Goal: Transaction & Acquisition: Obtain resource

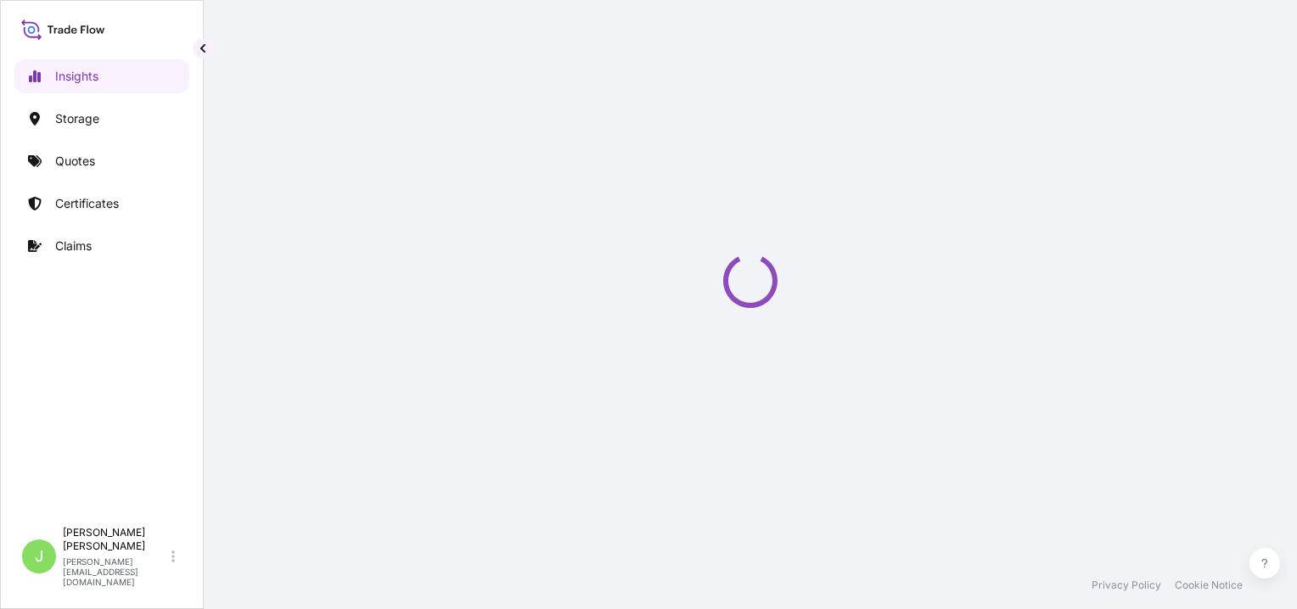
select select "2025"
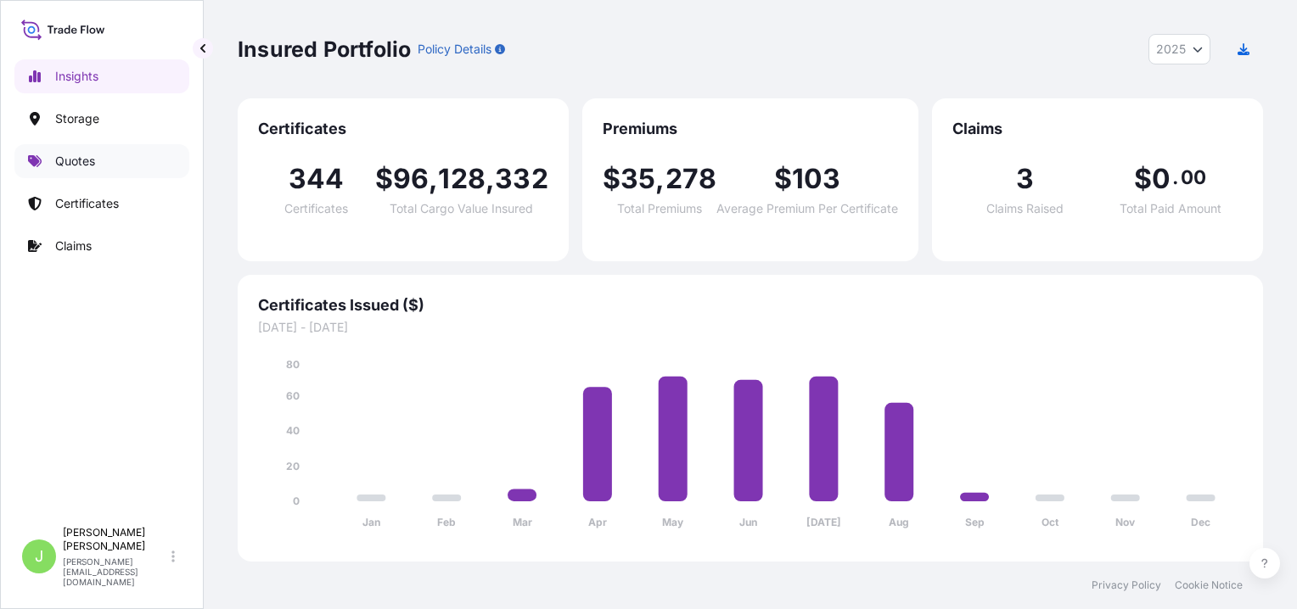
click at [109, 153] on link "Quotes" at bounding box center [101, 161] width 175 height 34
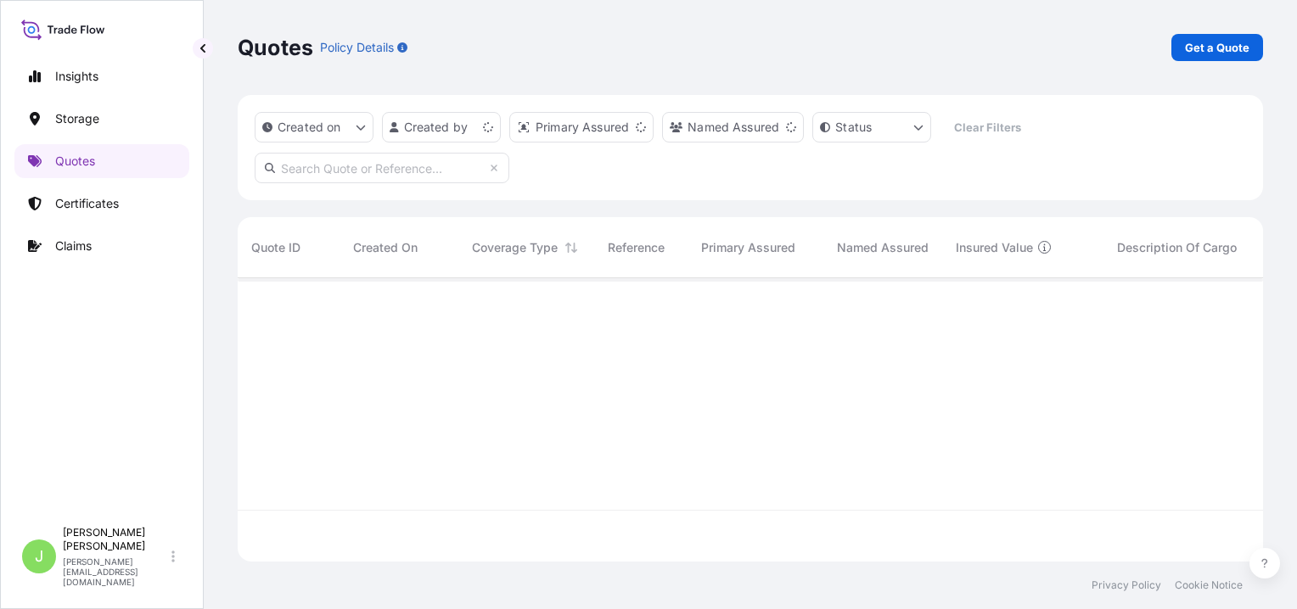
scroll to position [280, 1012]
click at [1236, 48] on p "Get a Quote" at bounding box center [1217, 47] width 64 height 17
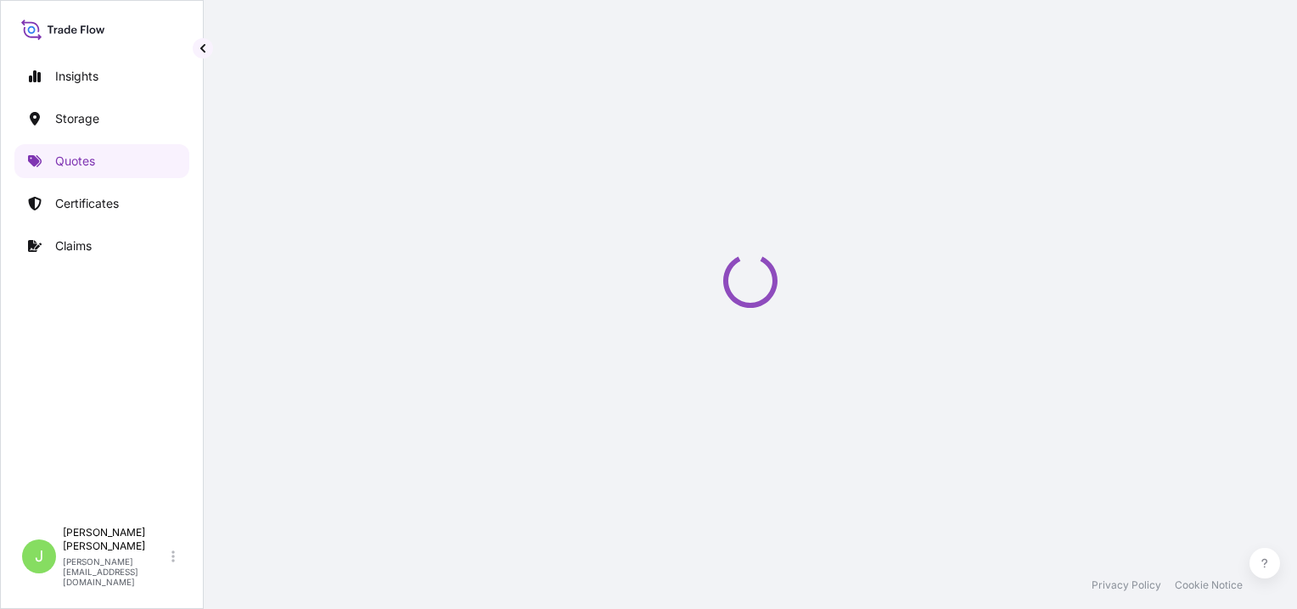
scroll to position [27, 0]
select select "Water"
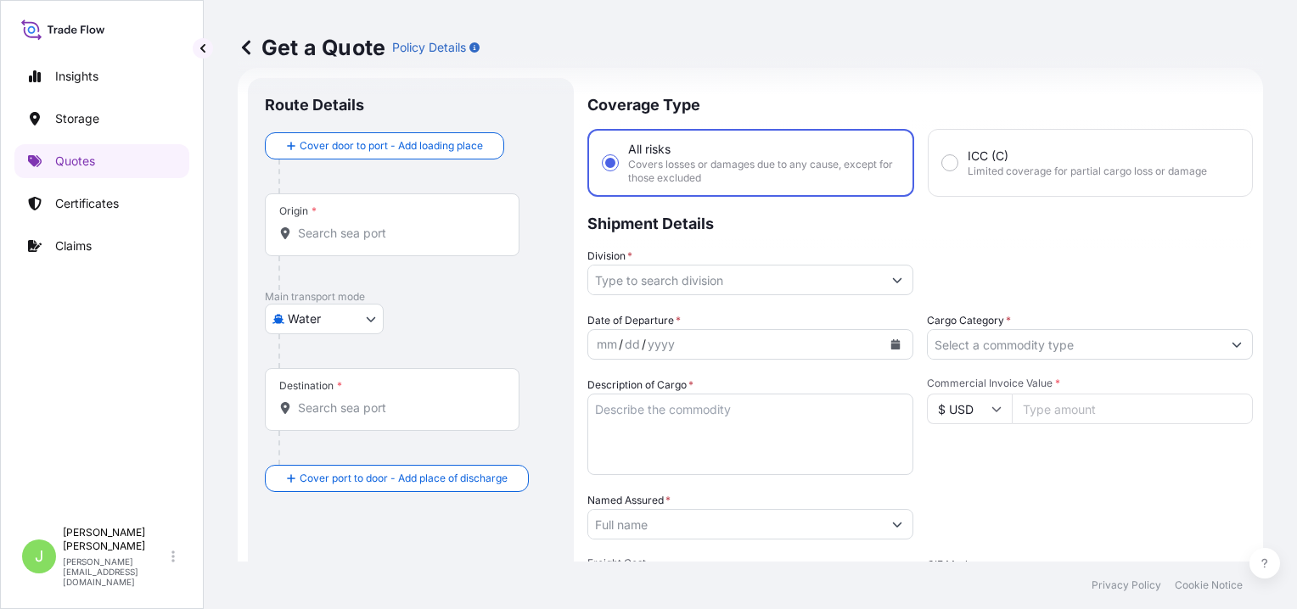
click at [369, 248] on div "Origin *" at bounding box center [392, 224] width 255 height 63
click at [369, 242] on input "Origin *" at bounding box center [398, 233] width 200 height 17
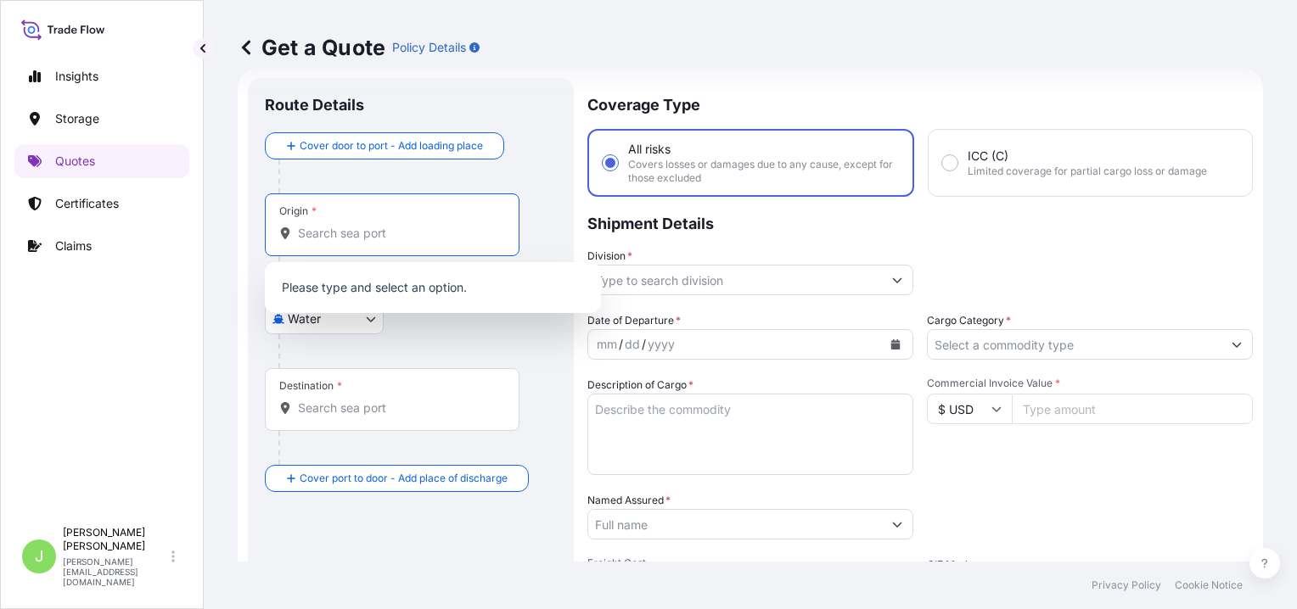
click at [360, 414] on input "Destination *" at bounding box center [398, 408] width 200 height 17
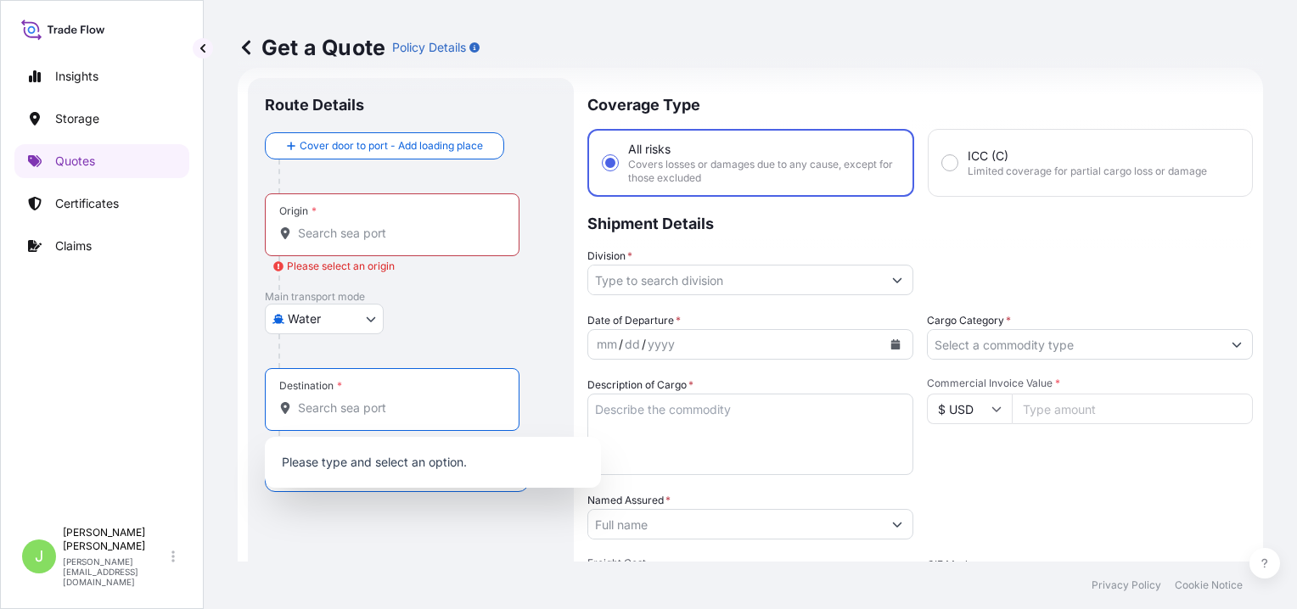
click at [325, 324] on body "0 options available. 0 options available. Insights Storage Quotes Certificates …" at bounding box center [648, 304] width 1297 height 609
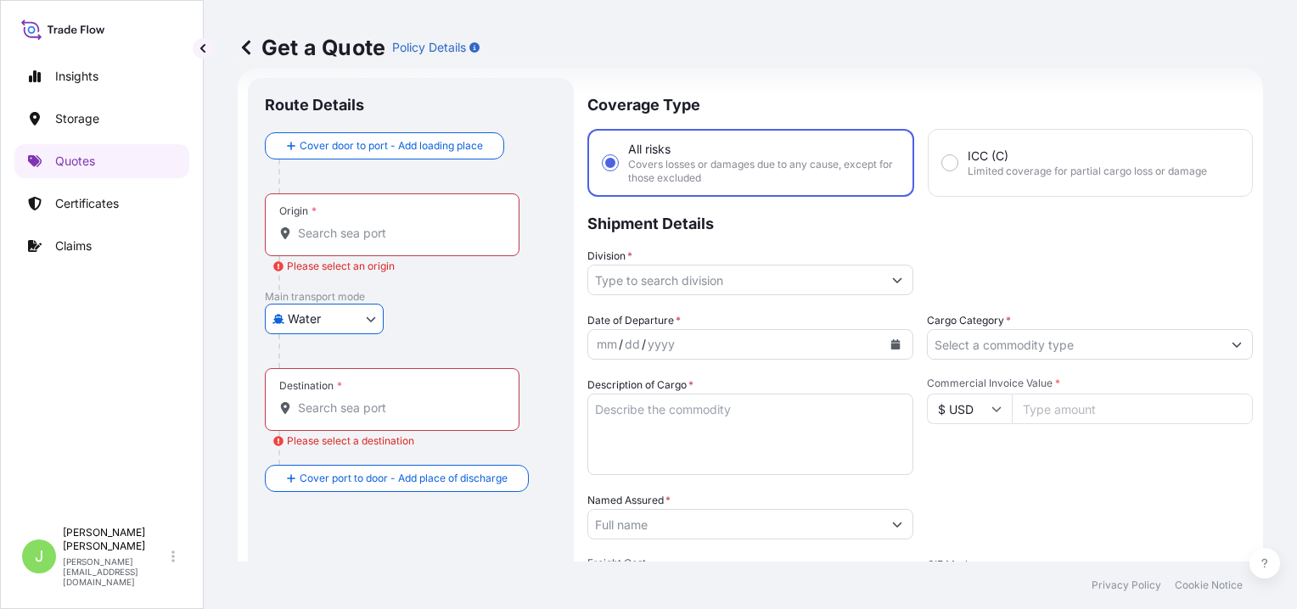
click at [675, 285] on input "Division *" at bounding box center [735, 280] width 294 height 31
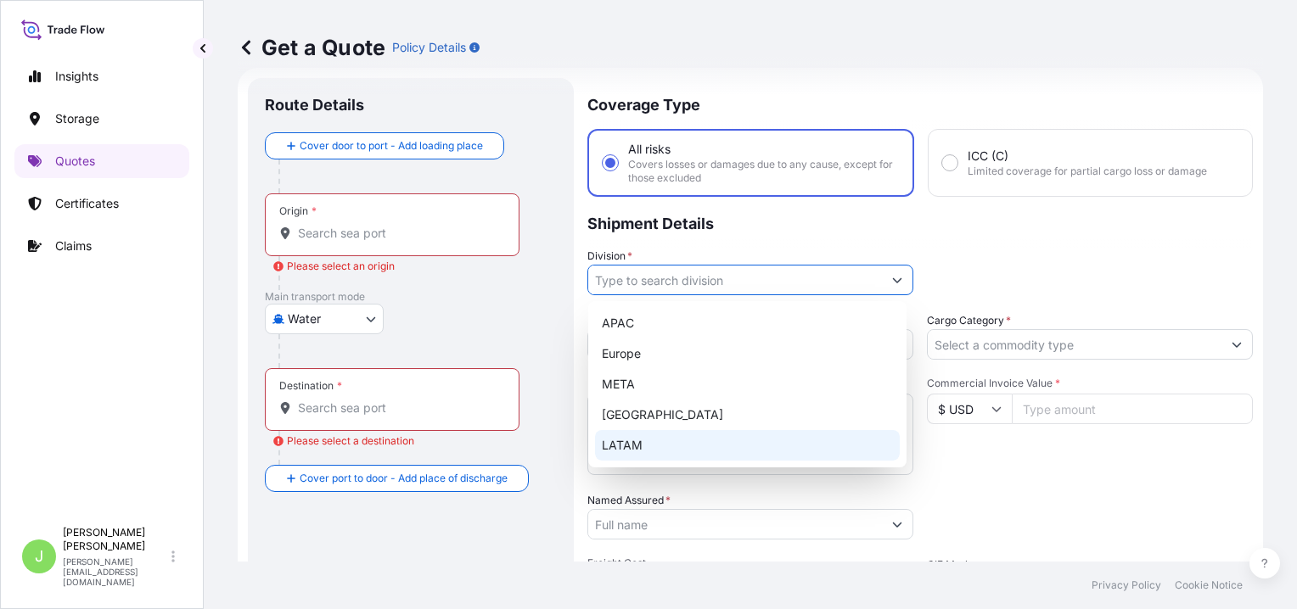
click at [642, 432] on div "LATAM" at bounding box center [747, 445] width 305 height 31
type input "LATAM"
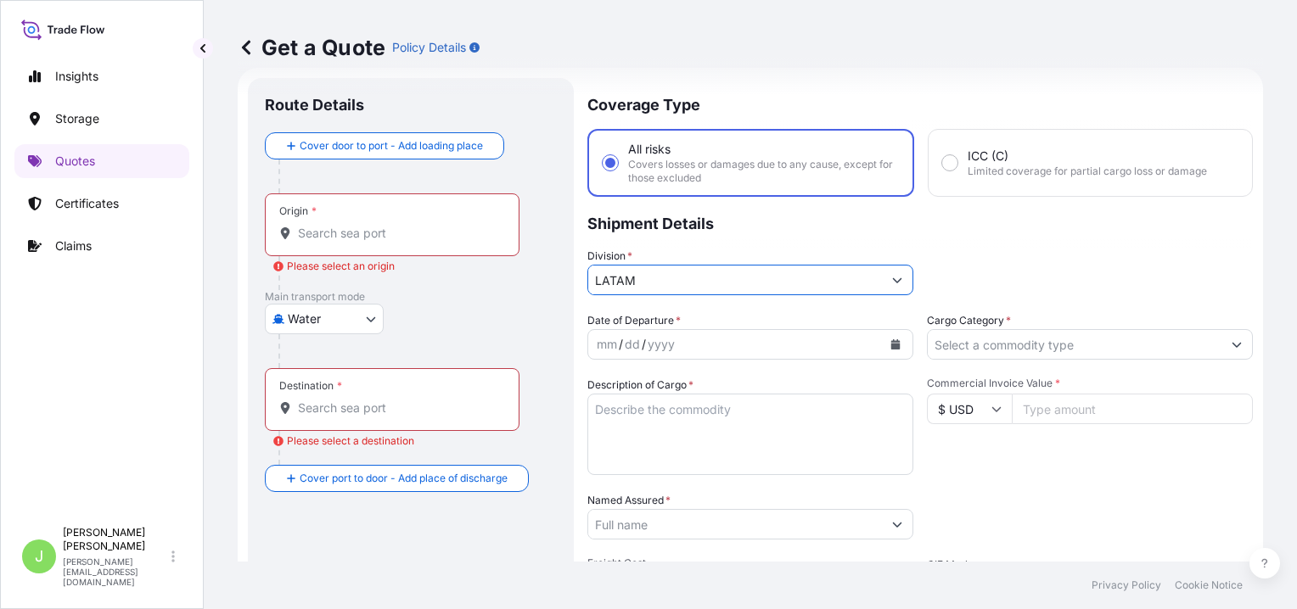
click at [1036, 343] on input "Cargo Category *" at bounding box center [1075, 344] width 294 height 31
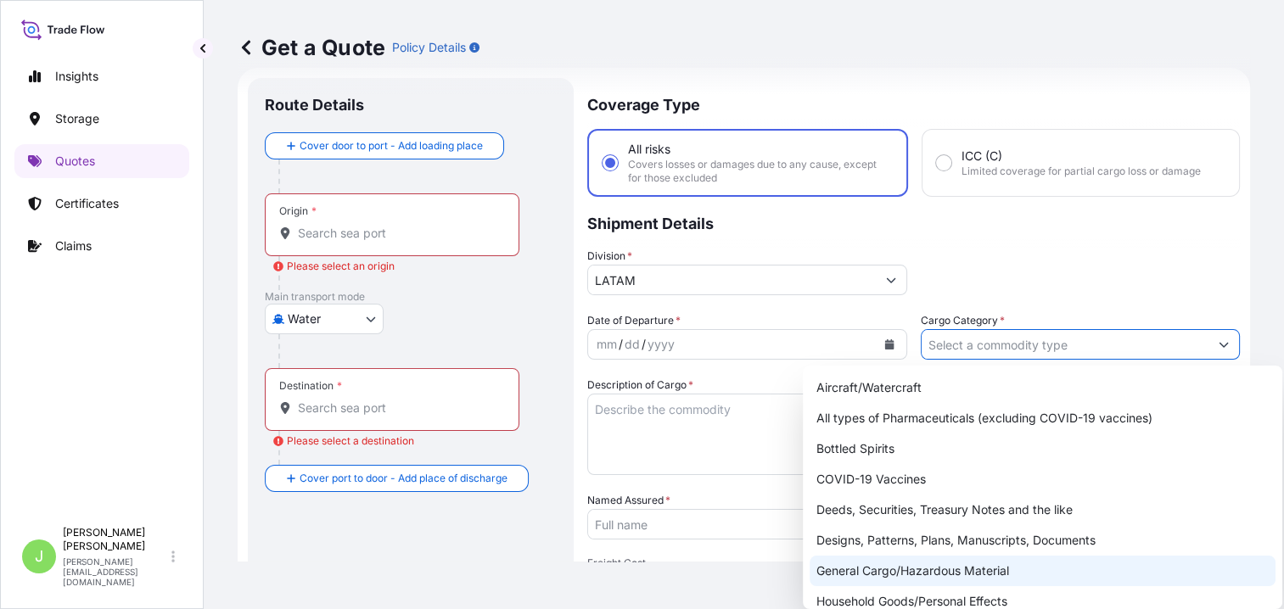
click at [852, 574] on div "General Cargo/Hazardous Material" at bounding box center [1043, 571] width 466 height 31
type input "General Cargo/Hazardous Material"
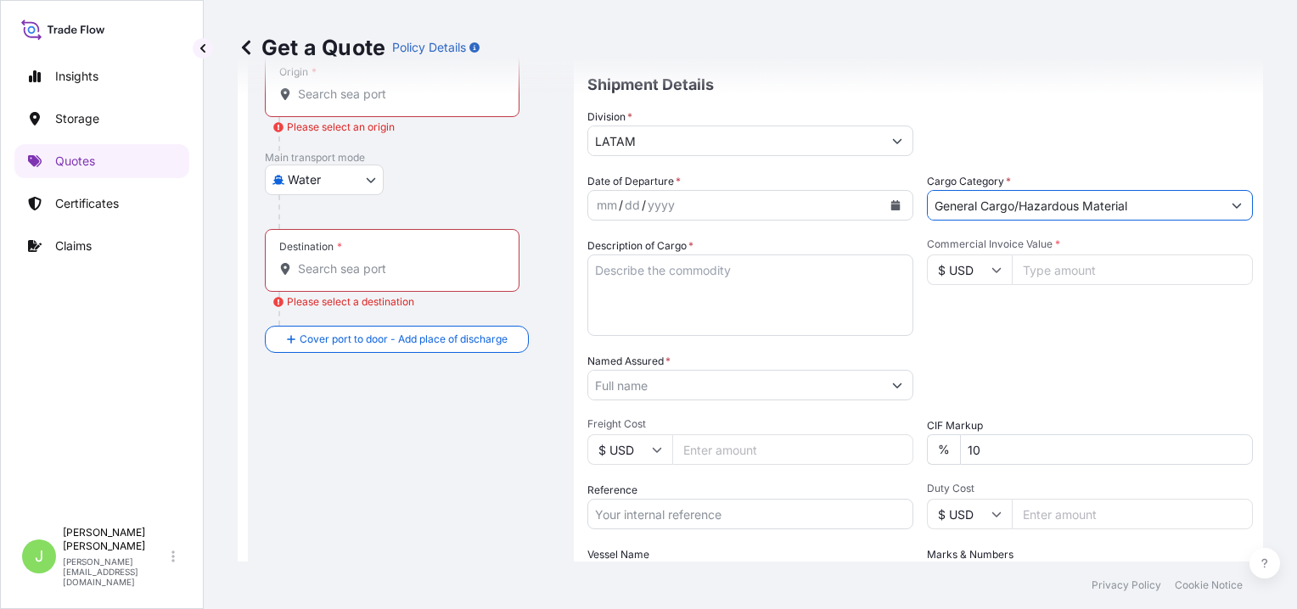
scroll to position [197, 0]
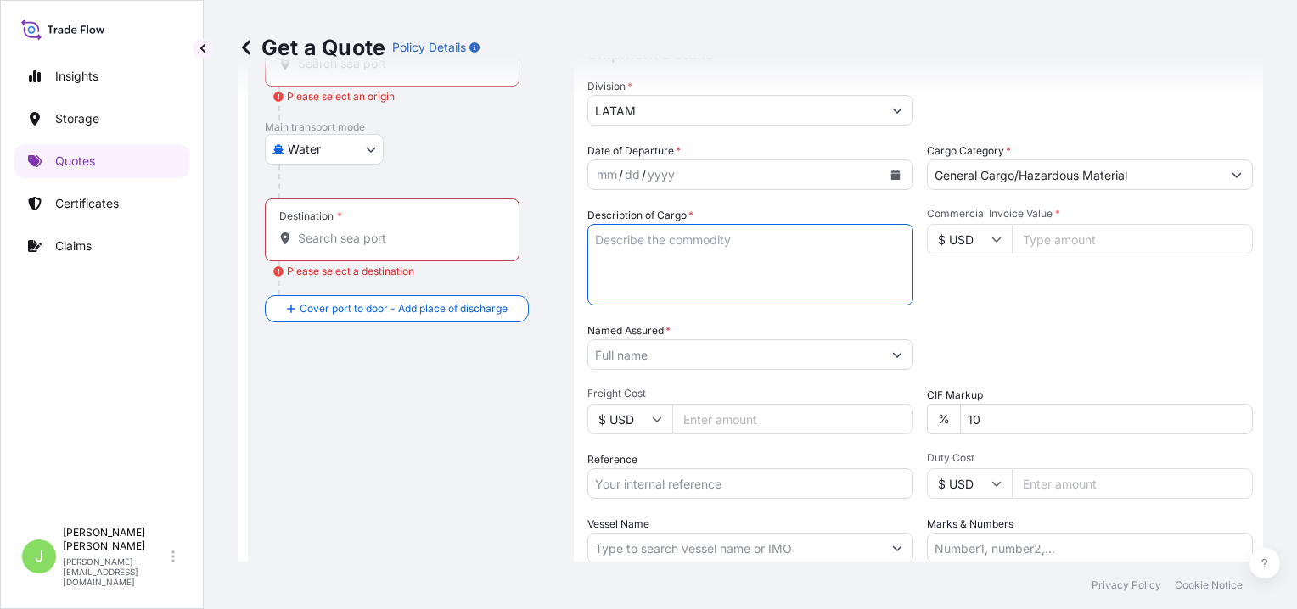
click at [750, 231] on textarea "Description of Cargo *" at bounding box center [750, 264] width 326 height 81
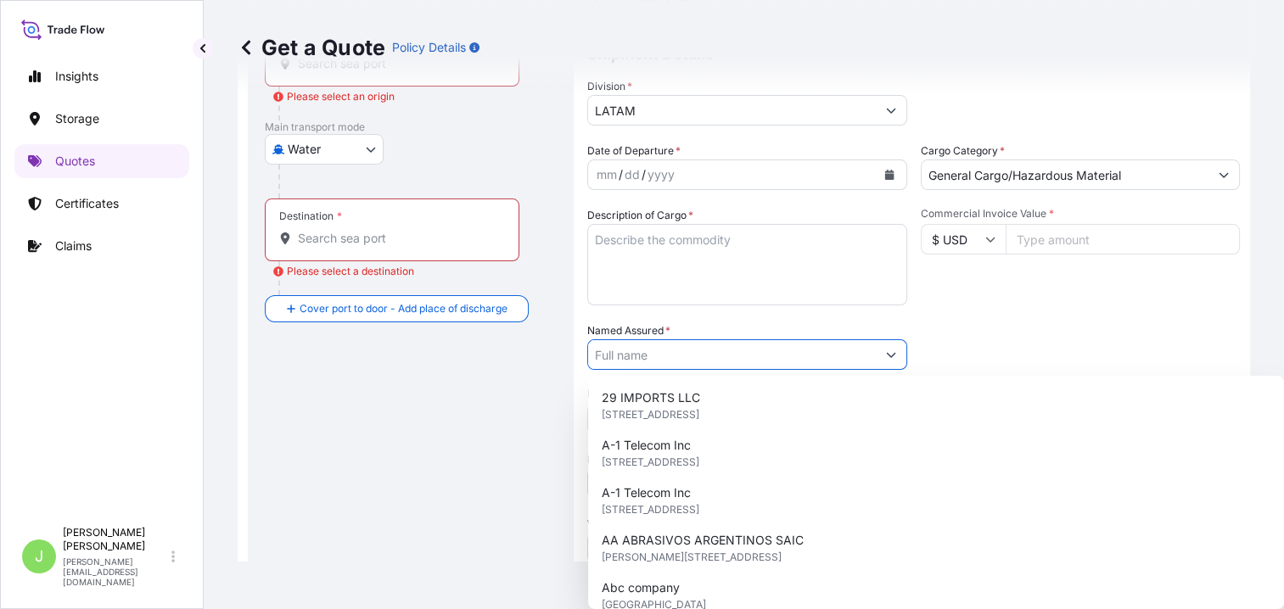
click at [674, 351] on input "Named Assured *" at bounding box center [732, 354] width 288 height 31
click at [536, 401] on div "Route Details Cover door to port - Add loading place Place of loading Road / In…" at bounding box center [411, 299] width 292 height 748
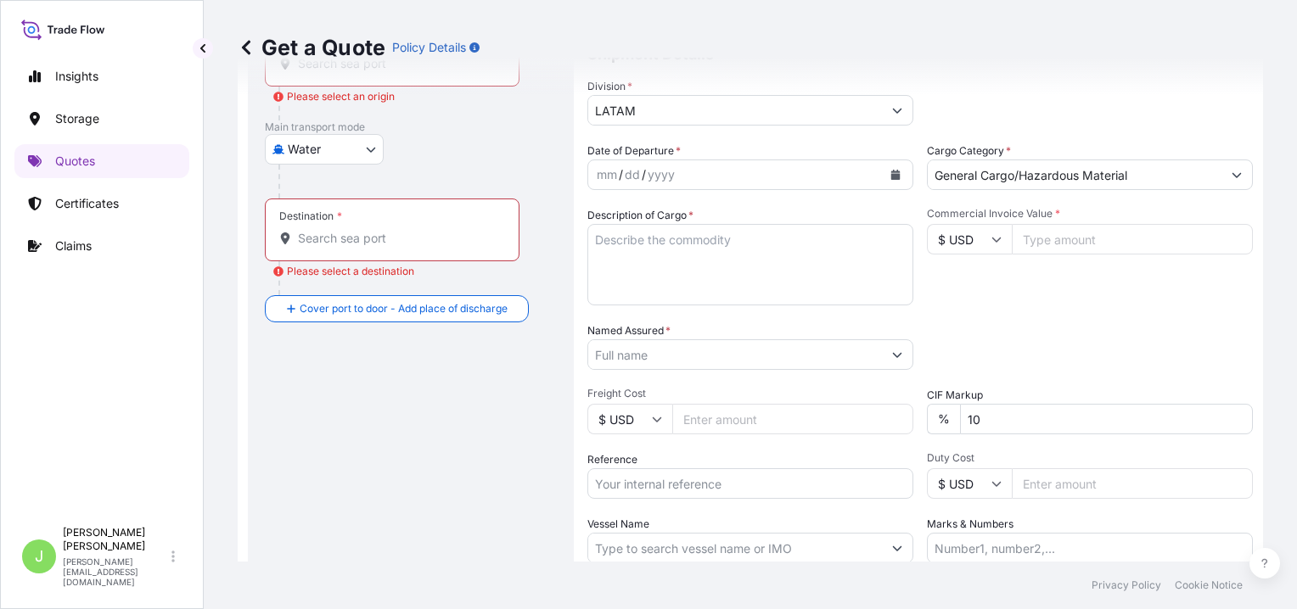
click at [628, 391] on span "Freight Cost" at bounding box center [750, 394] width 326 height 14
click at [672, 404] on input "Freight Cost" at bounding box center [792, 419] width 241 height 31
click at [628, 391] on span "Freight Cost" at bounding box center [750, 394] width 326 height 14
click at [672, 404] on input "Freight Cost" at bounding box center [792, 419] width 241 height 31
click at [628, 391] on span "Freight Cost" at bounding box center [750, 394] width 326 height 14
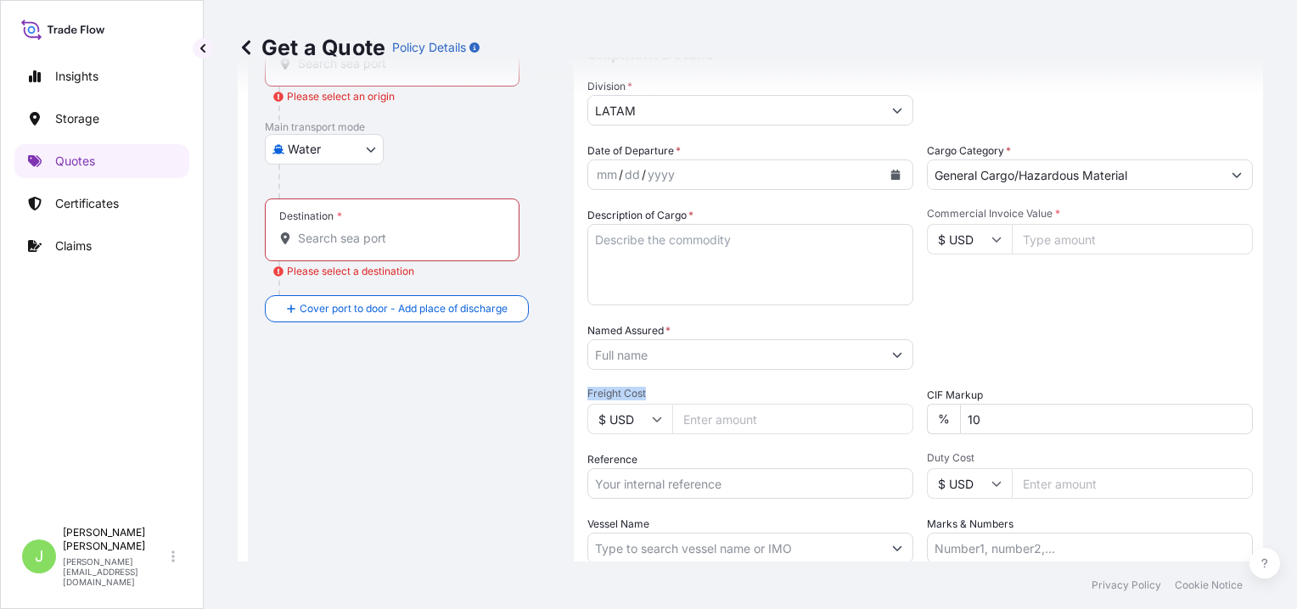
click at [672, 404] on input "Freight Cost" at bounding box center [792, 419] width 241 height 31
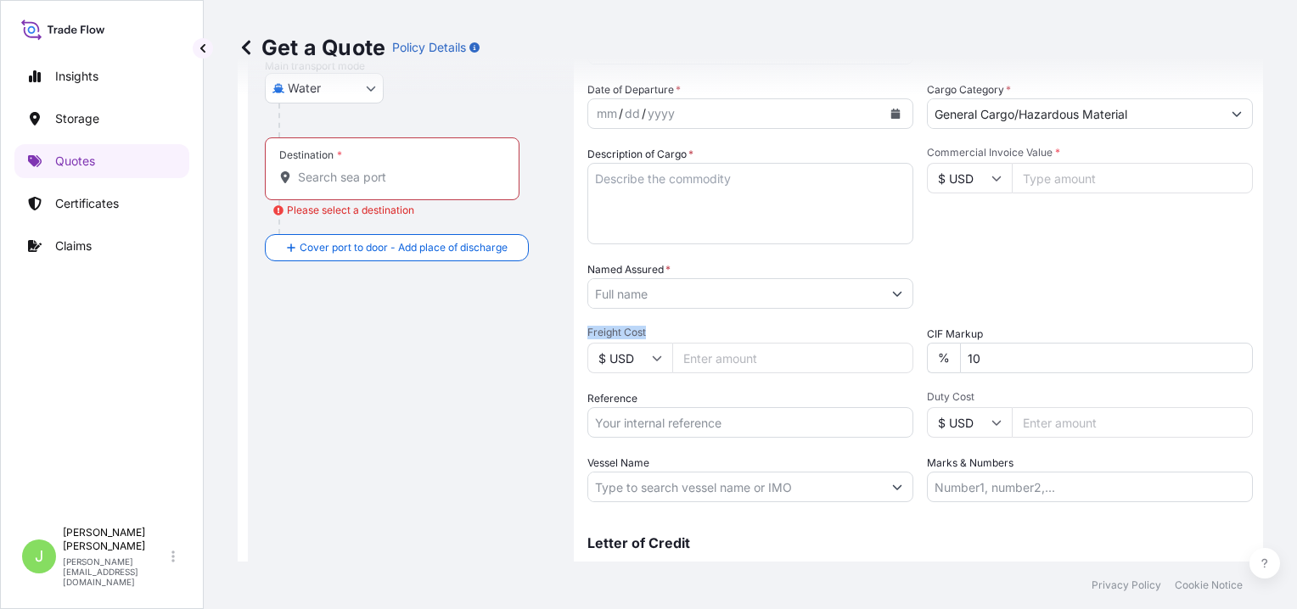
scroll to position [333, 0]
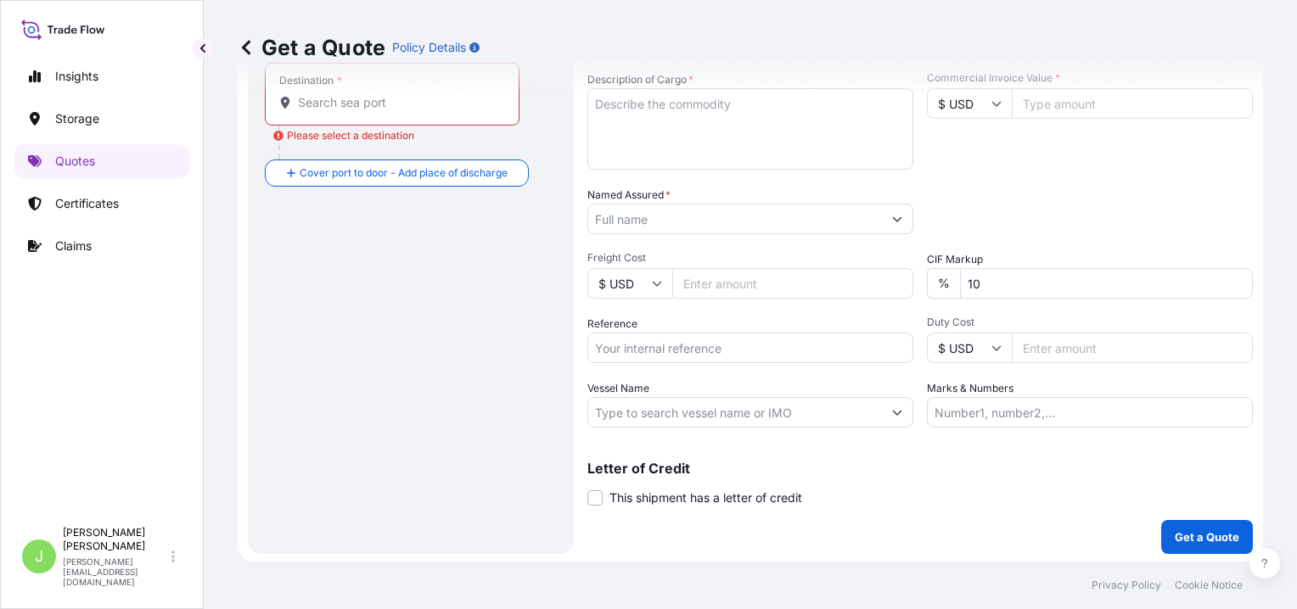
click at [602, 355] on input "Reference" at bounding box center [750, 348] width 326 height 31
click at [611, 407] on input "Vessel Name" at bounding box center [735, 412] width 294 height 31
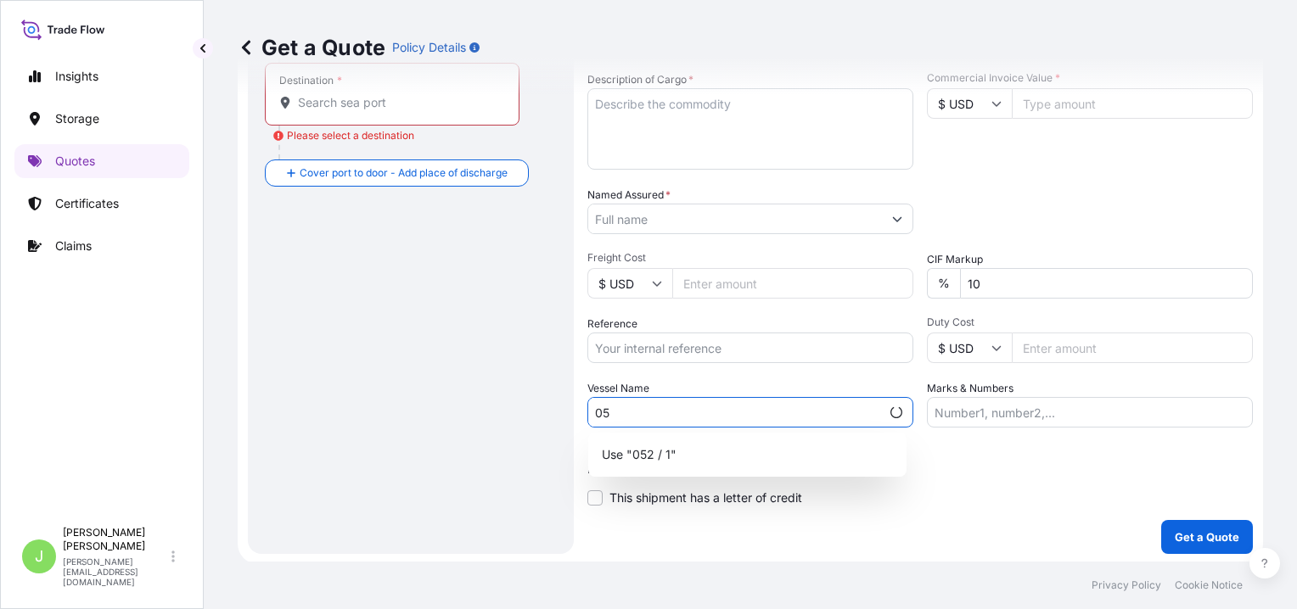
type input "0"
click at [1177, 153] on div "Commercial Invoice Value * $ USD" at bounding box center [1090, 120] width 326 height 98
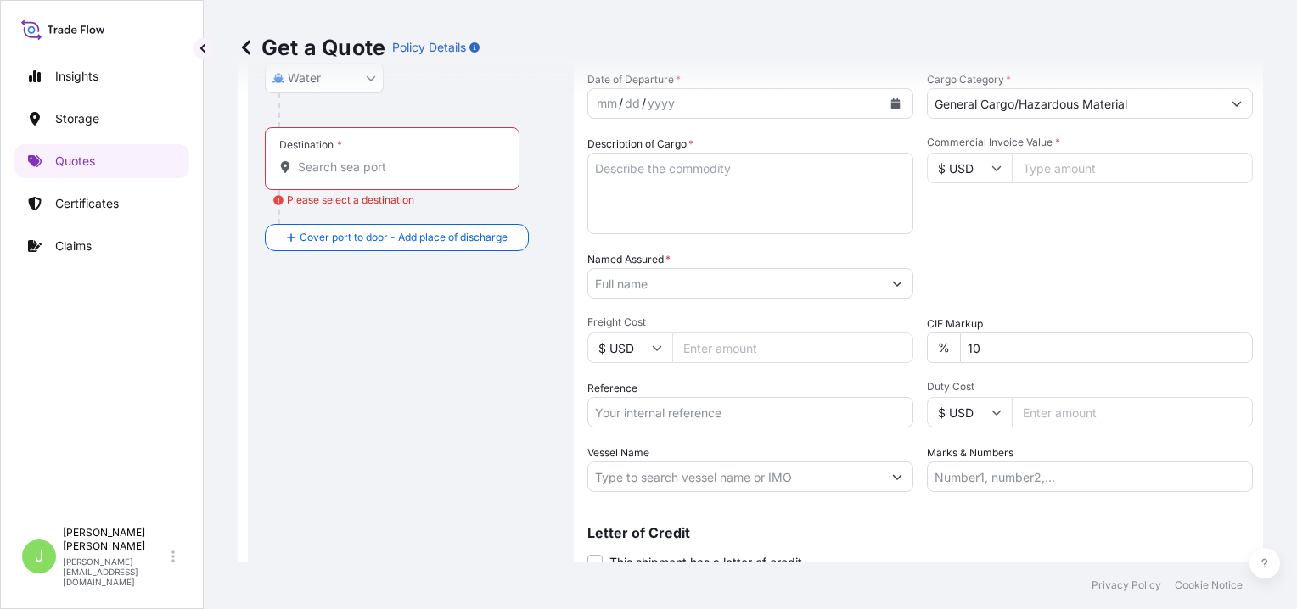
scroll to position [163, 0]
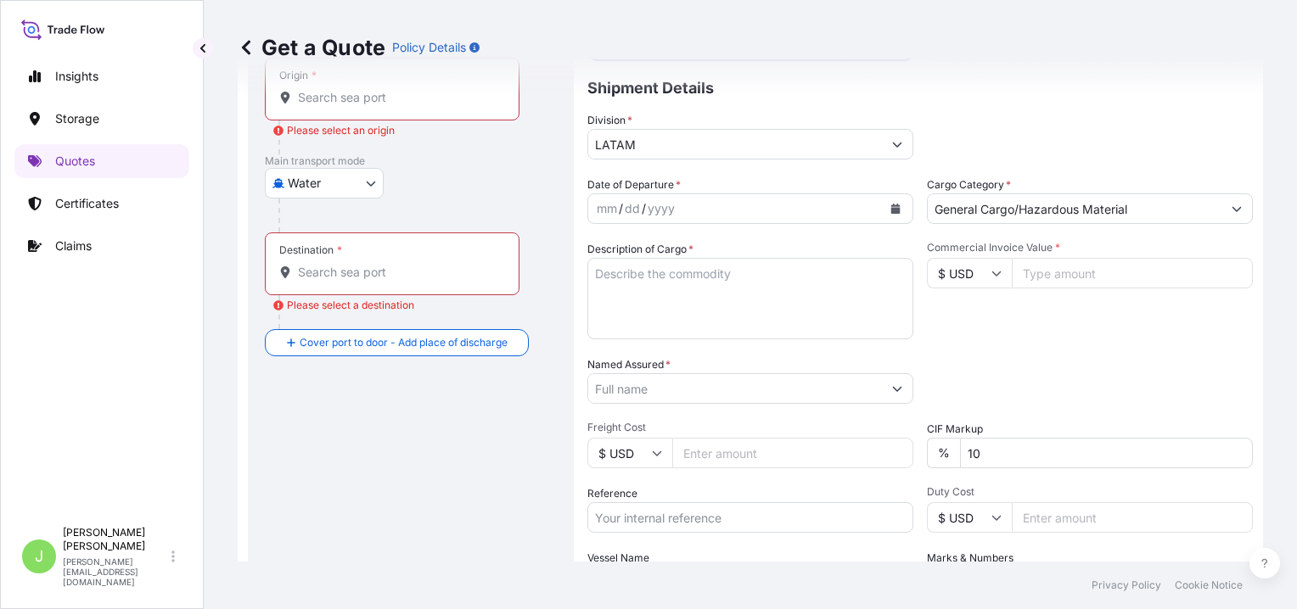
click at [1060, 273] on input "Commercial Invoice Value *" at bounding box center [1132, 273] width 241 height 31
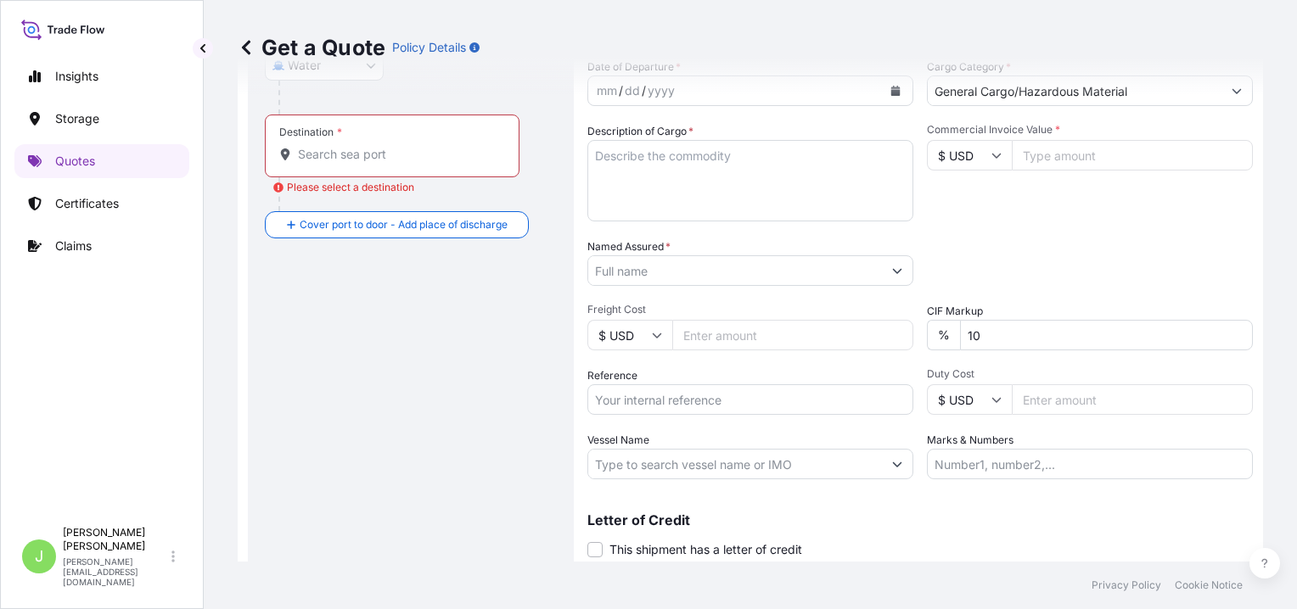
scroll to position [333, 0]
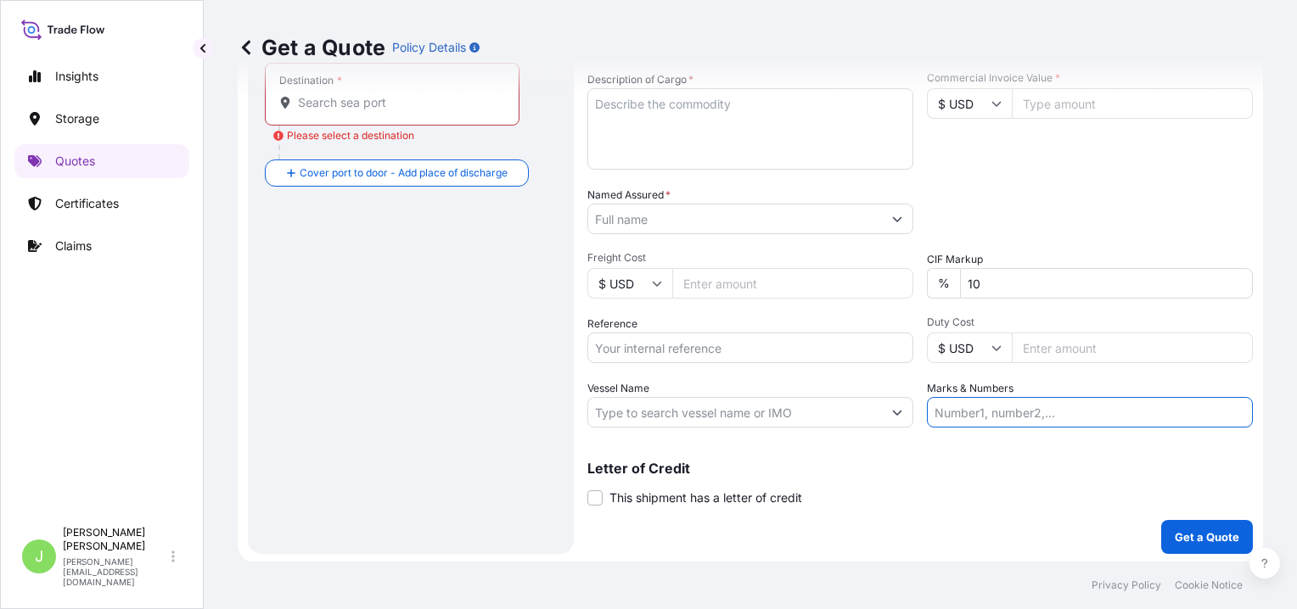
drag, startPoint x: 1014, startPoint y: 411, endPoint x: 1039, endPoint y: 362, distance: 55.0
click at [1015, 411] on input "Marks & Numbers" at bounding box center [1090, 412] width 326 height 31
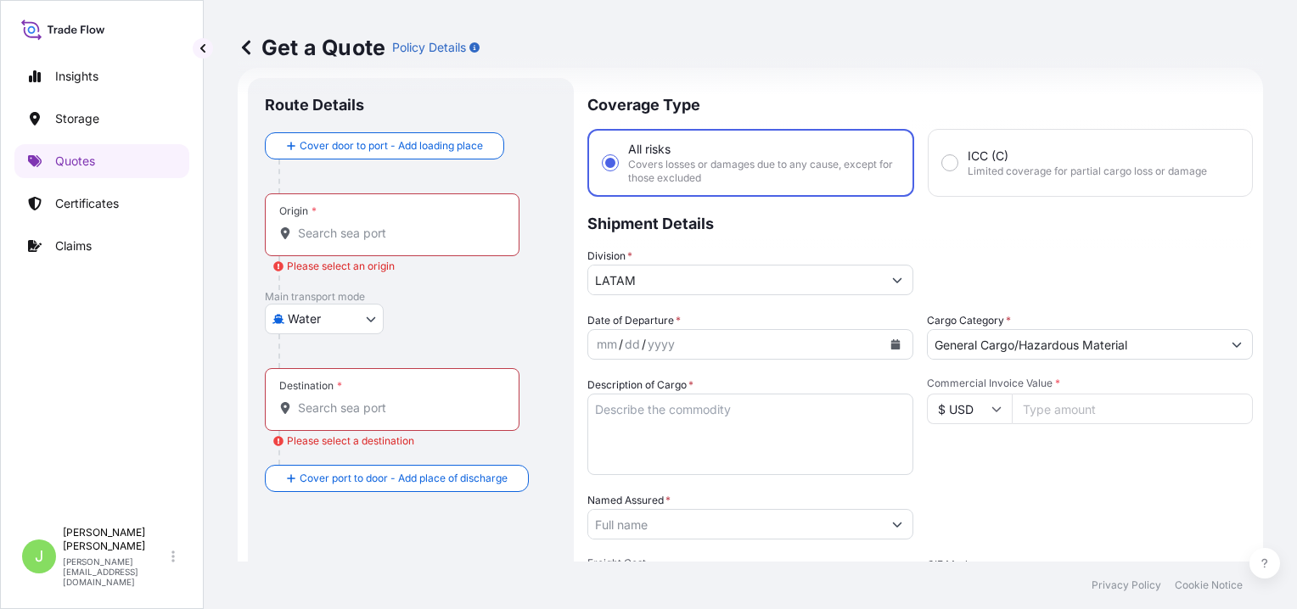
scroll to position [0, 0]
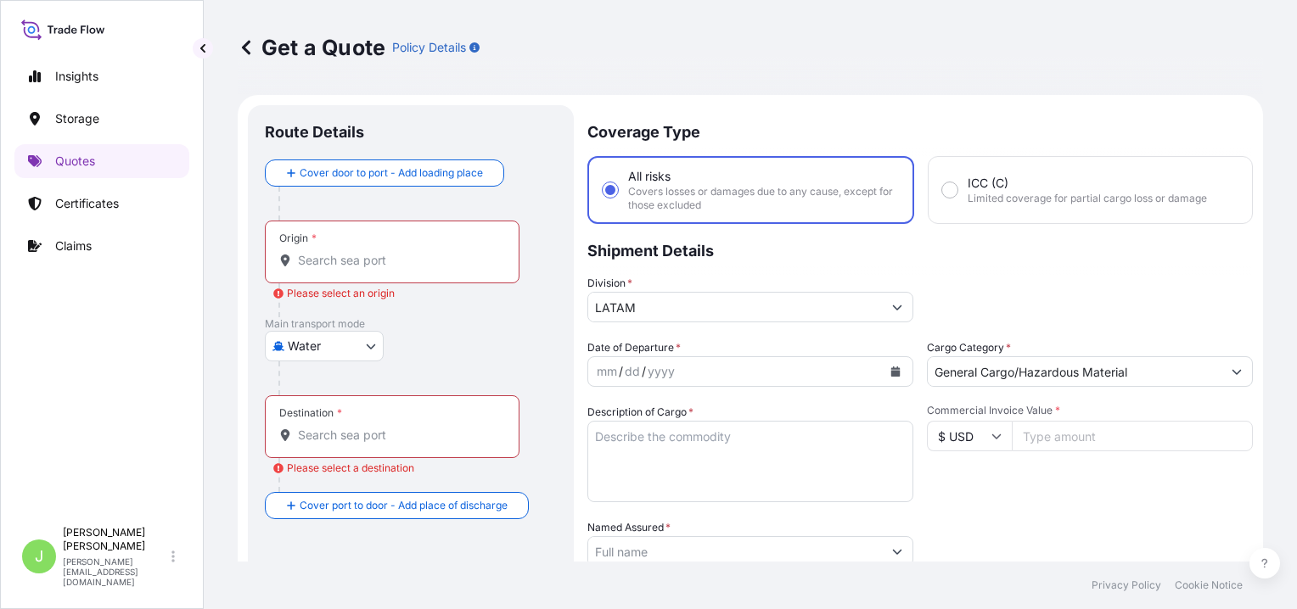
click at [399, 275] on div "Origin *" at bounding box center [392, 252] width 255 height 63
click at [399, 269] on input "Origin * Please select an origin" at bounding box center [398, 260] width 200 height 17
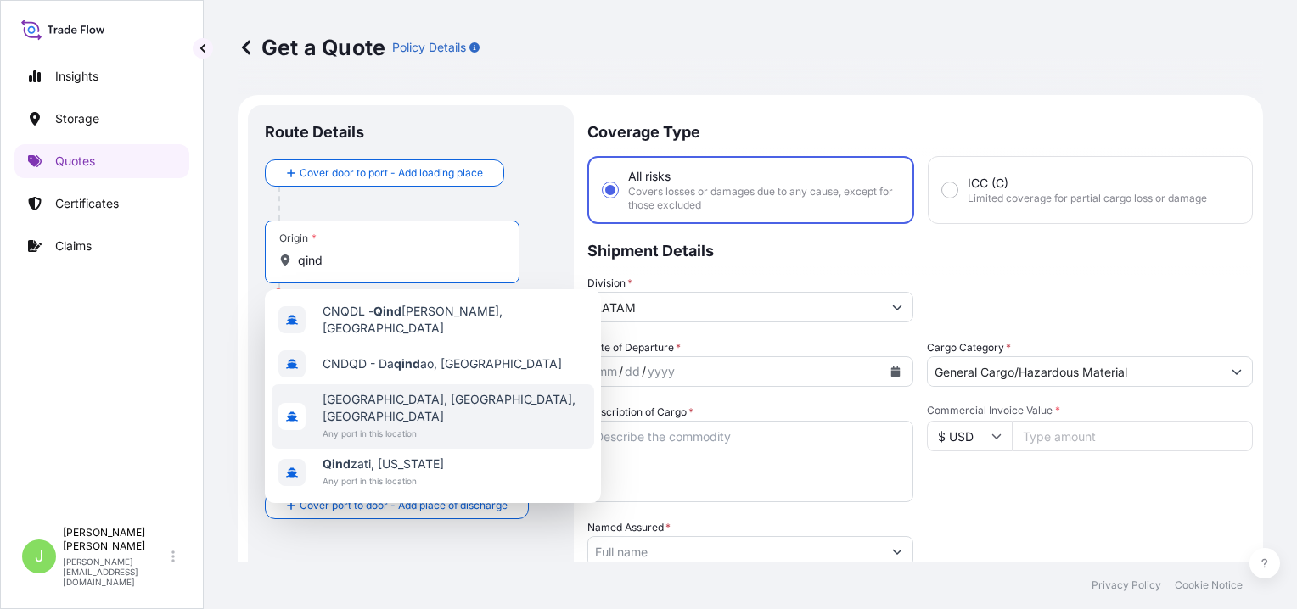
click at [365, 401] on span "[GEOGRAPHIC_DATA], [GEOGRAPHIC_DATA], [GEOGRAPHIC_DATA]" at bounding box center [454, 408] width 265 height 34
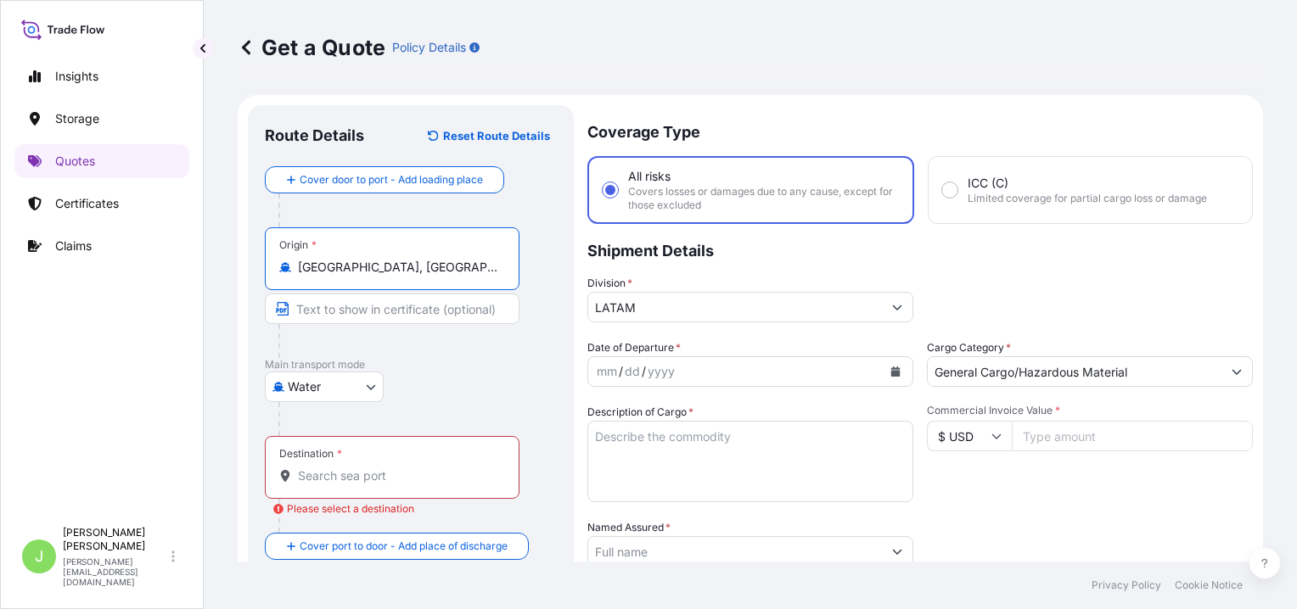
type input "[GEOGRAPHIC_DATA], [GEOGRAPHIC_DATA], [GEOGRAPHIC_DATA]"
click at [332, 393] on body "Insights Storage Quotes Certificates Claims J [PERSON_NAME] [PERSON_NAME][EMAIL…" at bounding box center [648, 304] width 1297 height 609
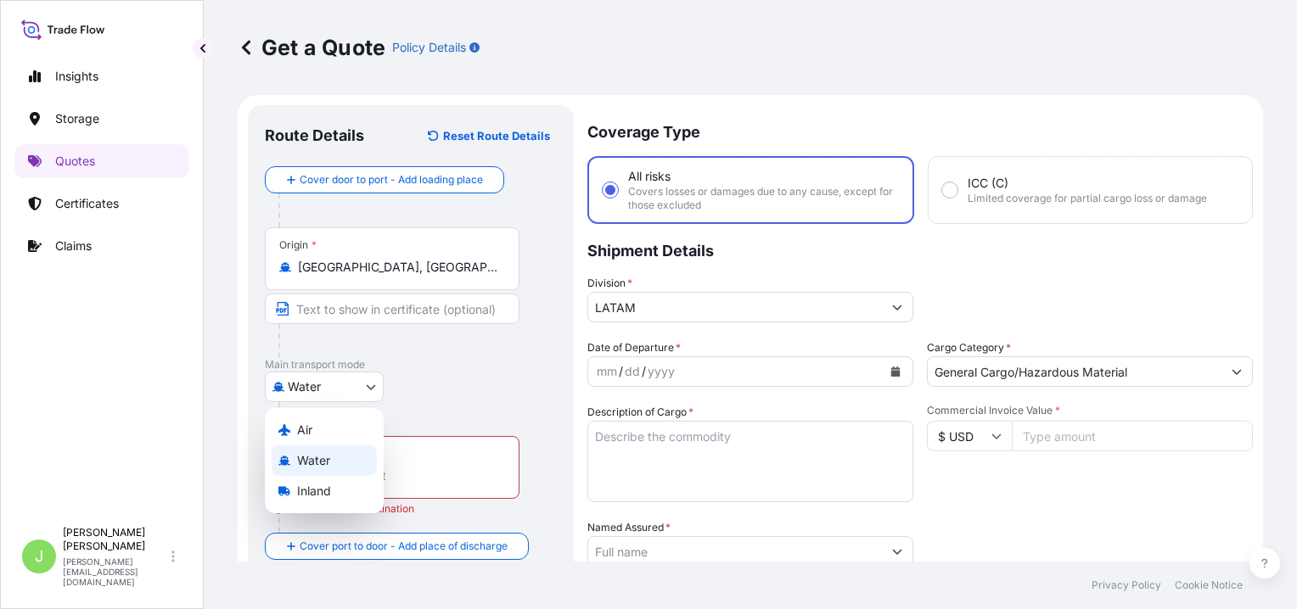
click at [329, 467] on span "Water" at bounding box center [313, 460] width 33 height 17
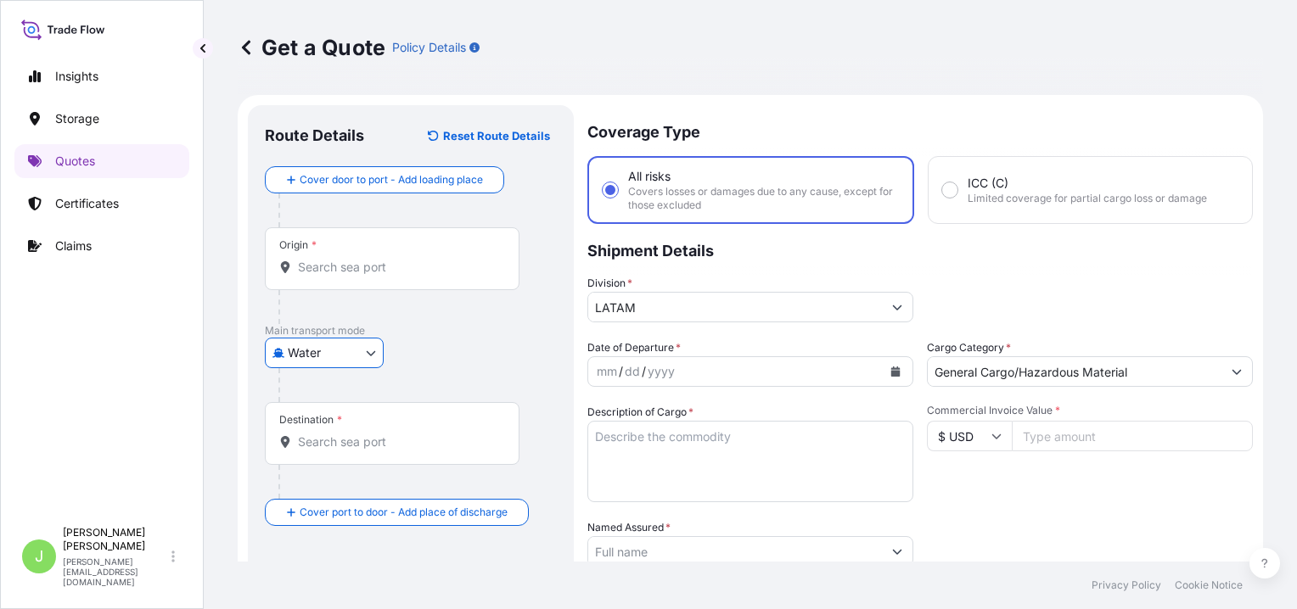
click at [330, 436] on input "Destination *" at bounding box center [398, 442] width 200 height 17
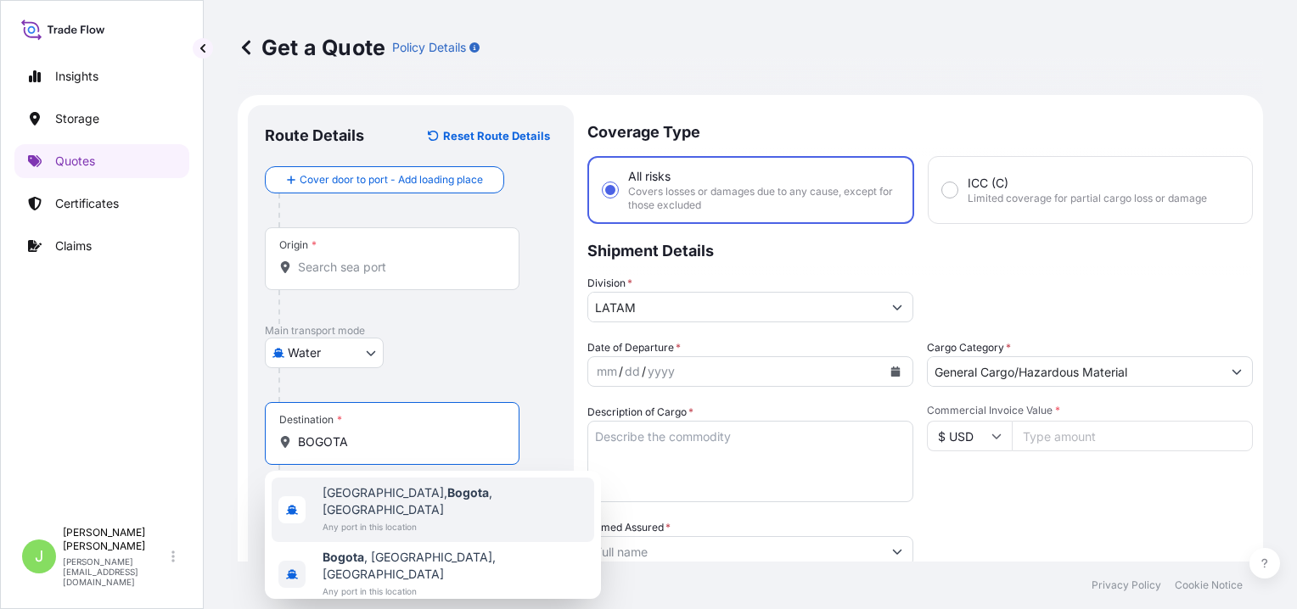
click at [410, 518] on span "Any port in this location" at bounding box center [454, 526] width 265 height 17
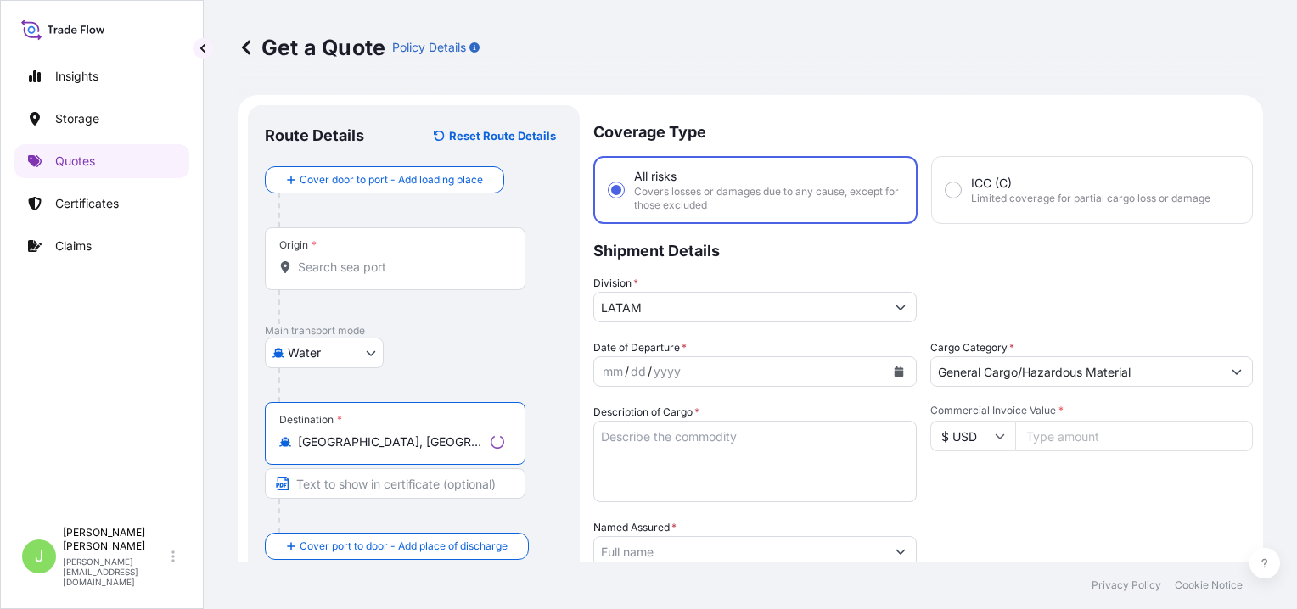
type input "[GEOGRAPHIC_DATA], [GEOGRAPHIC_DATA], [GEOGRAPHIC_DATA]"
click at [481, 508] on div at bounding box center [401, 516] width 247 height 34
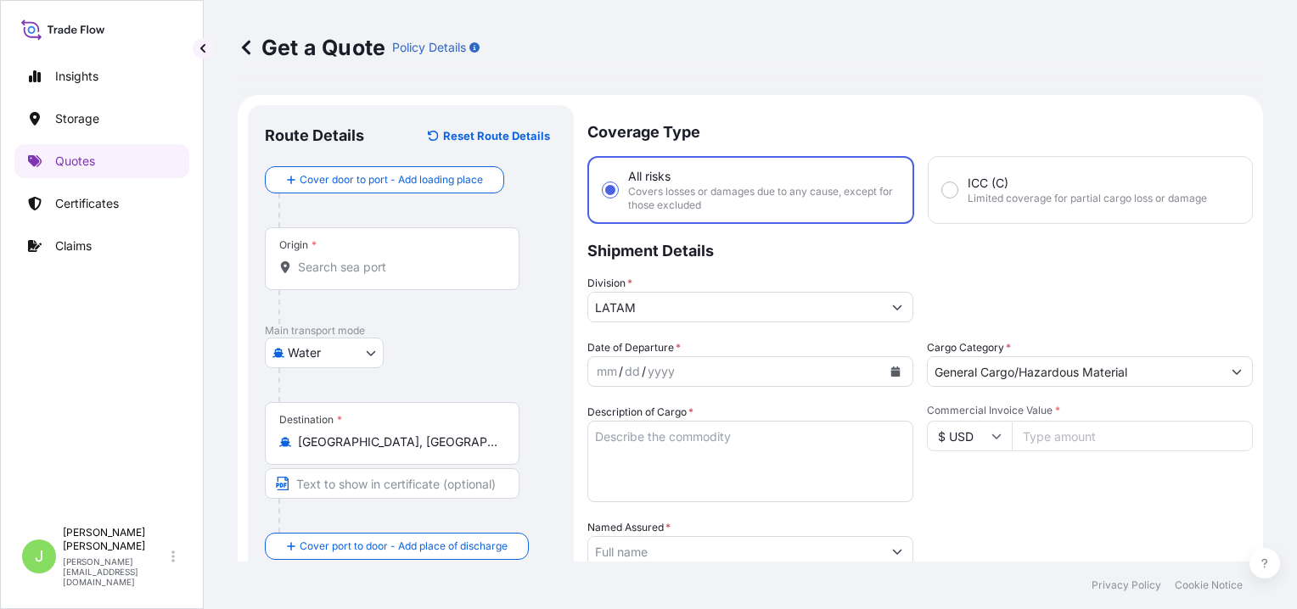
click at [618, 369] on div "mm" at bounding box center [607, 372] width 24 height 20
click at [621, 441] on textarea "Description of Cargo *" at bounding box center [750, 461] width 326 height 81
paste textarea "LASER MACHINE"
type textarea "LASER MACHINE"
click at [1053, 436] on input "Commercial Invoice Value *" at bounding box center [1132, 436] width 241 height 31
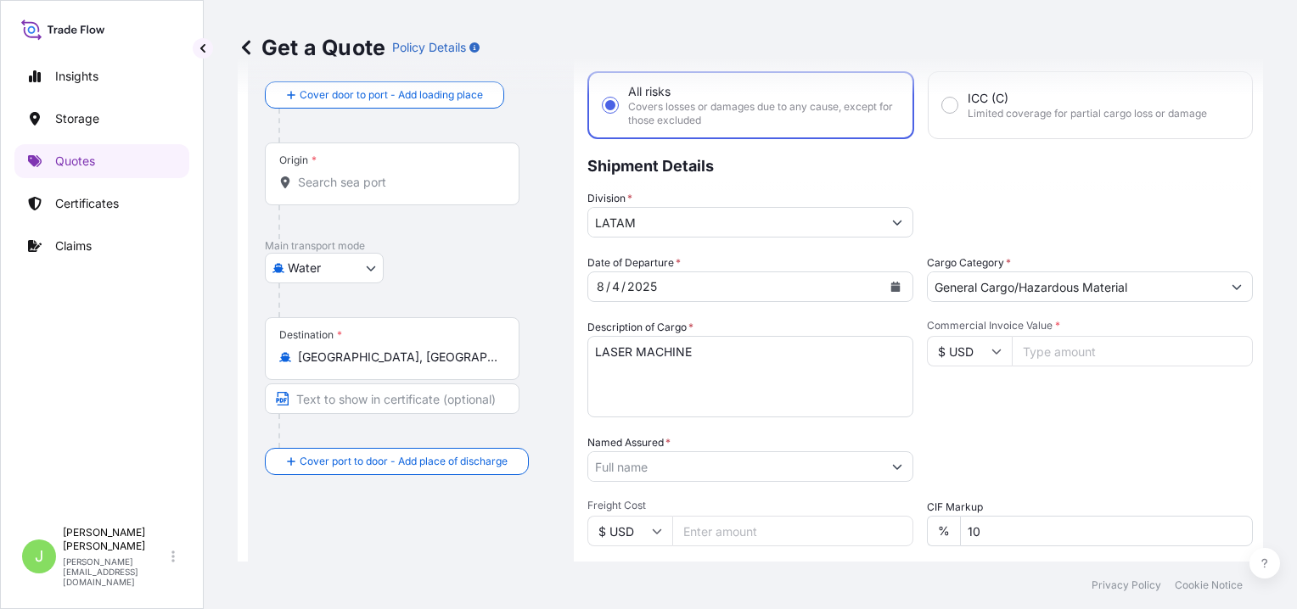
scroll to position [170, 0]
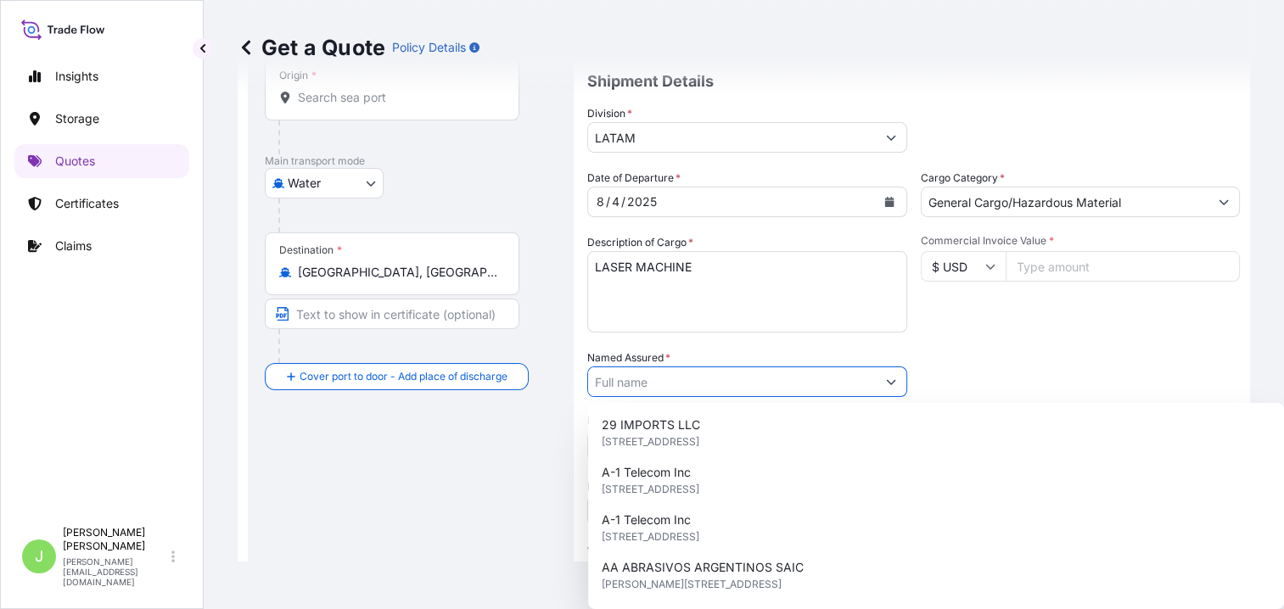
click at [703, 378] on input "Named Assured *" at bounding box center [732, 382] width 288 height 31
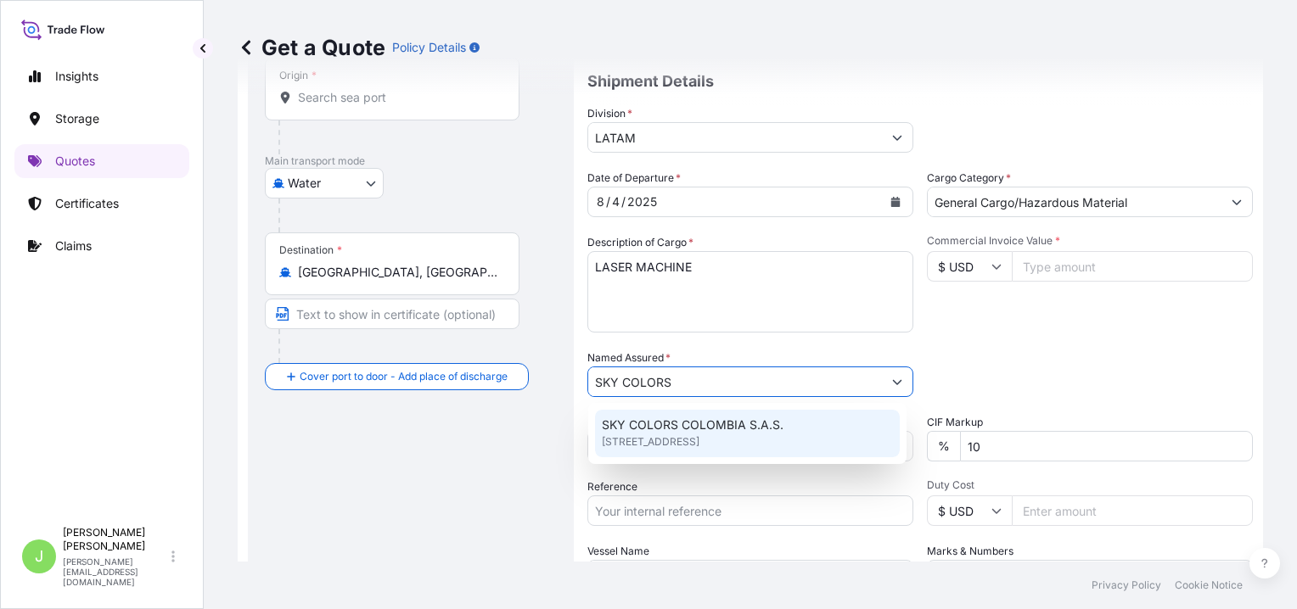
click at [615, 441] on span "[STREET_ADDRESS]" at bounding box center [651, 442] width 98 height 17
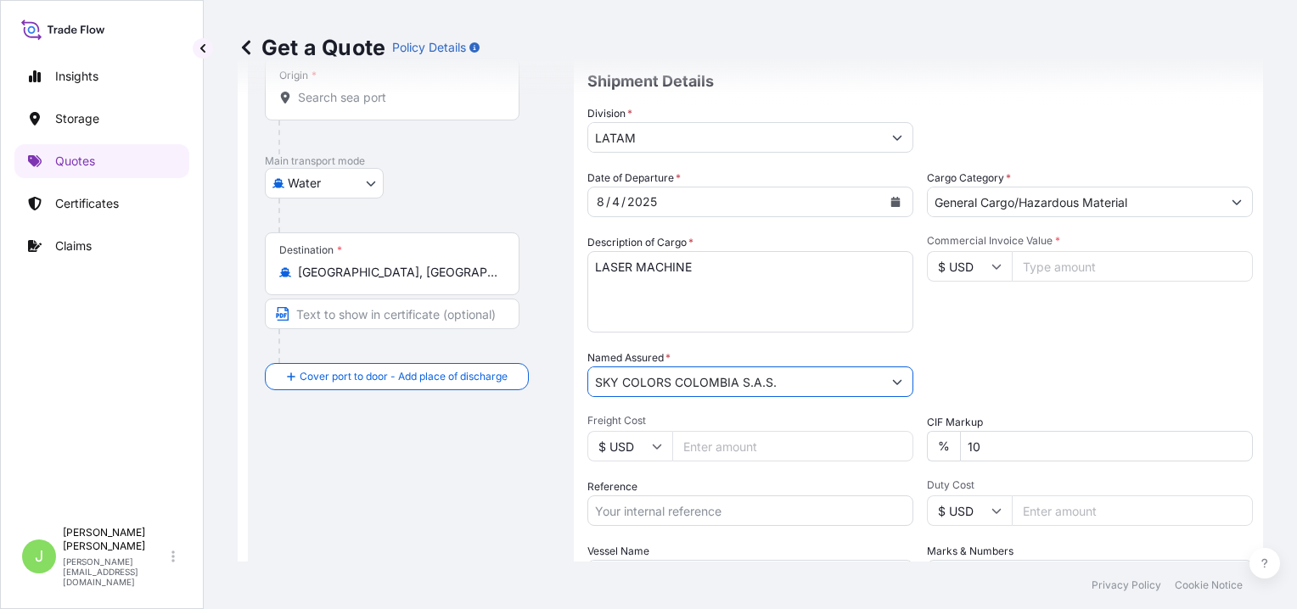
type input "SKY COLORS COLOMBIA S.A.S."
click at [556, 433] on div "Route Details Reset Route Details Cover door to port - Add loading place Place …" at bounding box center [411, 326] width 292 height 748
click at [748, 437] on input "Freight Cost" at bounding box center [792, 446] width 241 height 31
type input "697.2"
click at [655, 513] on input "Reference" at bounding box center [750, 511] width 326 height 31
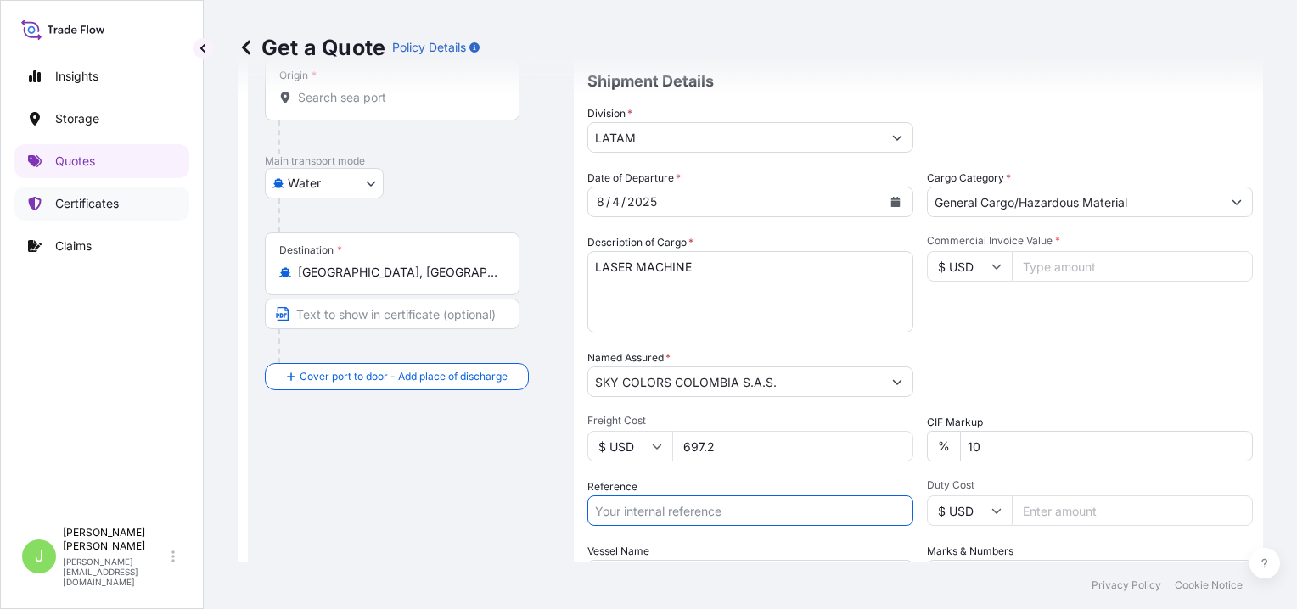
paste input "CO4031151513"
type input "CO4031151513"
click at [312, 448] on div "Route Details Reset Route Details Cover door to port - Add loading place Place …" at bounding box center [411, 326] width 292 height 748
click at [1117, 252] on input "Commercial Invoice Value *" at bounding box center [1132, 266] width 241 height 31
type input "5838"
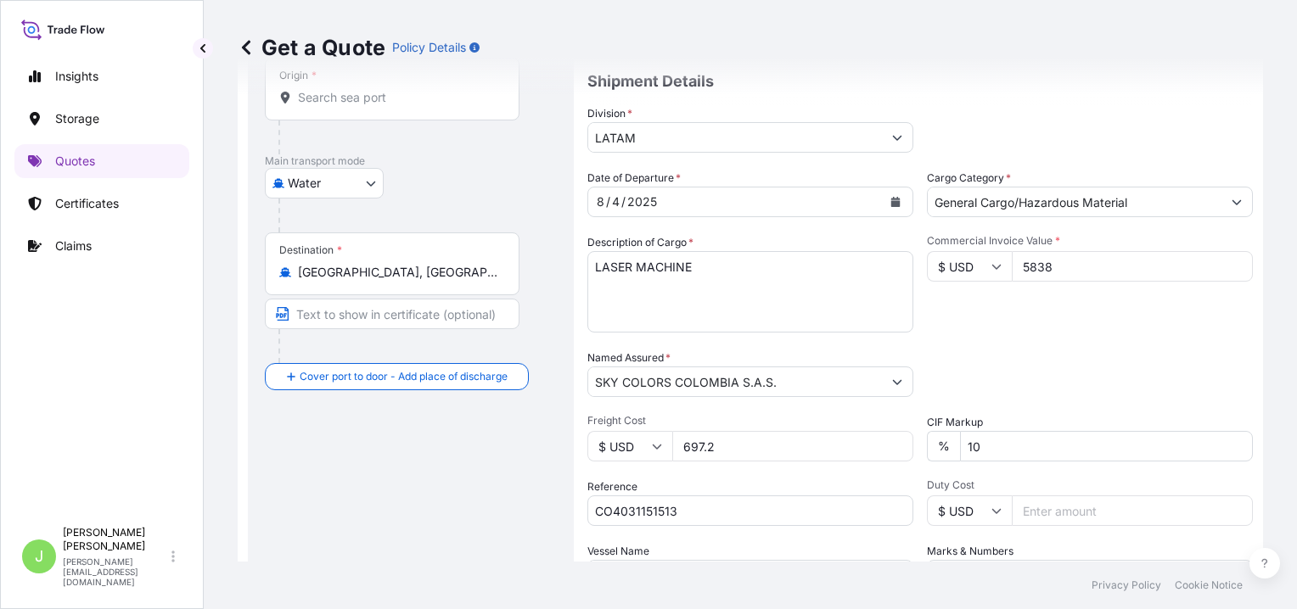
click at [964, 322] on div "Commercial Invoice Value * $ USD 5838" at bounding box center [1090, 283] width 326 height 98
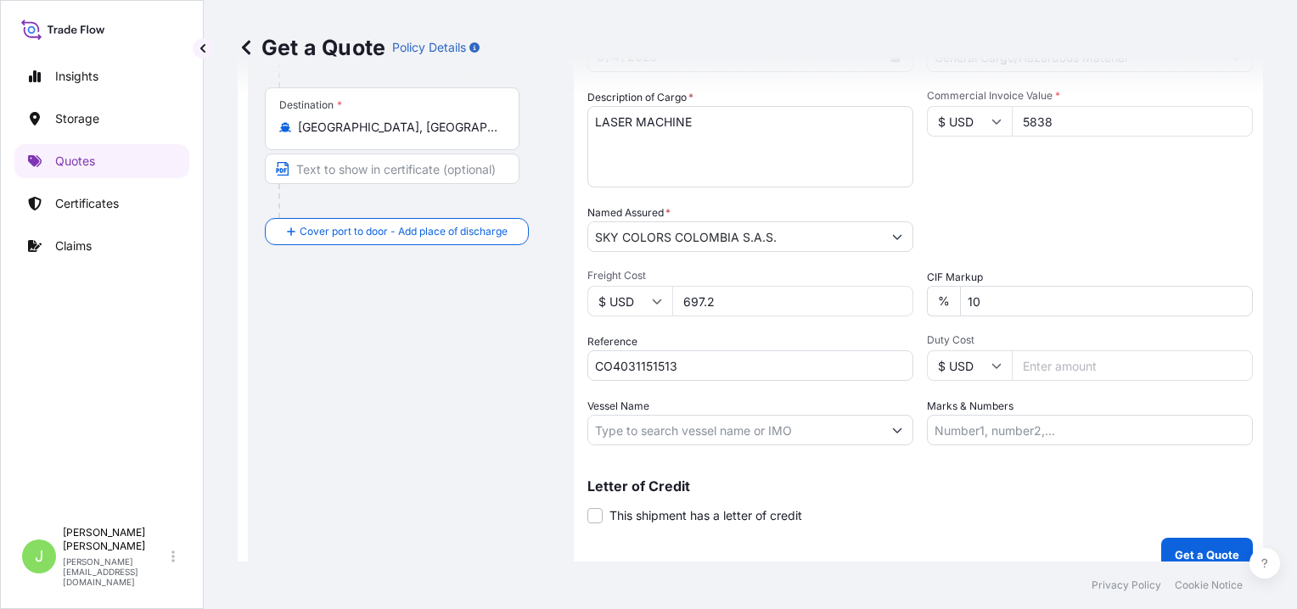
scroll to position [333, 0]
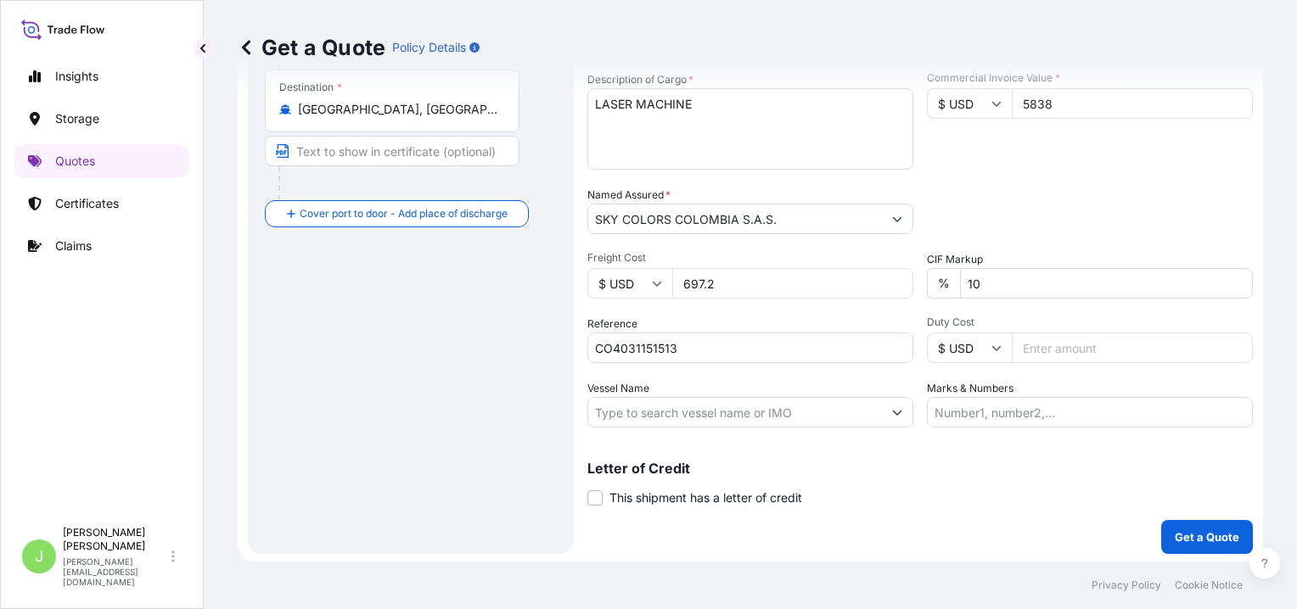
click at [778, 406] on input "Vessel Name" at bounding box center [735, 412] width 294 height 31
paste input "CSCL ASIA / 167E"
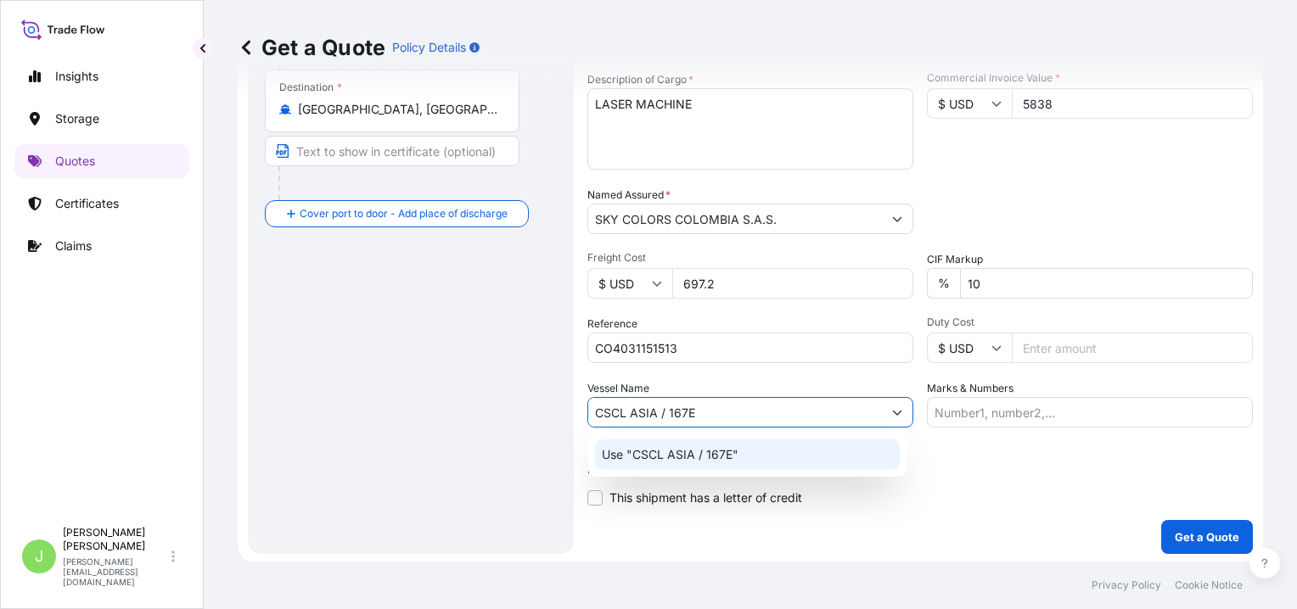
click at [664, 408] on input "CSCL ASIA / 167E" at bounding box center [735, 412] width 294 height 31
click at [684, 462] on p "Use "CSCL ASIA // 167E"" at bounding box center [672, 454] width 141 height 17
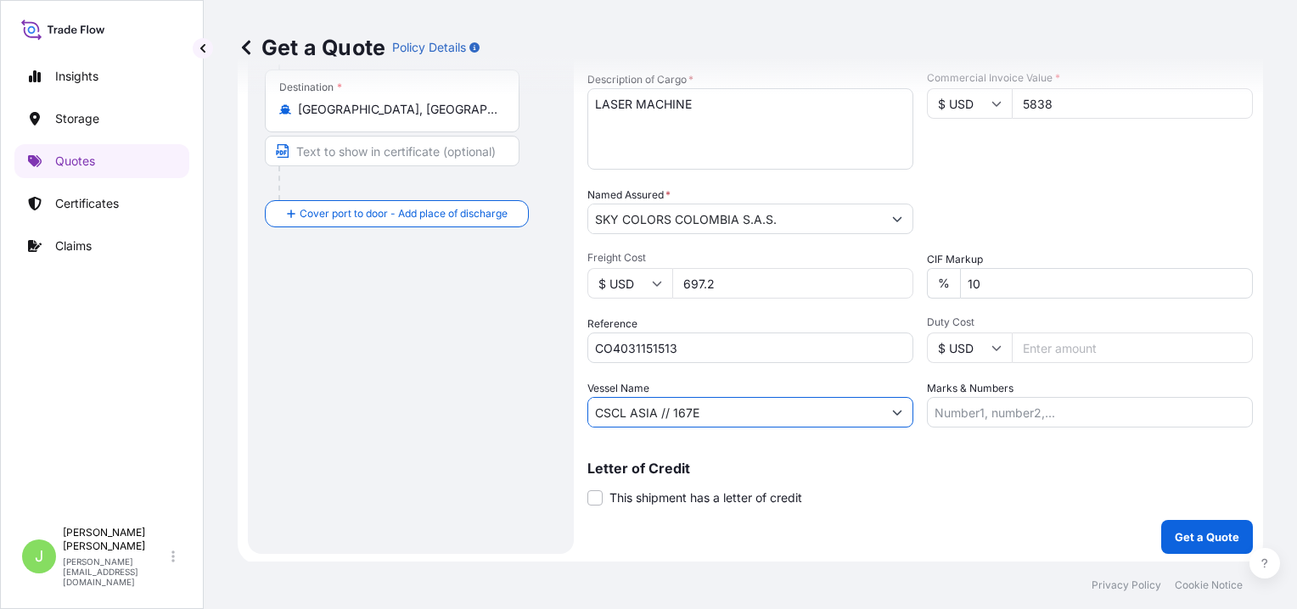
type input "CSCL ASIA // 167E"
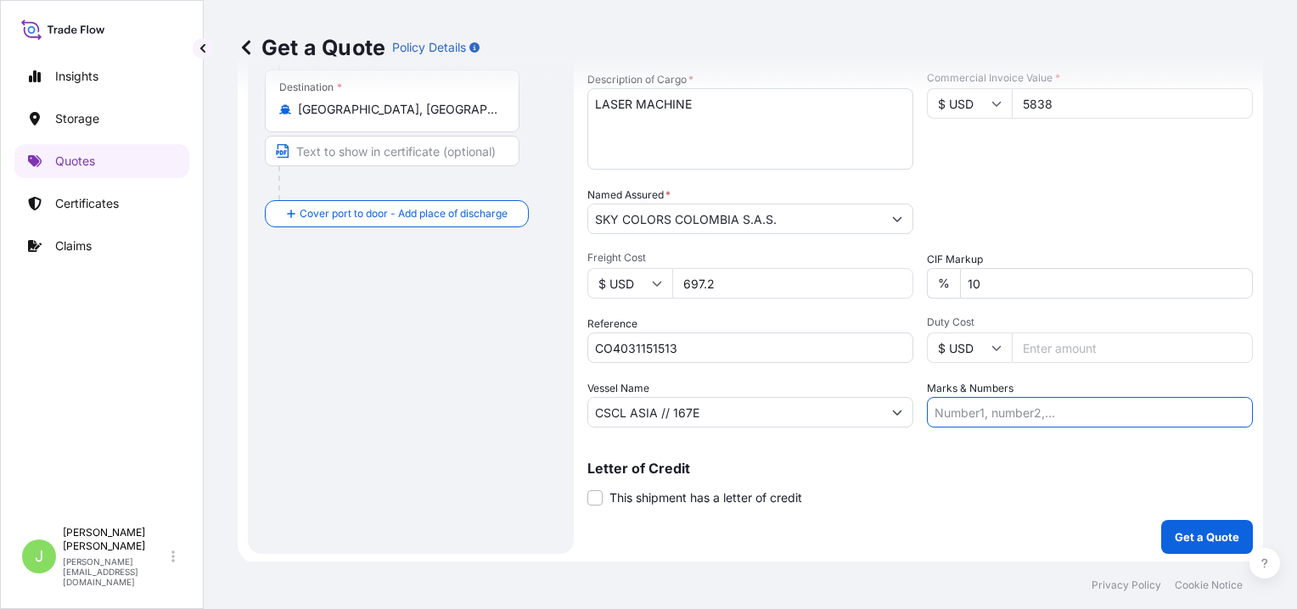
click at [1009, 406] on input "Marks & Numbers" at bounding box center [1090, 412] width 326 height 31
paste input "CQDSE0057308"
paste input "0.35"
type input "CQDSE0057308 // VENTA DEL SEGURO: 0.35%"
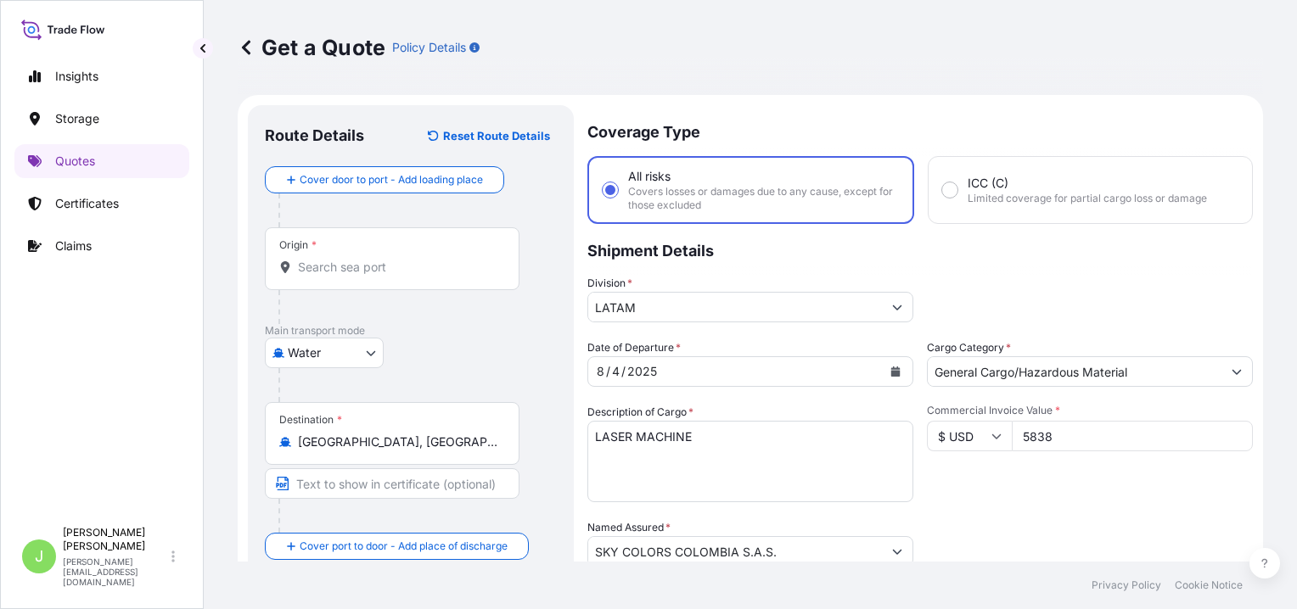
drag, startPoint x: 474, startPoint y: 265, endPoint x: 446, endPoint y: 233, distance: 42.1
click at [453, 247] on div "Origin *" at bounding box center [392, 258] width 255 height 63
click at [453, 259] on input "Origin *" at bounding box center [398, 267] width 200 height 17
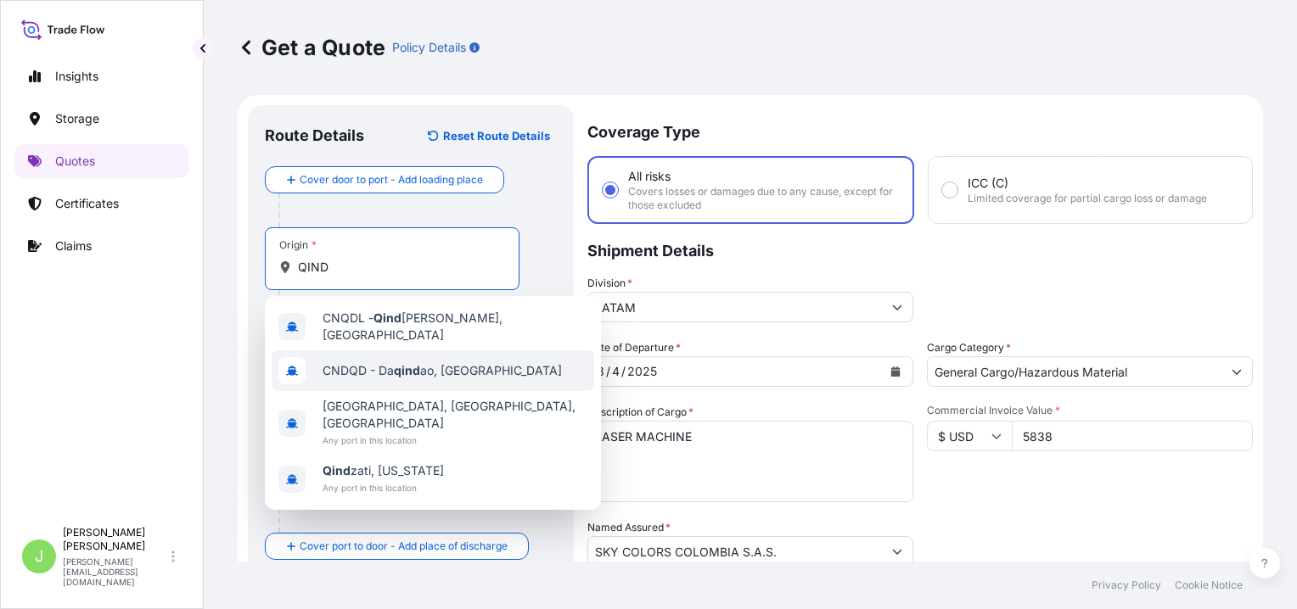
click at [429, 375] on div "CNDQD - Da qind ao, [GEOGRAPHIC_DATA]" at bounding box center [433, 370] width 322 height 41
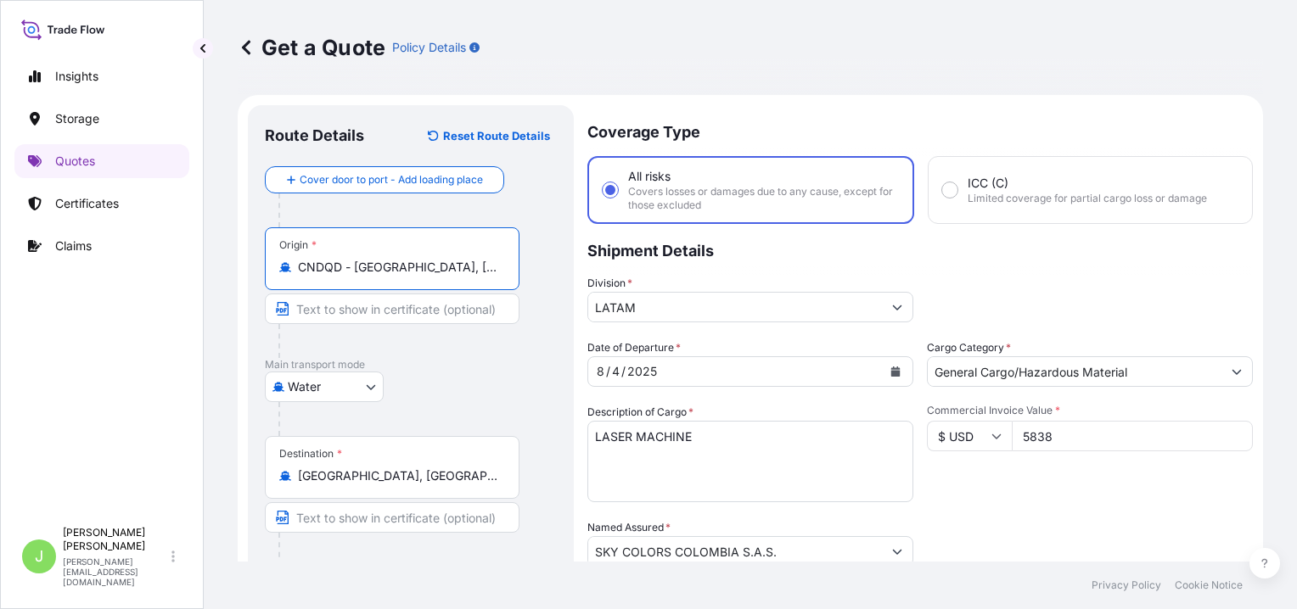
click at [447, 274] on input "CNDQD - [GEOGRAPHIC_DATA], [GEOGRAPHIC_DATA]" at bounding box center [398, 267] width 200 height 17
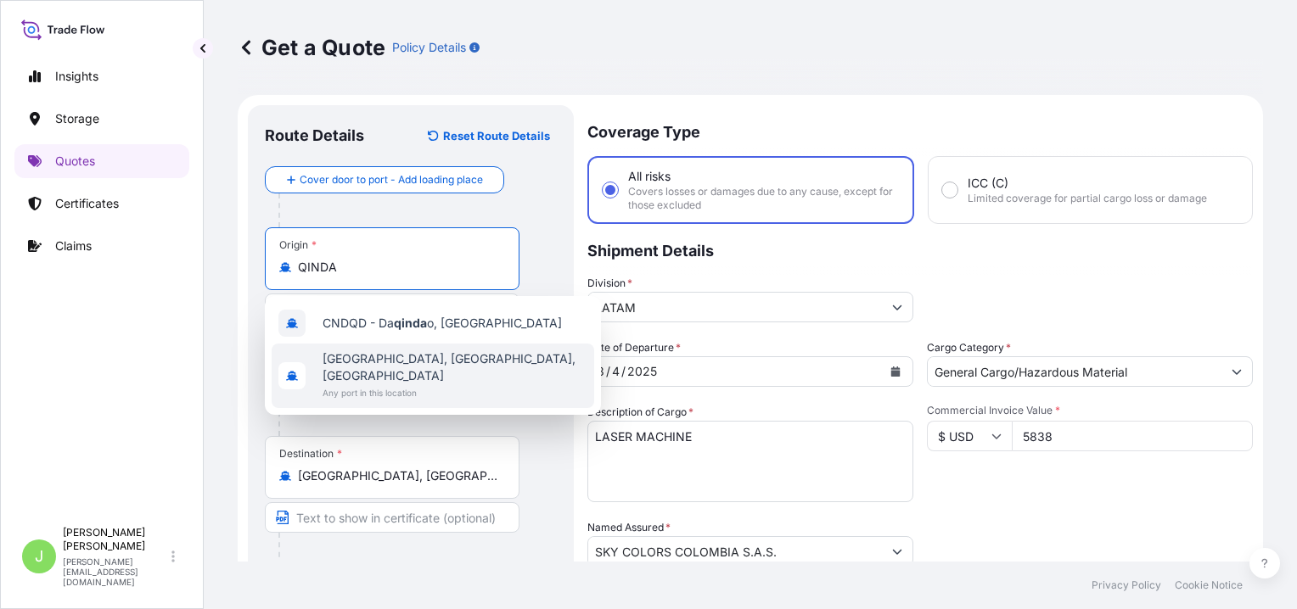
click at [437, 384] on span "Any port in this location" at bounding box center [454, 392] width 265 height 17
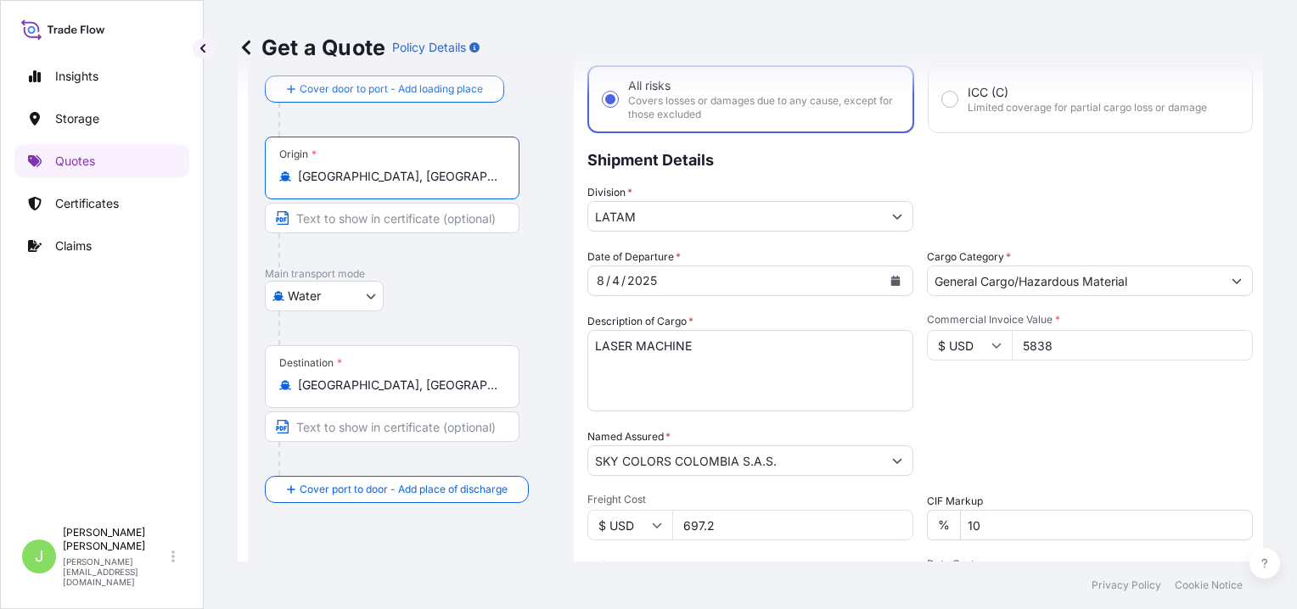
scroll to position [78, 0]
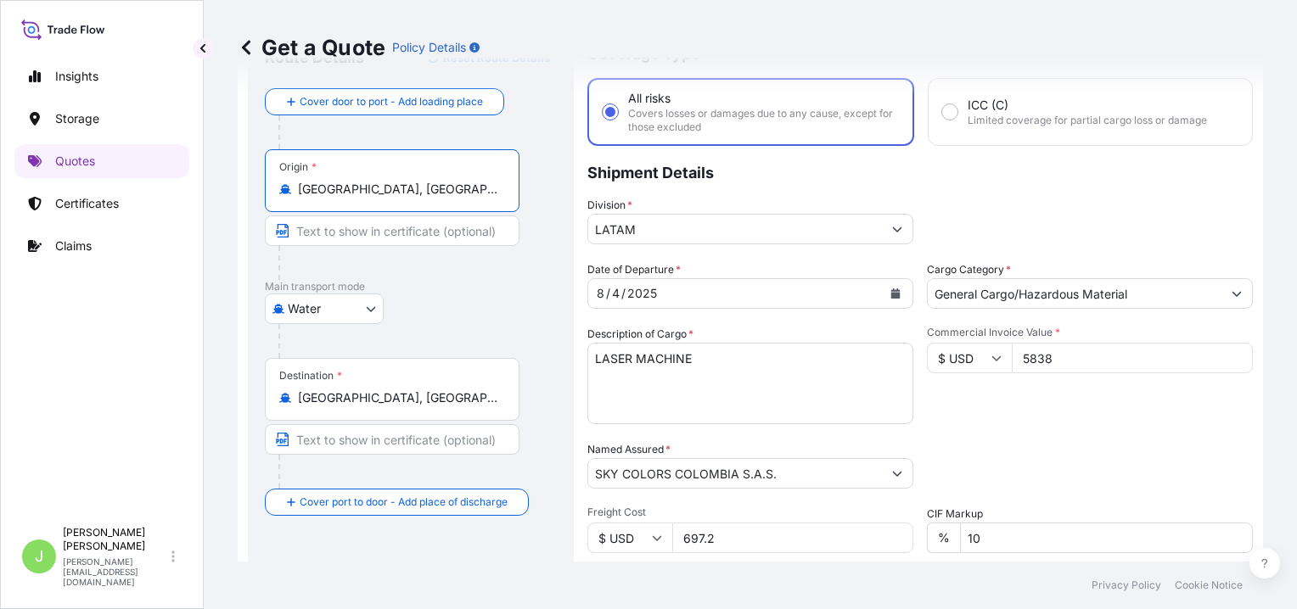
type input "[GEOGRAPHIC_DATA], [GEOGRAPHIC_DATA], [GEOGRAPHIC_DATA]"
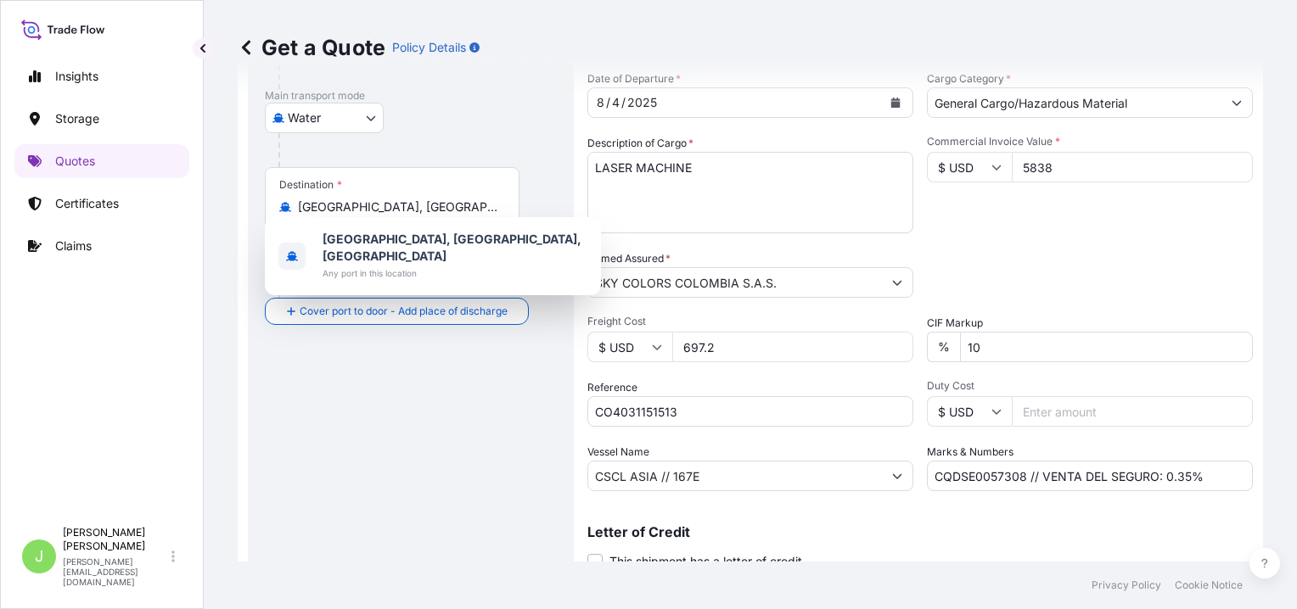
scroll to position [333, 0]
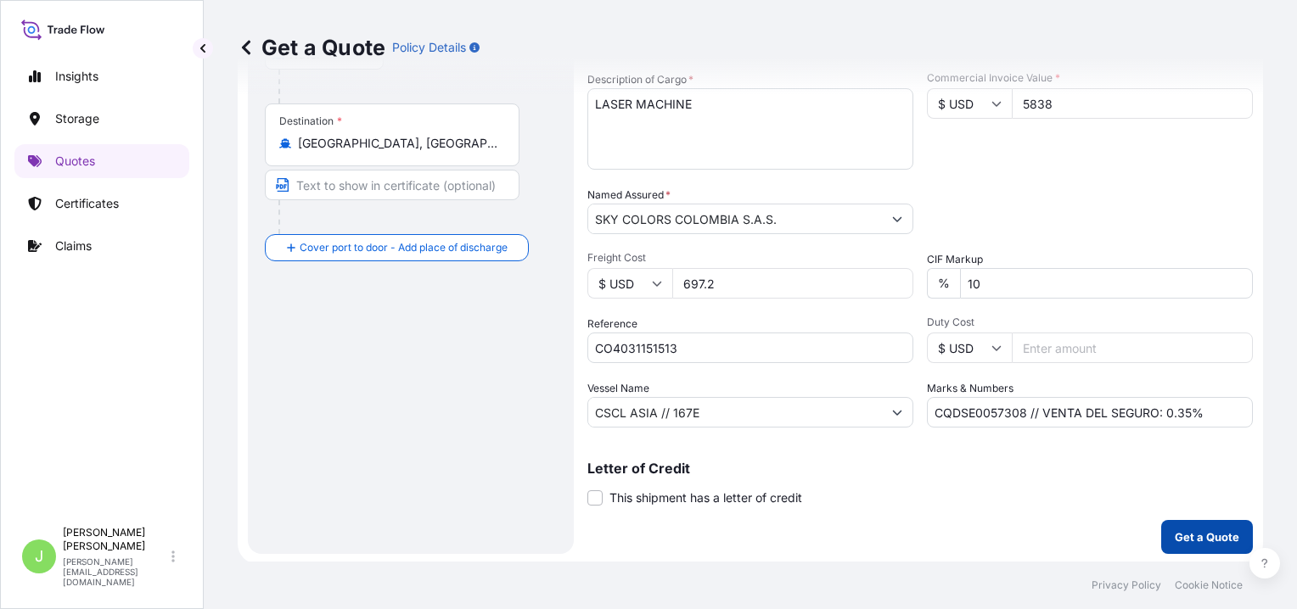
click at [1198, 516] on div "Coverage Type All risks Covers losses or damages due to any cause, except for t…" at bounding box center [919, 164] width 665 height 782
click at [1180, 542] on p "Get a Quote" at bounding box center [1206, 537] width 64 height 17
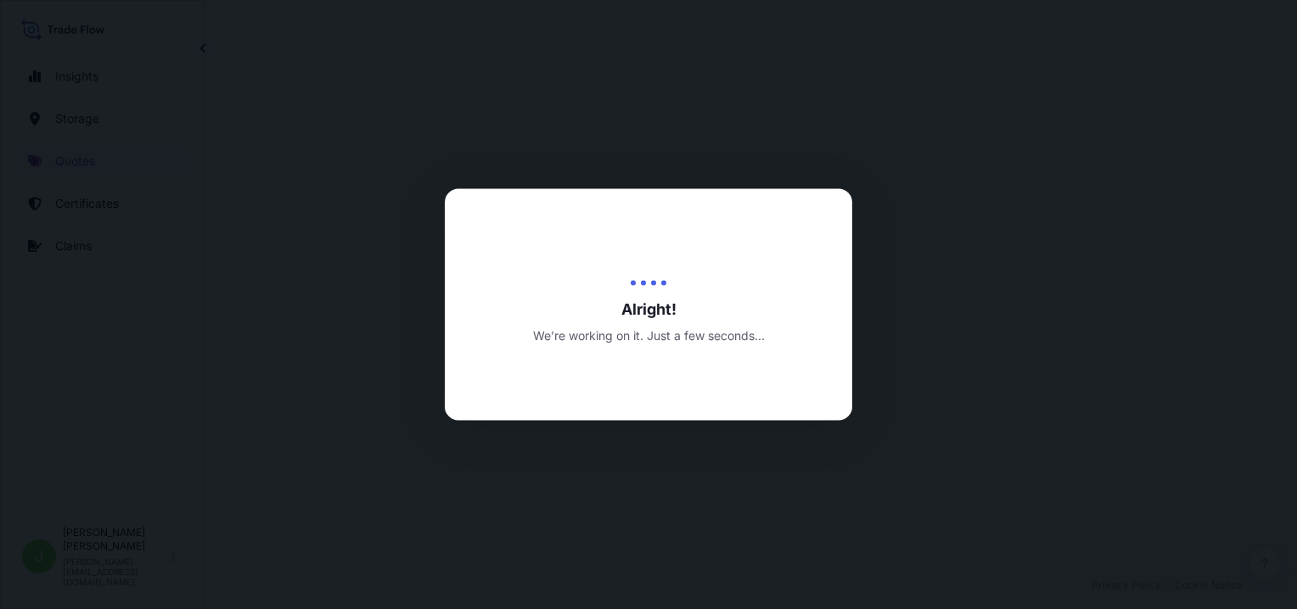
select select "Water"
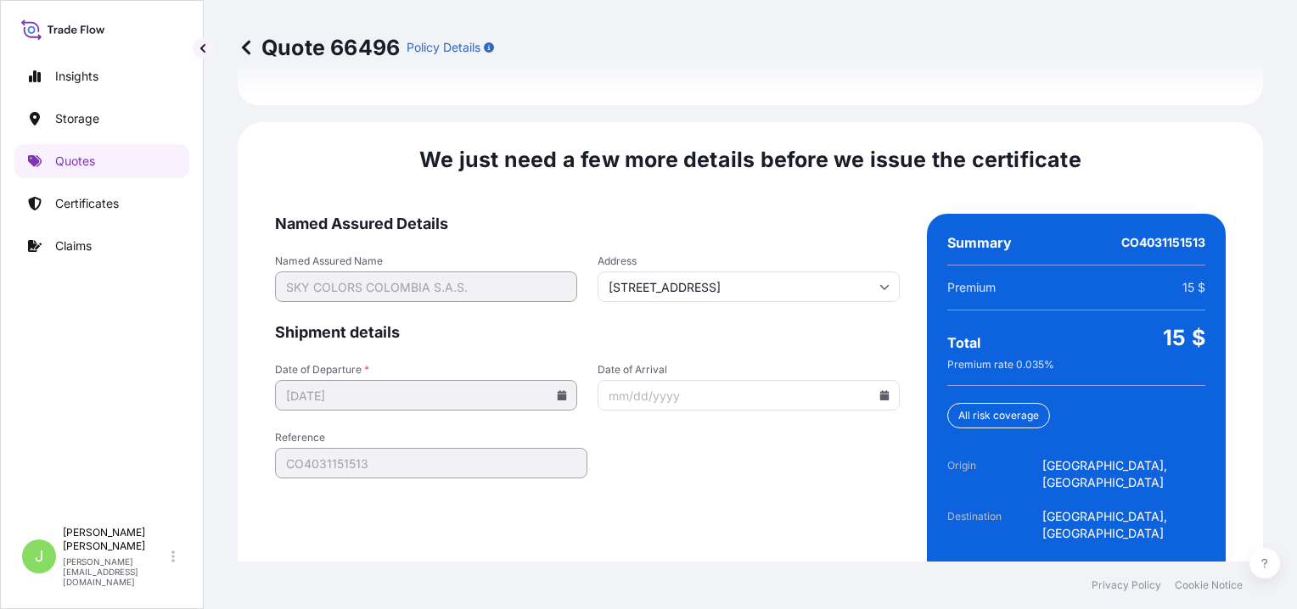
scroll to position [2628, 0]
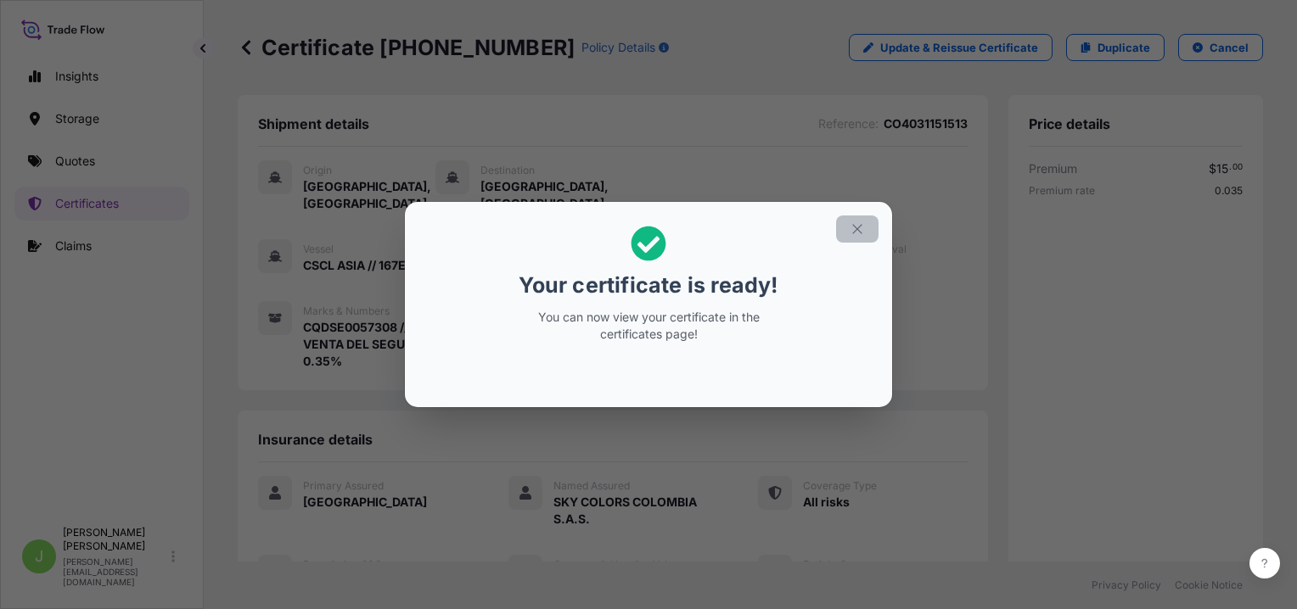
click at [860, 226] on icon "button" at bounding box center [856, 228] width 9 height 9
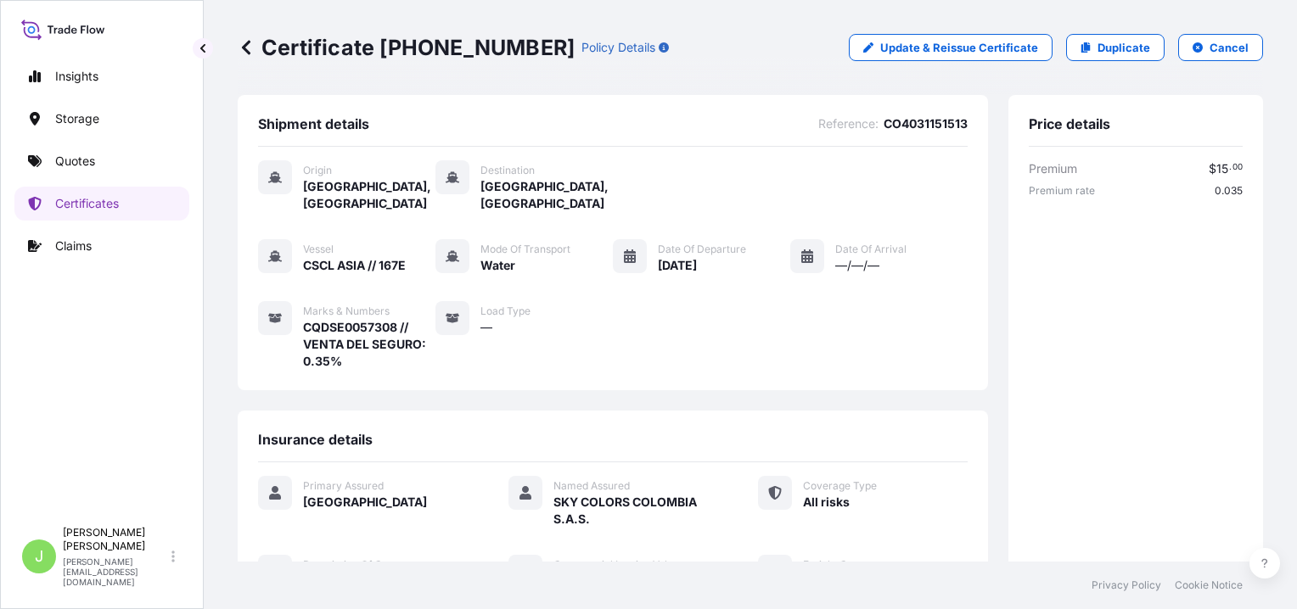
click at [366, 50] on p "Certificate [PHONE_NUMBER]" at bounding box center [406, 47] width 337 height 27
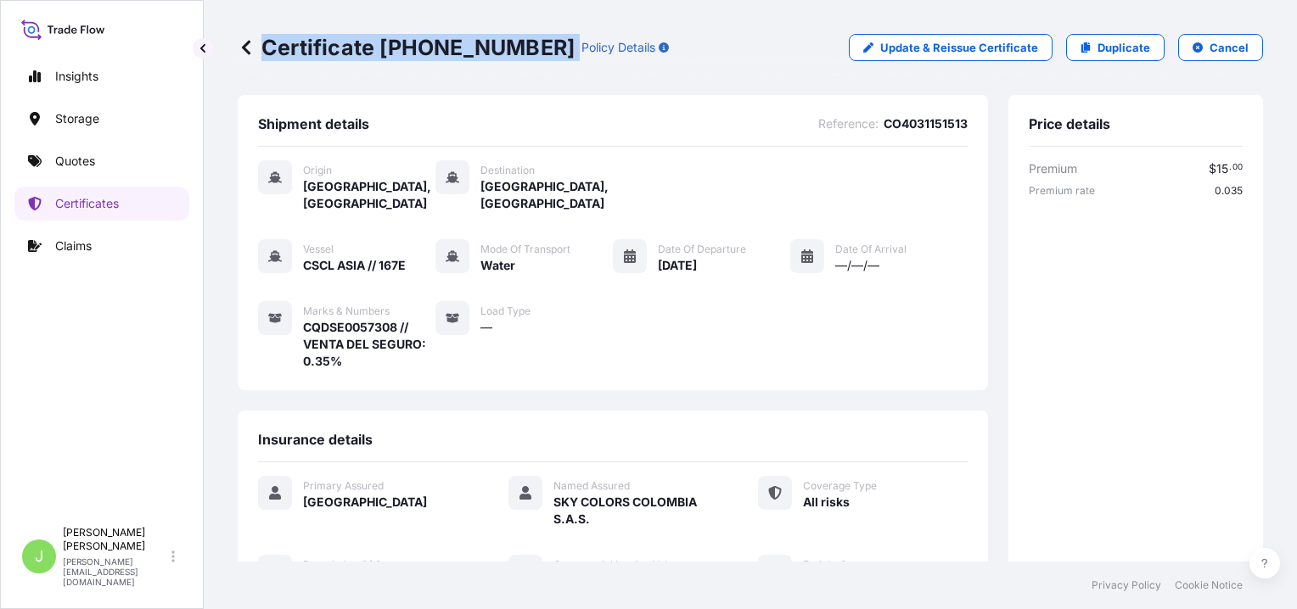
click at [366, 50] on p "Certificate [PHONE_NUMBER]" at bounding box center [406, 47] width 337 height 27
copy p "Certificate [PHONE_NUMBER]"
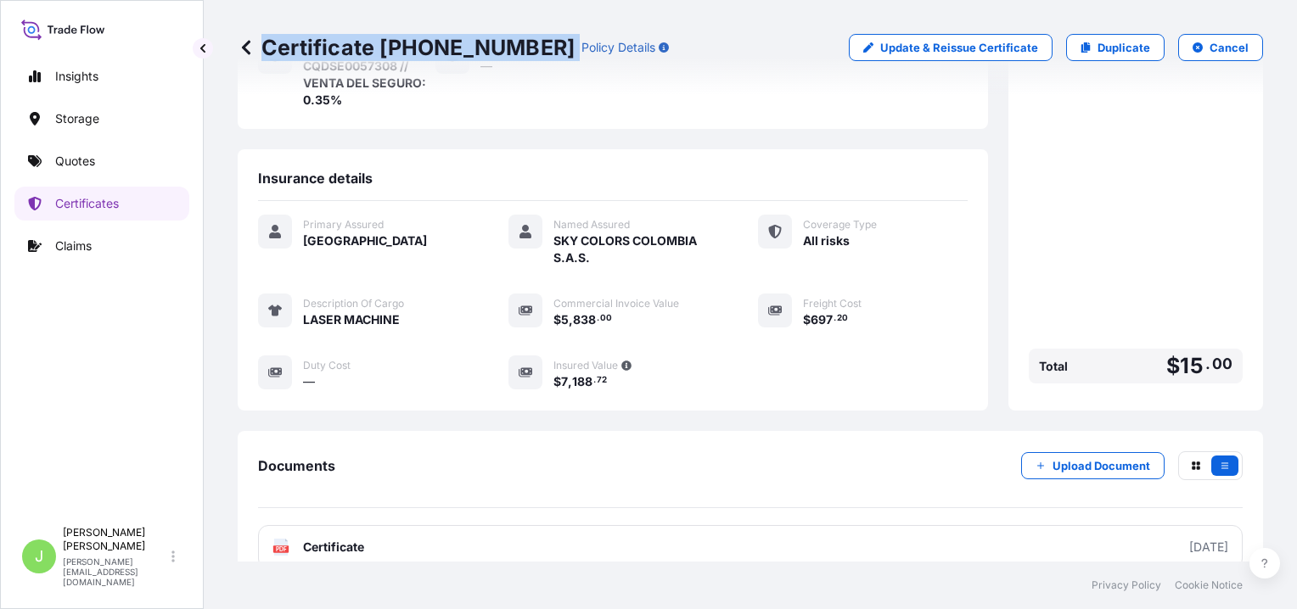
scroll to position [371, 0]
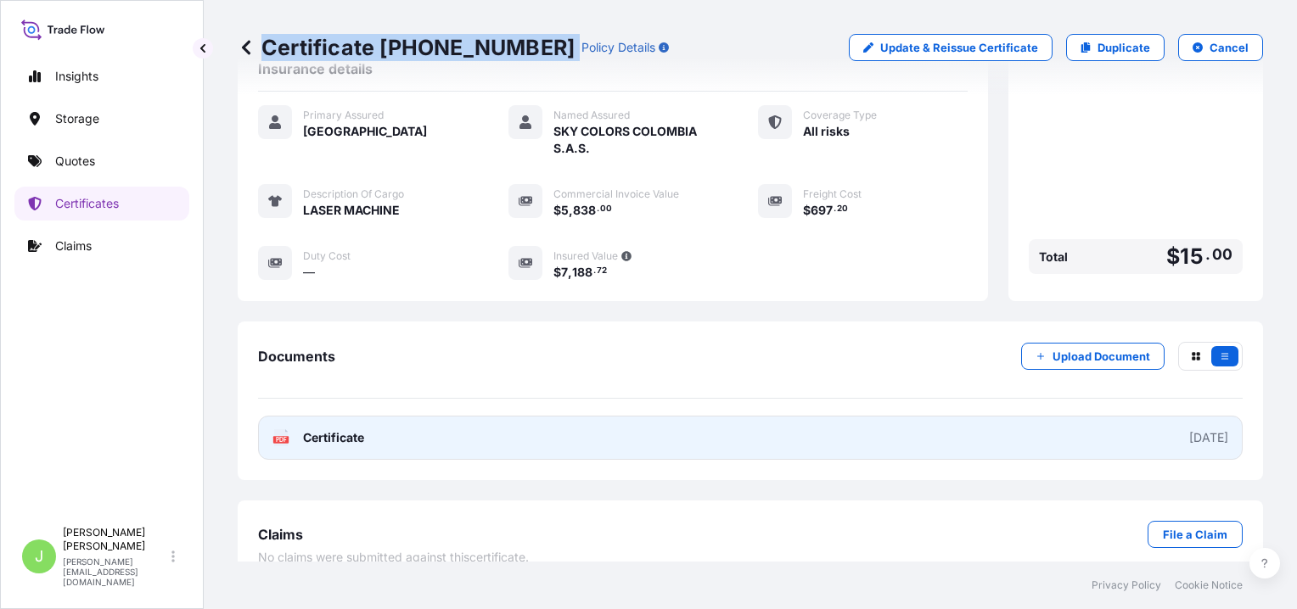
click at [400, 418] on link "PDF Certificate [DATE]" at bounding box center [750, 438] width 984 height 44
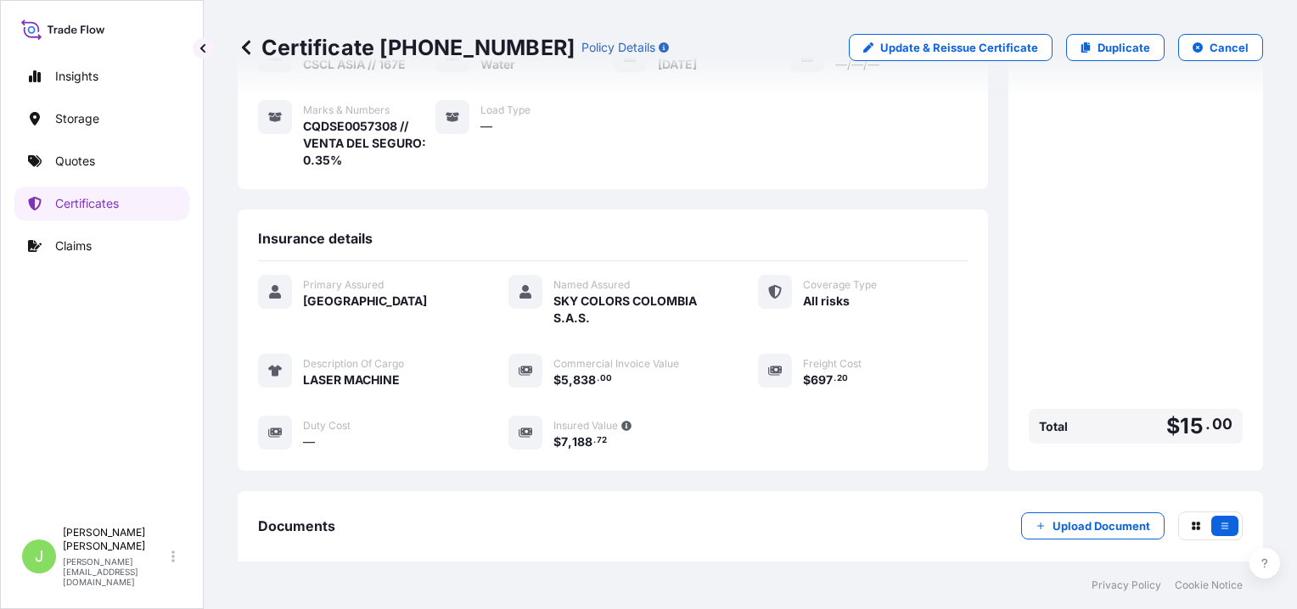
click at [772, 115] on div "Vessel CSCL ASIA // 167E Mode of Transport Water Date of Departure [DATE] Date …" at bounding box center [612, 103] width 709 height 131
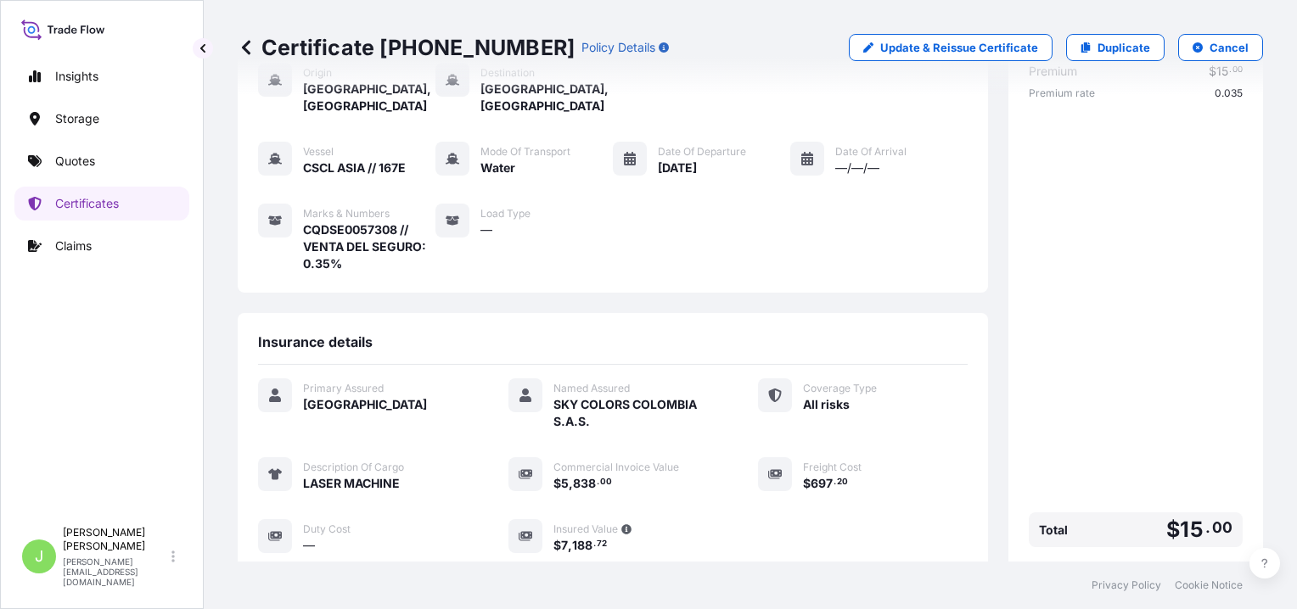
scroll to position [0, 0]
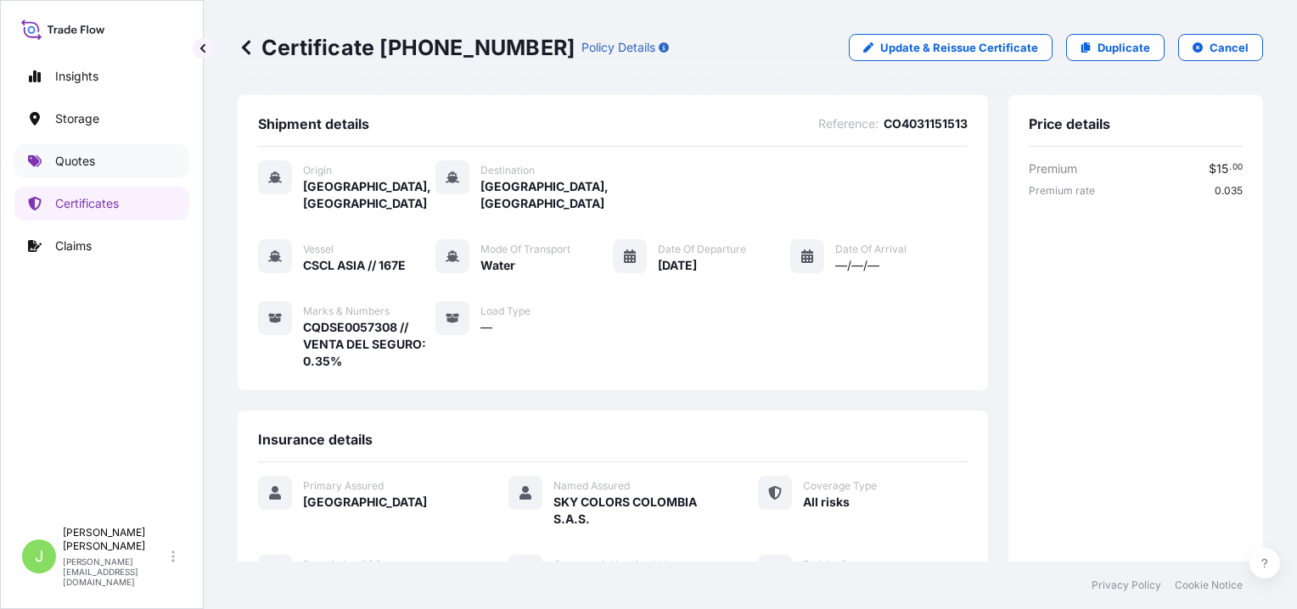
click at [114, 157] on link "Quotes" at bounding box center [101, 161] width 175 height 34
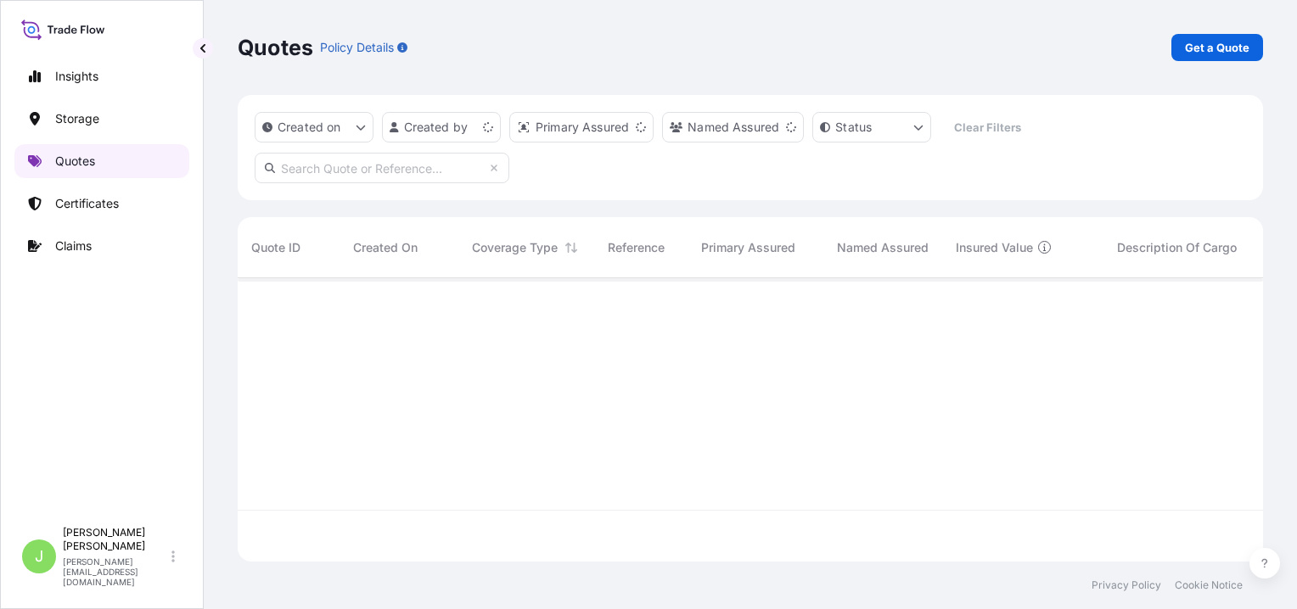
scroll to position [280, 1012]
click at [1219, 50] on p "Get a Quote" at bounding box center [1217, 47] width 64 height 17
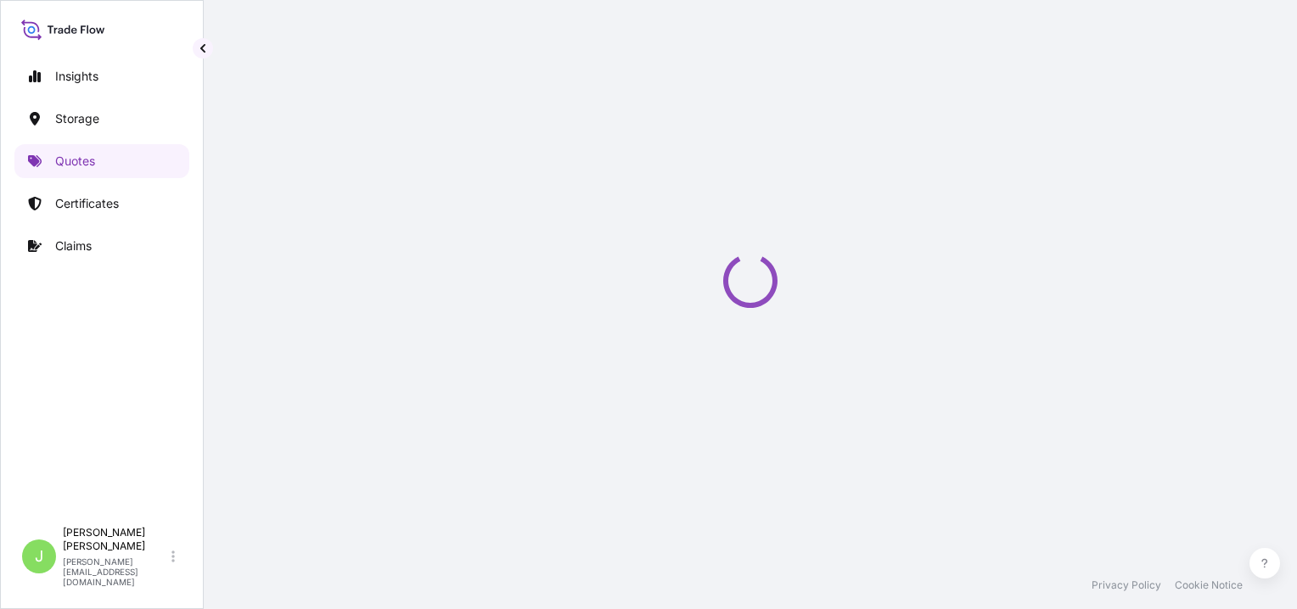
select select "Water"
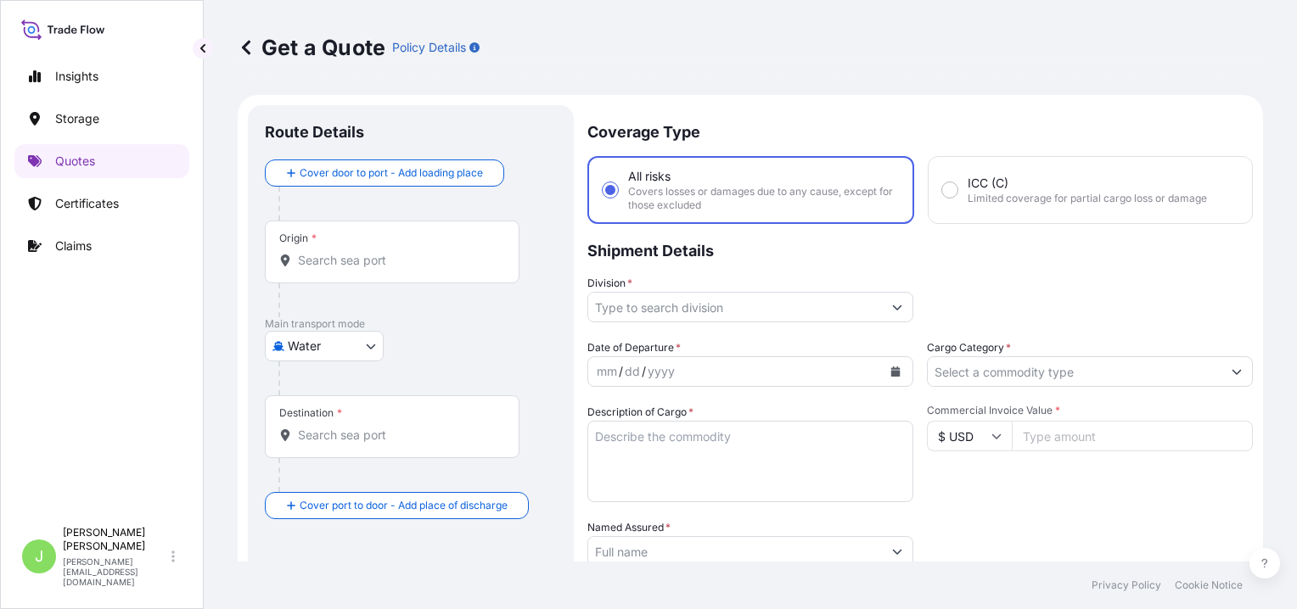
scroll to position [27, 0]
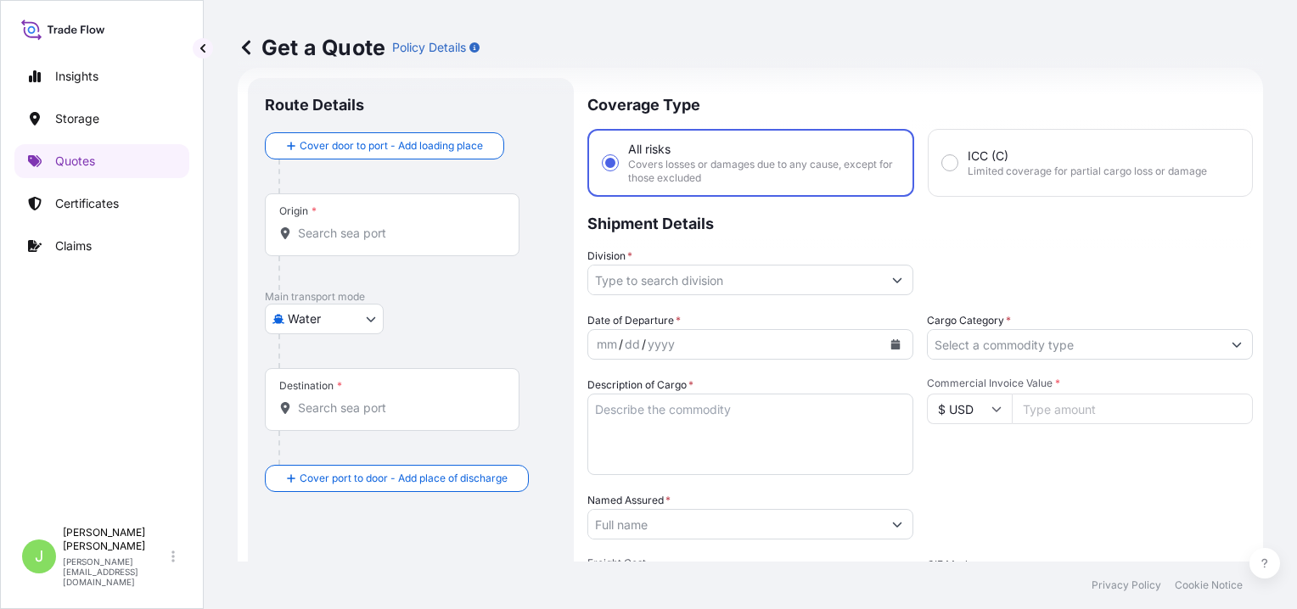
click at [426, 241] on div "Origin *" at bounding box center [392, 224] width 255 height 63
click at [426, 241] on input "Origin *" at bounding box center [398, 233] width 200 height 17
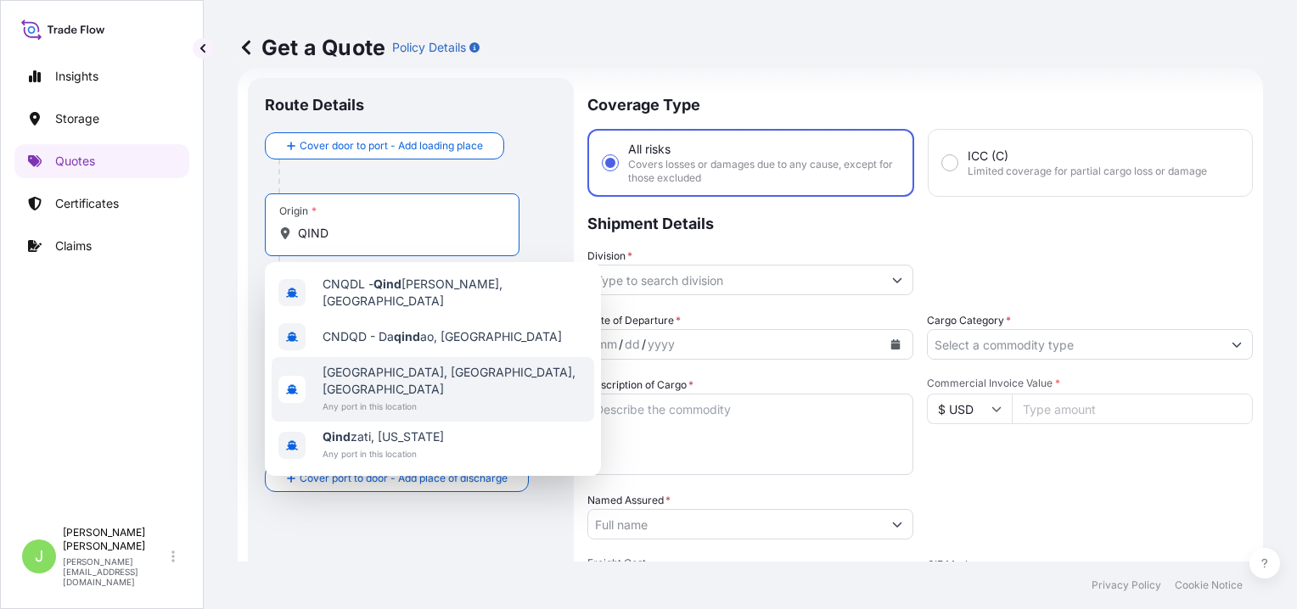
click at [378, 364] on span "[GEOGRAPHIC_DATA], [GEOGRAPHIC_DATA], [GEOGRAPHIC_DATA]" at bounding box center [454, 381] width 265 height 34
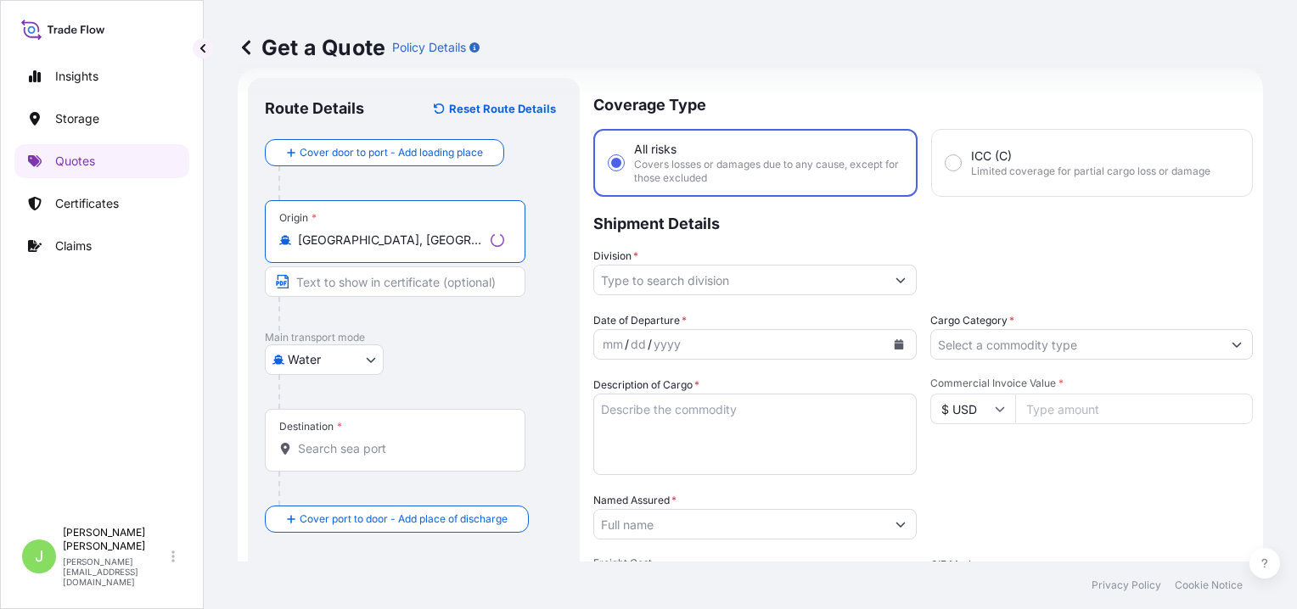
type input "[GEOGRAPHIC_DATA], [GEOGRAPHIC_DATA], [GEOGRAPHIC_DATA]"
click at [354, 427] on div "Destination *" at bounding box center [395, 440] width 261 height 63
click at [354, 440] on input "Destination *" at bounding box center [401, 448] width 206 height 17
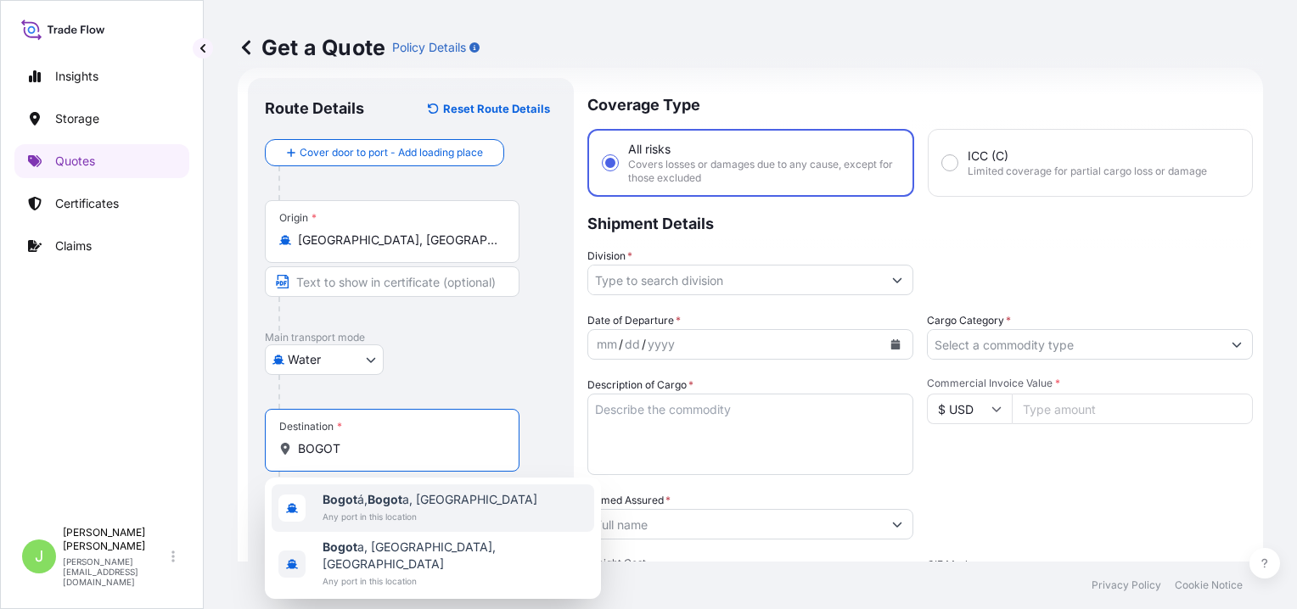
click at [387, 513] on span "Any port in this location" at bounding box center [429, 516] width 215 height 17
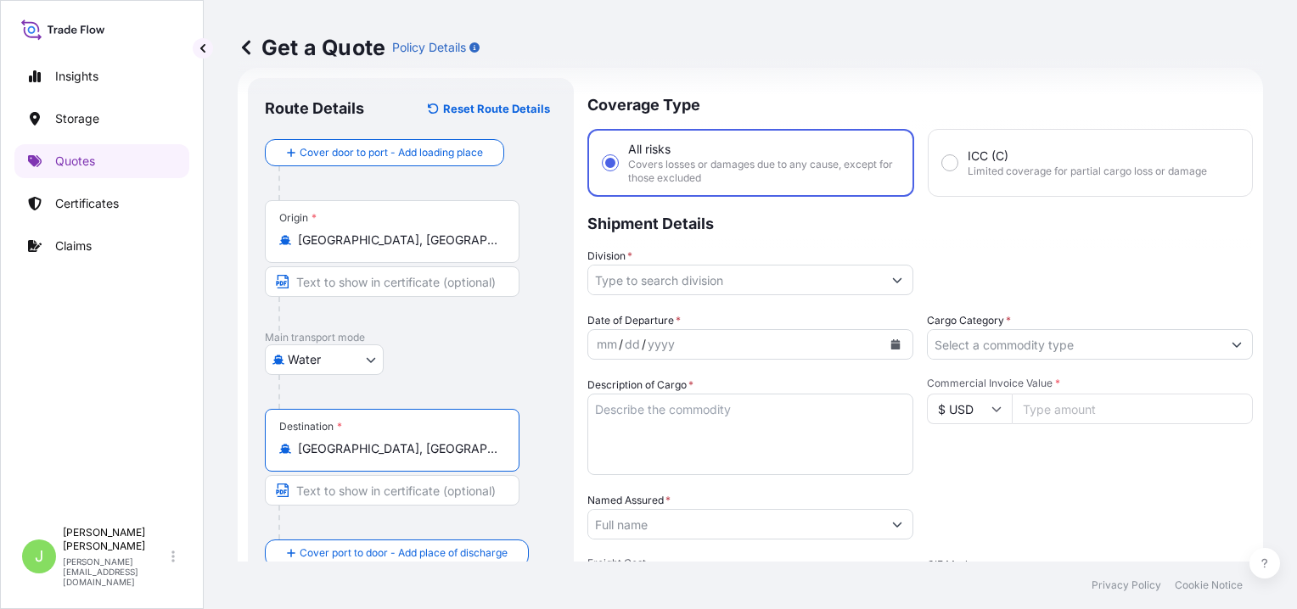
type input "[GEOGRAPHIC_DATA], [GEOGRAPHIC_DATA], [GEOGRAPHIC_DATA]"
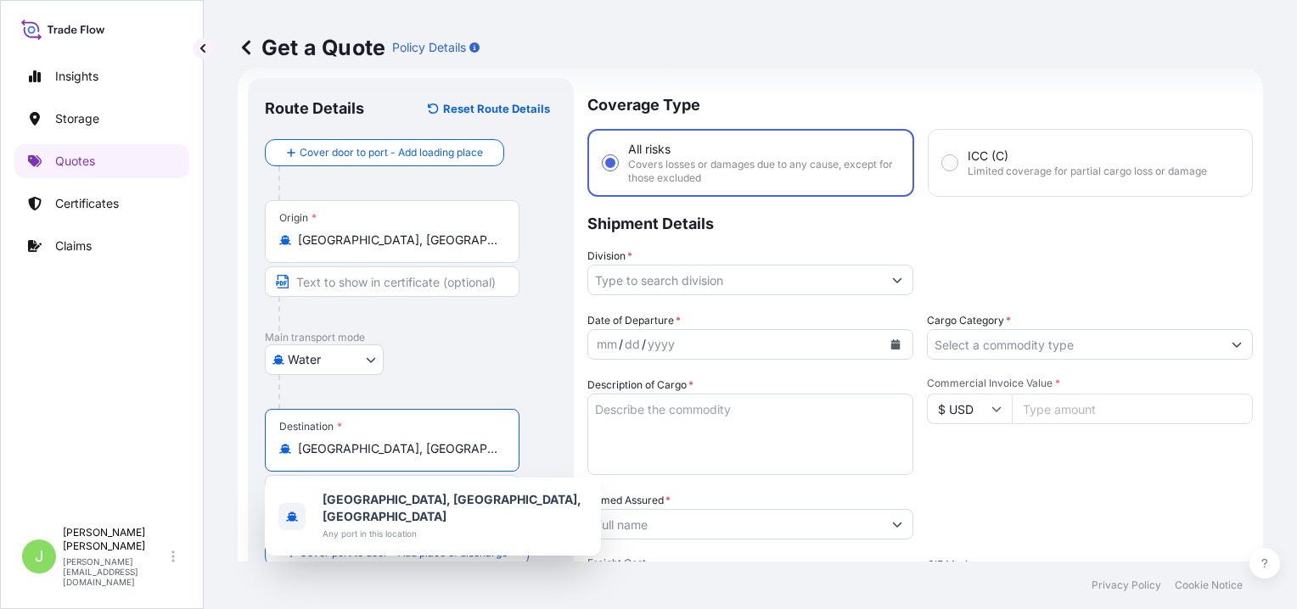
click at [355, 246] on input "[GEOGRAPHIC_DATA], [GEOGRAPHIC_DATA], [GEOGRAPHIC_DATA]" at bounding box center [398, 240] width 200 height 17
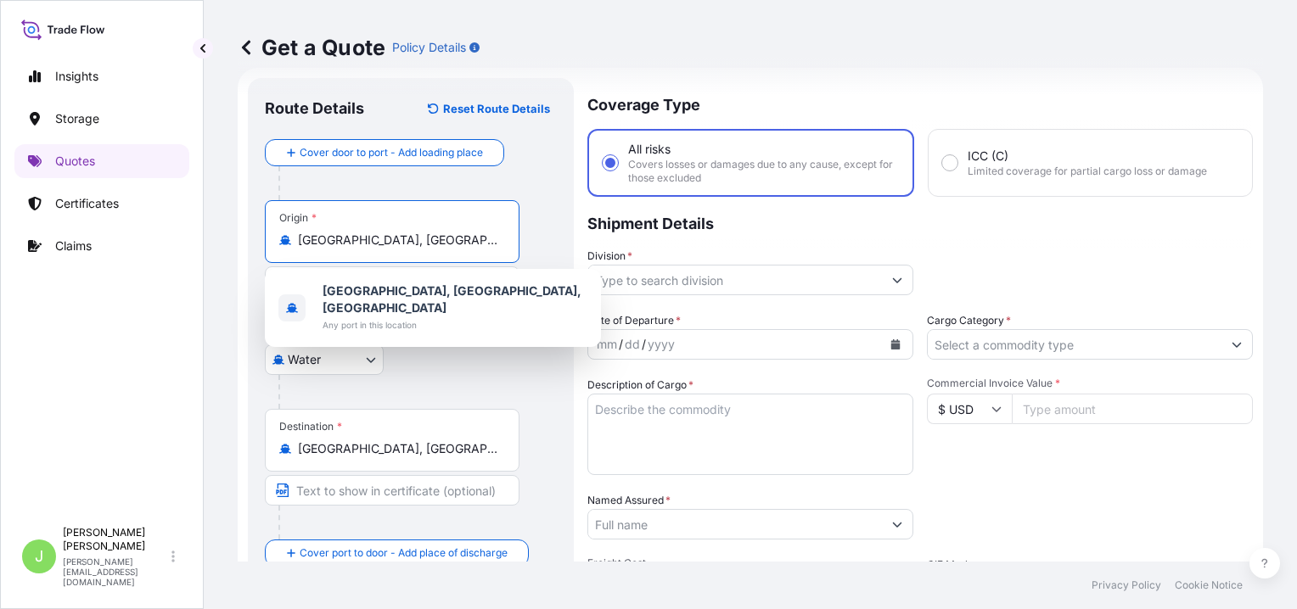
click at [355, 246] on input "[GEOGRAPHIC_DATA], [GEOGRAPHIC_DATA], [GEOGRAPHIC_DATA]" at bounding box center [398, 240] width 200 height 17
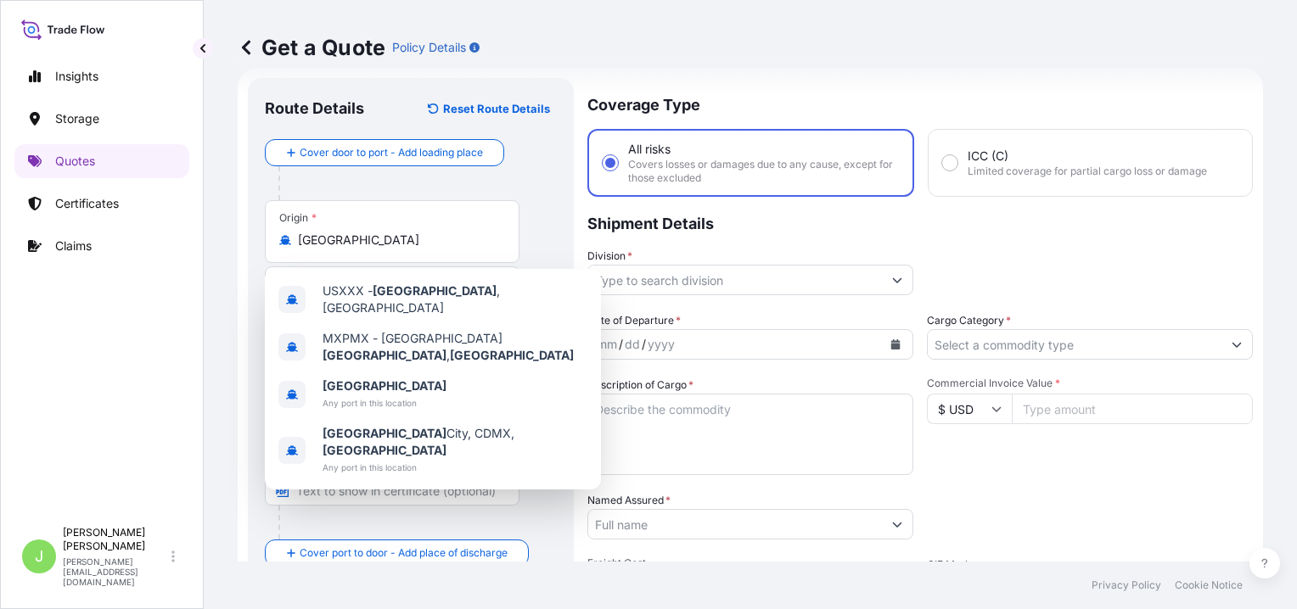
type input "[GEOGRAPHIC_DATA], [GEOGRAPHIC_DATA], [GEOGRAPHIC_DATA]"
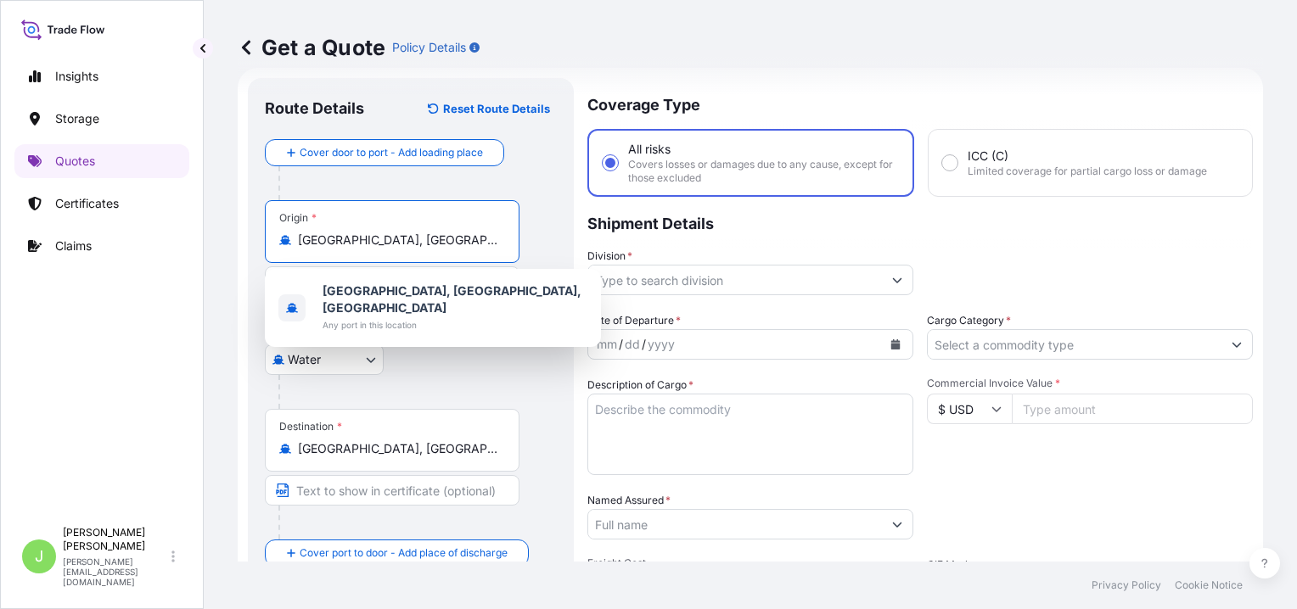
click at [487, 244] on input "[GEOGRAPHIC_DATA], [GEOGRAPHIC_DATA], [GEOGRAPHIC_DATA]" at bounding box center [398, 240] width 200 height 17
click at [378, 241] on input "[GEOGRAPHIC_DATA], [GEOGRAPHIC_DATA], [GEOGRAPHIC_DATA]" at bounding box center [398, 240] width 200 height 17
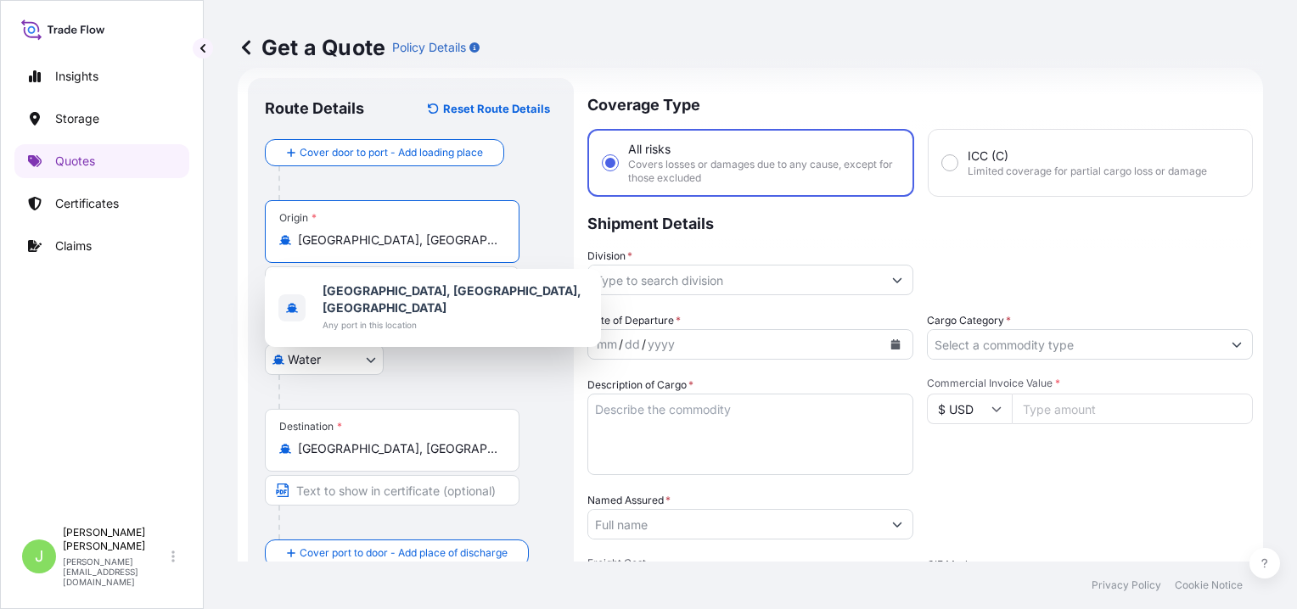
click at [378, 241] on input "[GEOGRAPHIC_DATA], [GEOGRAPHIC_DATA], [GEOGRAPHIC_DATA]" at bounding box center [398, 240] width 200 height 17
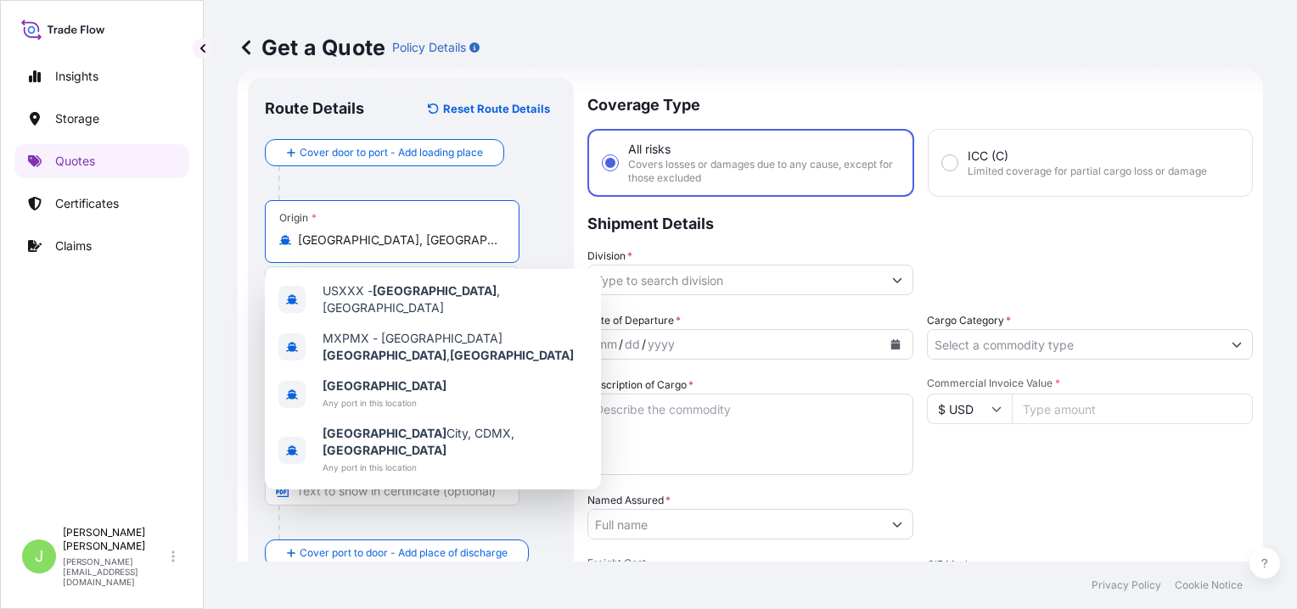
click at [563, 201] on div "Route Details Reset Route Details Cover door to port - Add loading place Place …" at bounding box center [411, 469] width 326 height 782
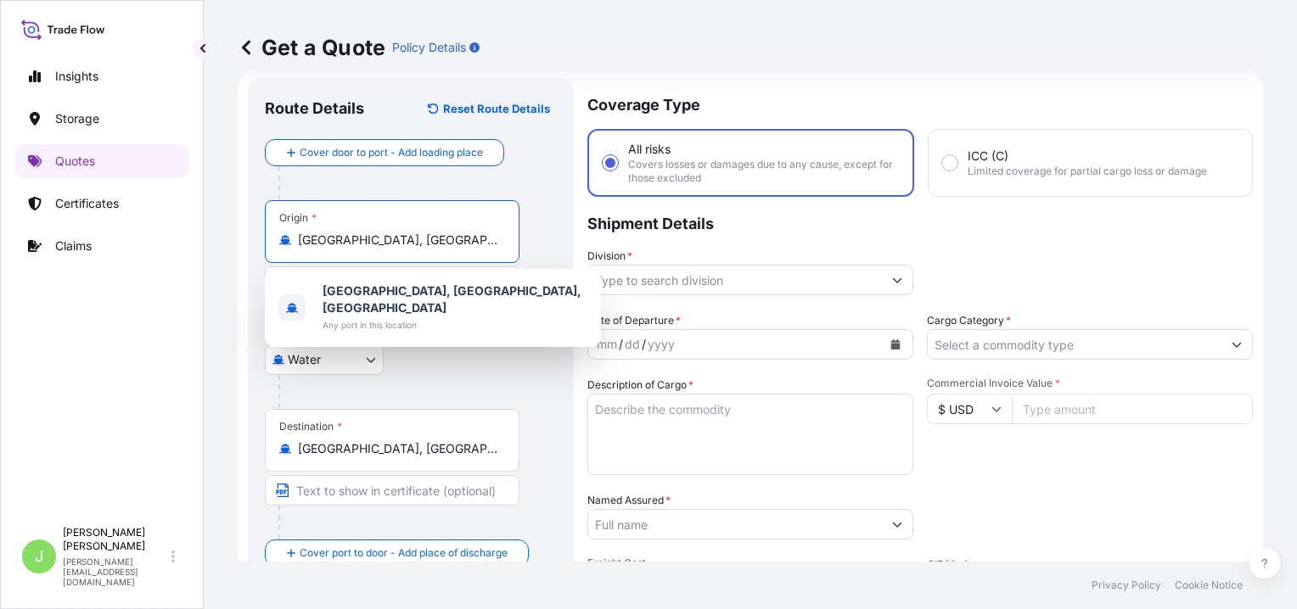
click at [360, 241] on input "[GEOGRAPHIC_DATA], [GEOGRAPHIC_DATA], [GEOGRAPHIC_DATA]" at bounding box center [398, 240] width 200 height 17
click at [361, 241] on input "[GEOGRAPHIC_DATA], [GEOGRAPHIC_DATA], [GEOGRAPHIC_DATA]" at bounding box center [398, 240] width 200 height 17
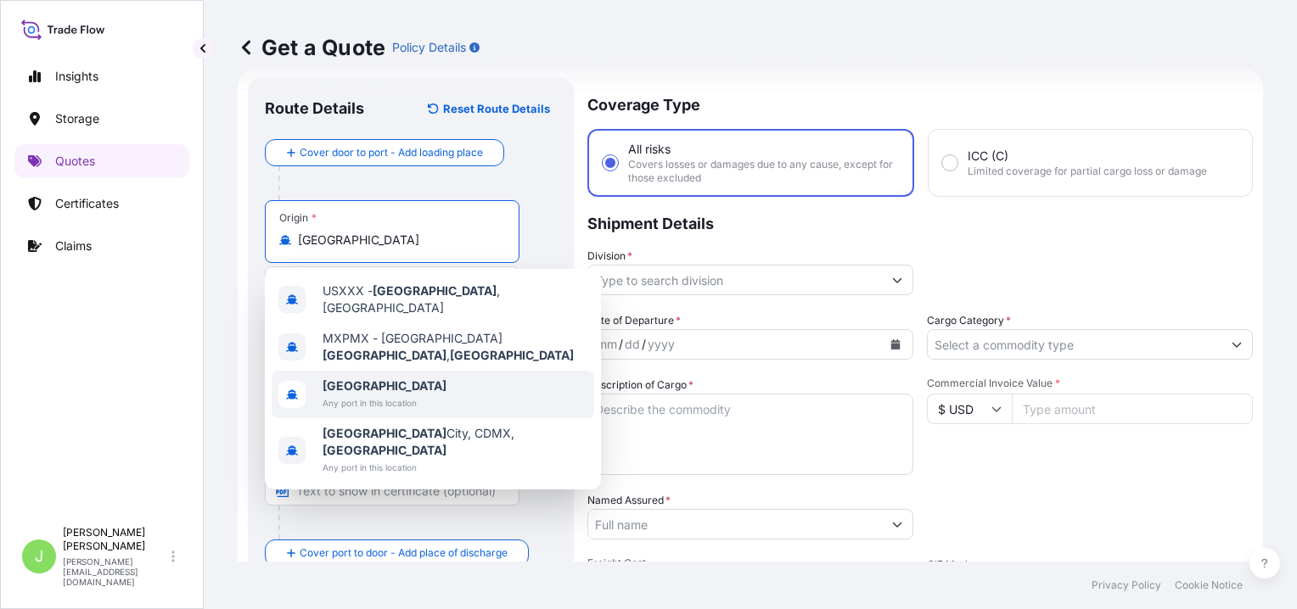
click at [383, 378] on span "[GEOGRAPHIC_DATA]" at bounding box center [384, 386] width 124 height 17
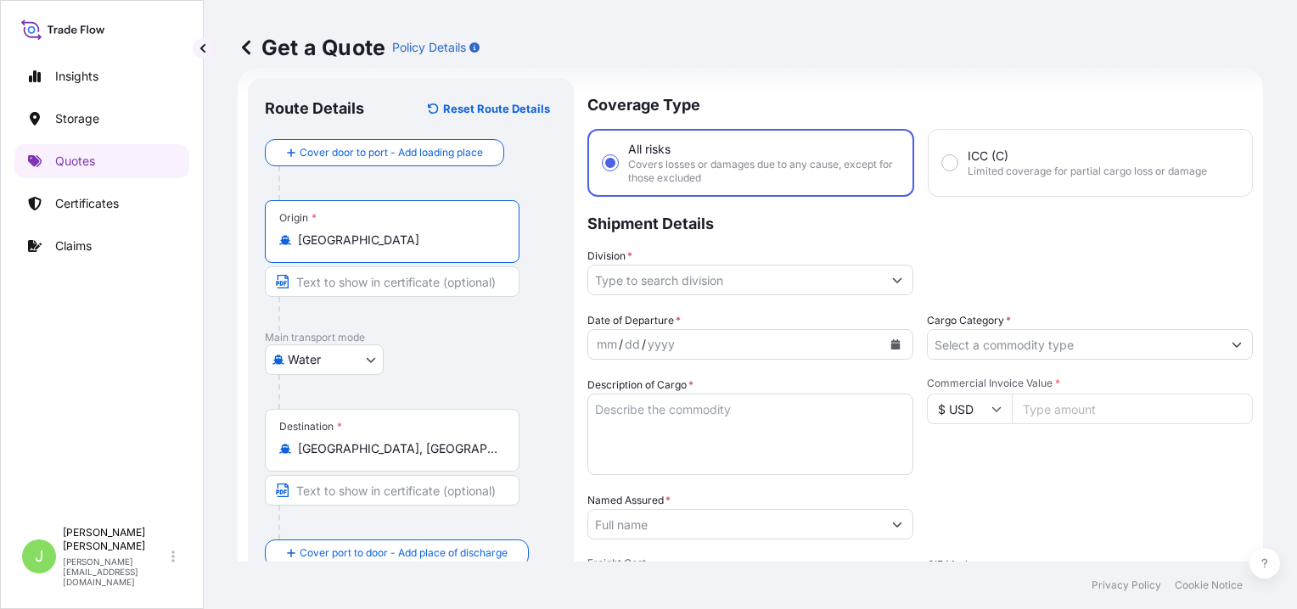
type input "[GEOGRAPHIC_DATA]"
click at [353, 353] on body "1 option available. 0 options available. 4 options available. Insights Storage …" at bounding box center [648, 304] width 1297 height 609
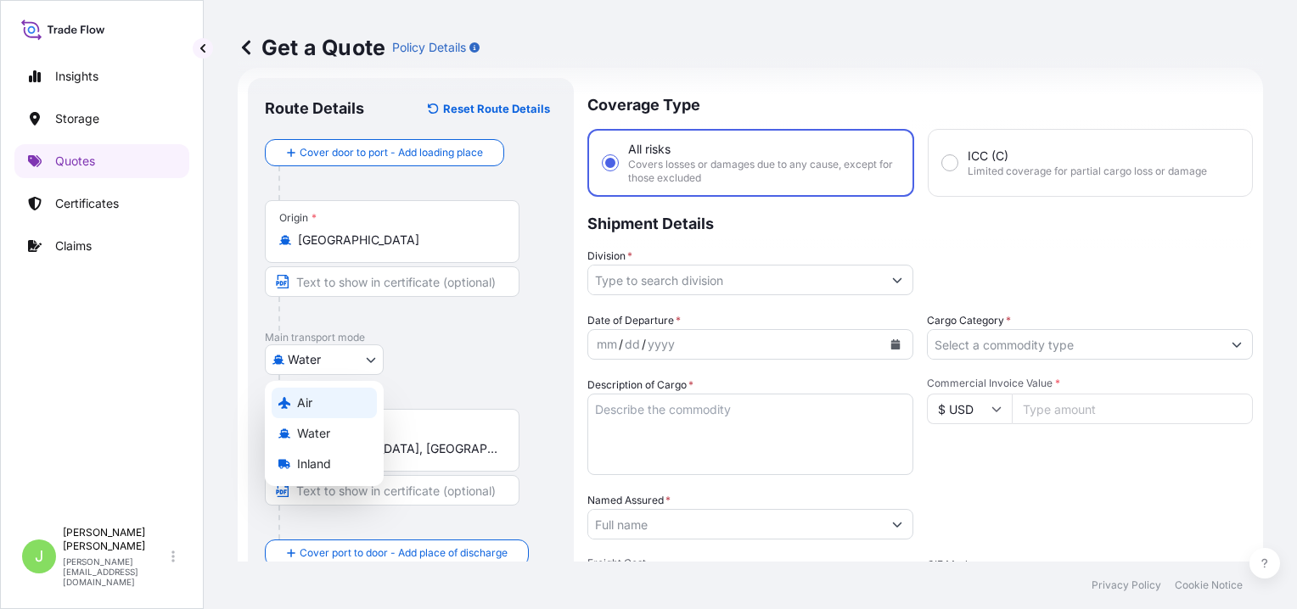
click at [356, 401] on div "Air" at bounding box center [324, 403] width 105 height 31
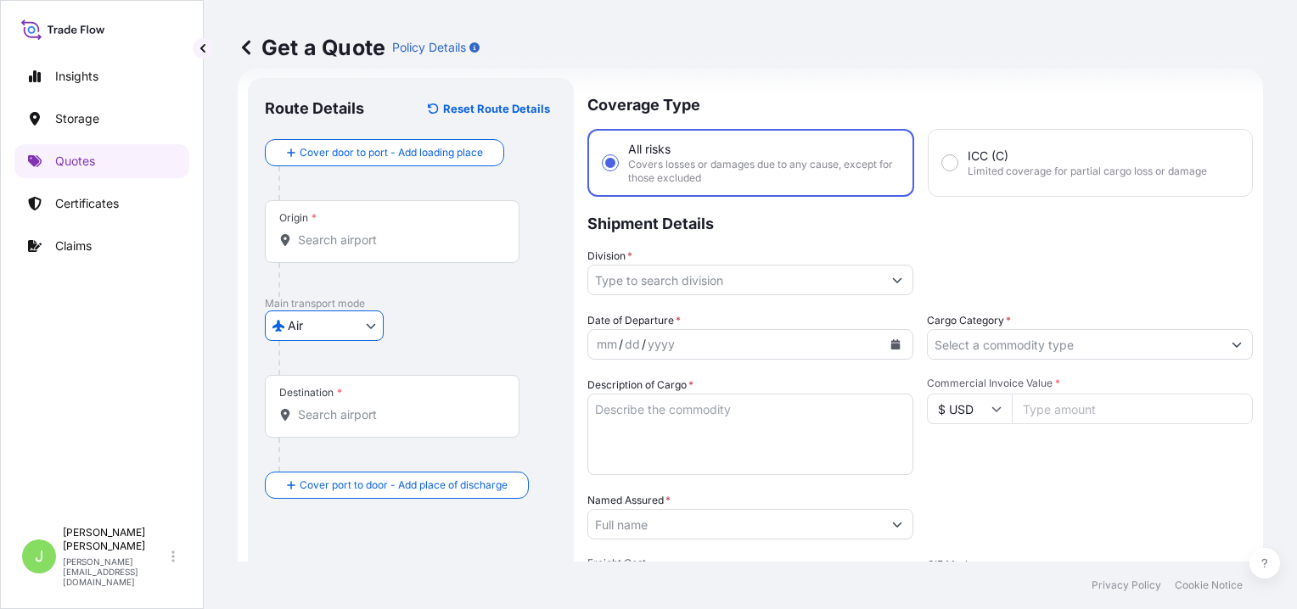
click at [350, 242] on input "Origin *" at bounding box center [398, 240] width 200 height 17
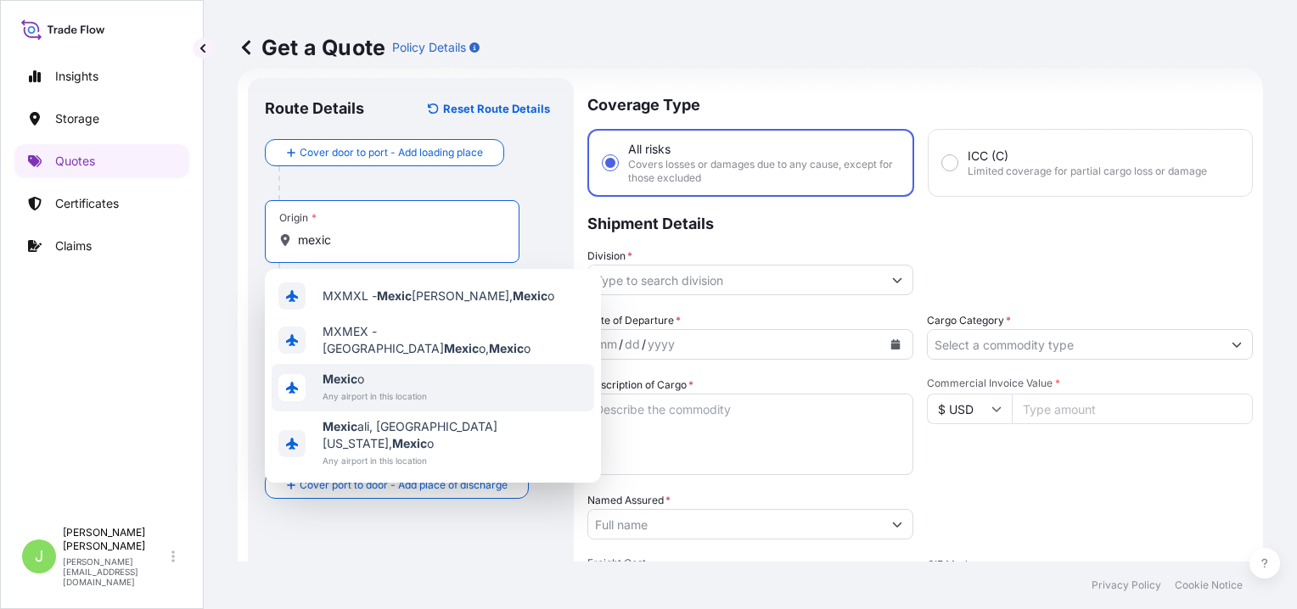
click at [359, 388] on span "Any airport in this location" at bounding box center [374, 396] width 104 height 17
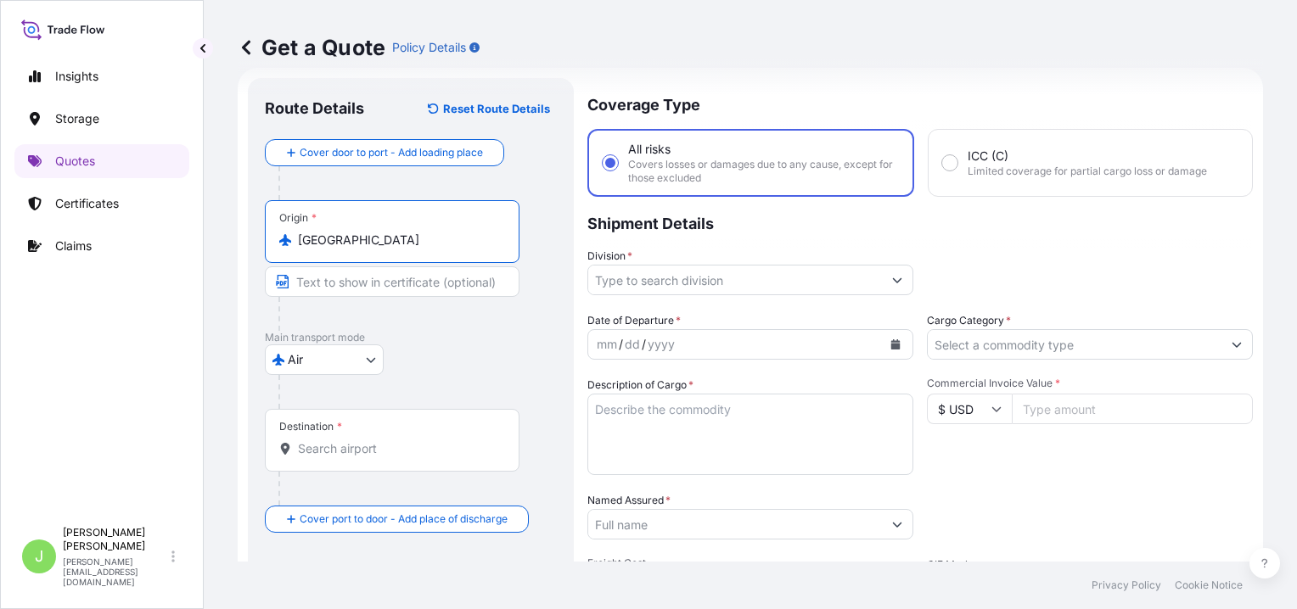
type input "[GEOGRAPHIC_DATA]"
click at [459, 363] on div "Air Air Water Inland" at bounding box center [411, 360] width 292 height 31
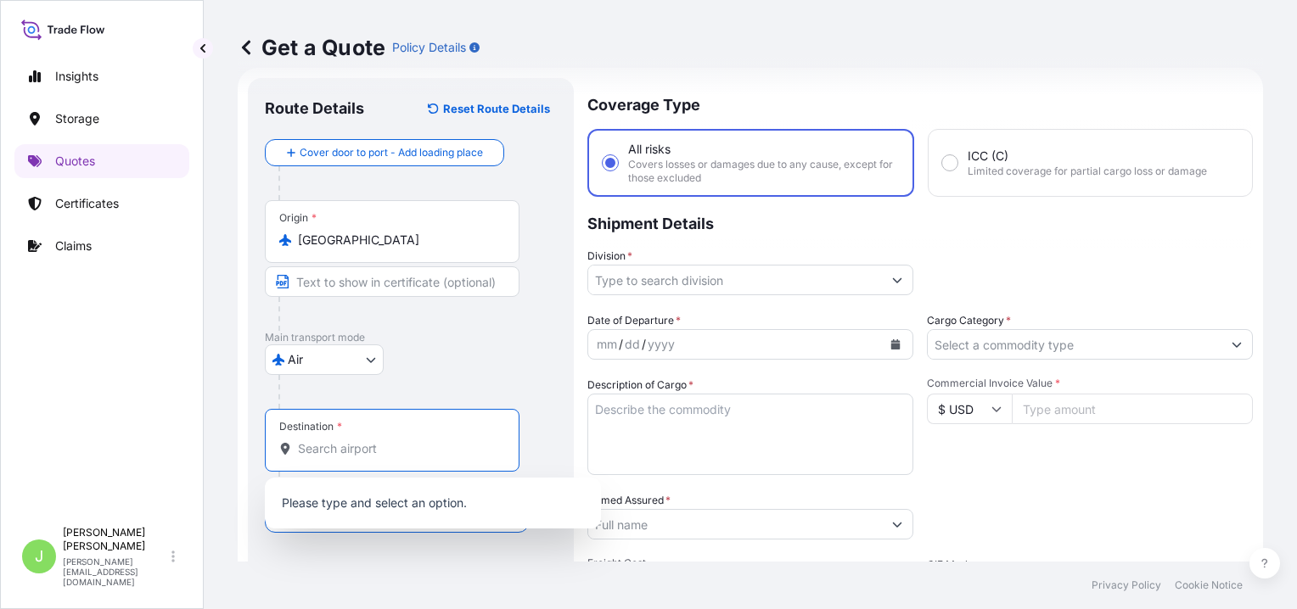
click at [345, 455] on input "Destination *" at bounding box center [398, 448] width 200 height 17
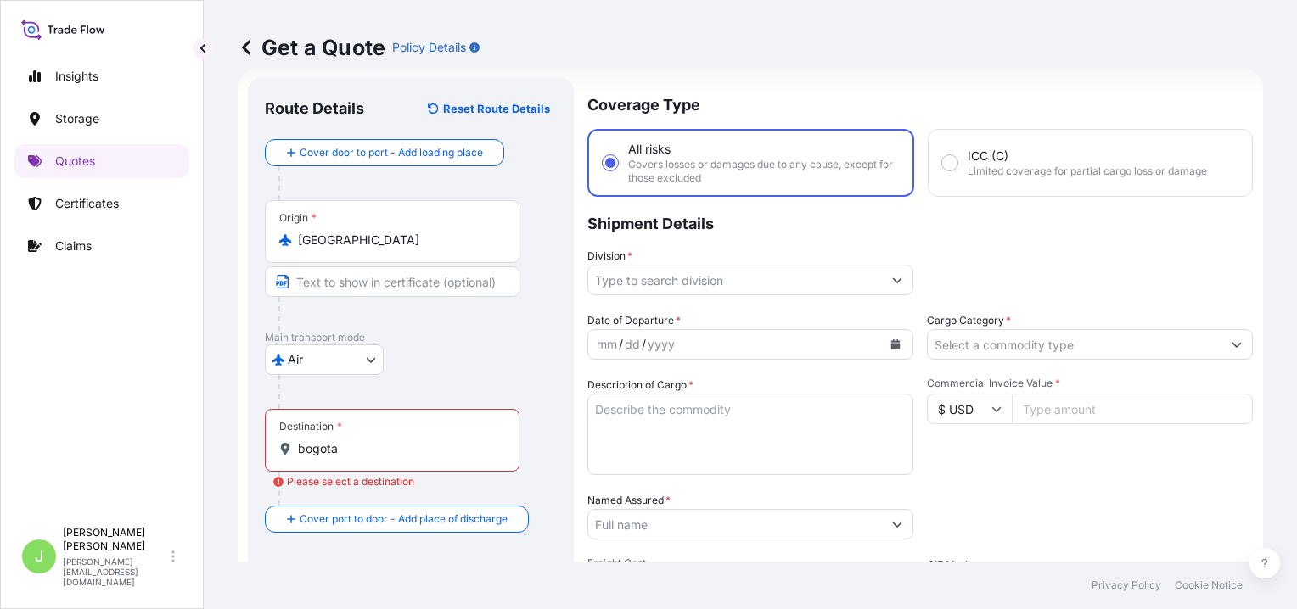
click at [465, 460] on div "Destination * bogota" at bounding box center [392, 440] width 255 height 63
click at [465, 457] on input "bogota" at bounding box center [398, 448] width 200 height 17
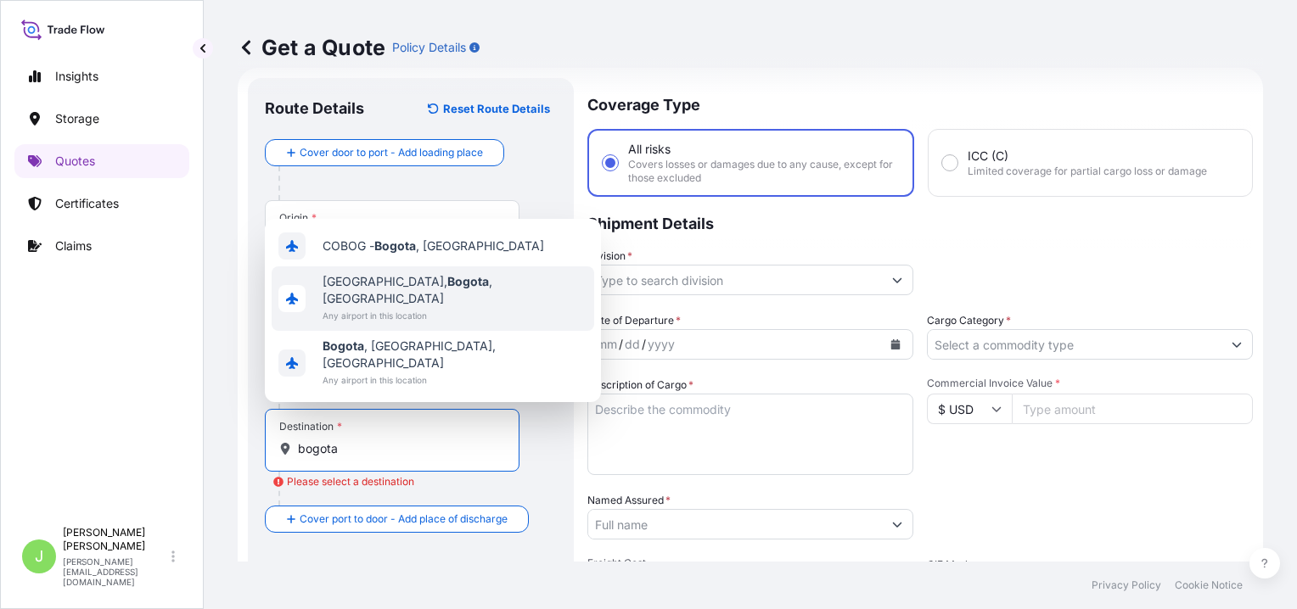
click at [440, 324] on span "Any airport in this location" at bounding box center [454, 315] width 265 height 17
type input "[GEOGRAPHIC_DATA], [GEOGRAPHIC_DATA], [GEOGRAPHIC_DATA]"
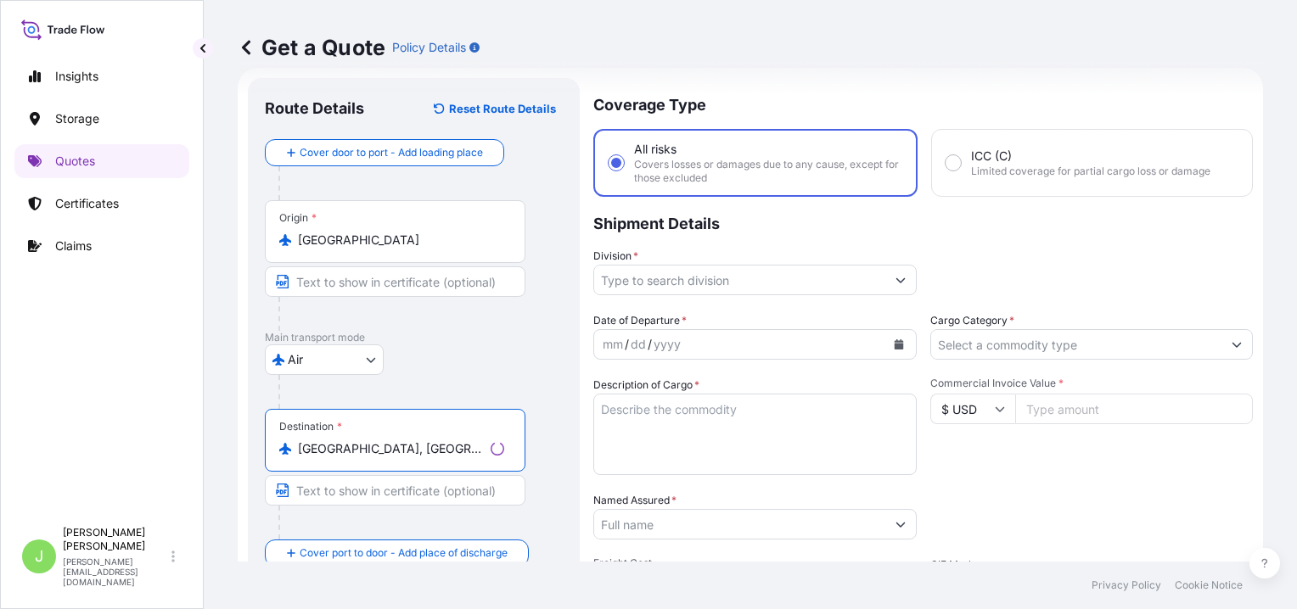
click at [533, 375] on div at bounding box center [420, 392] width 284 height 34
click at [632, 274] on input "Division *" at bounding box center [735, 280] width 294 height 31
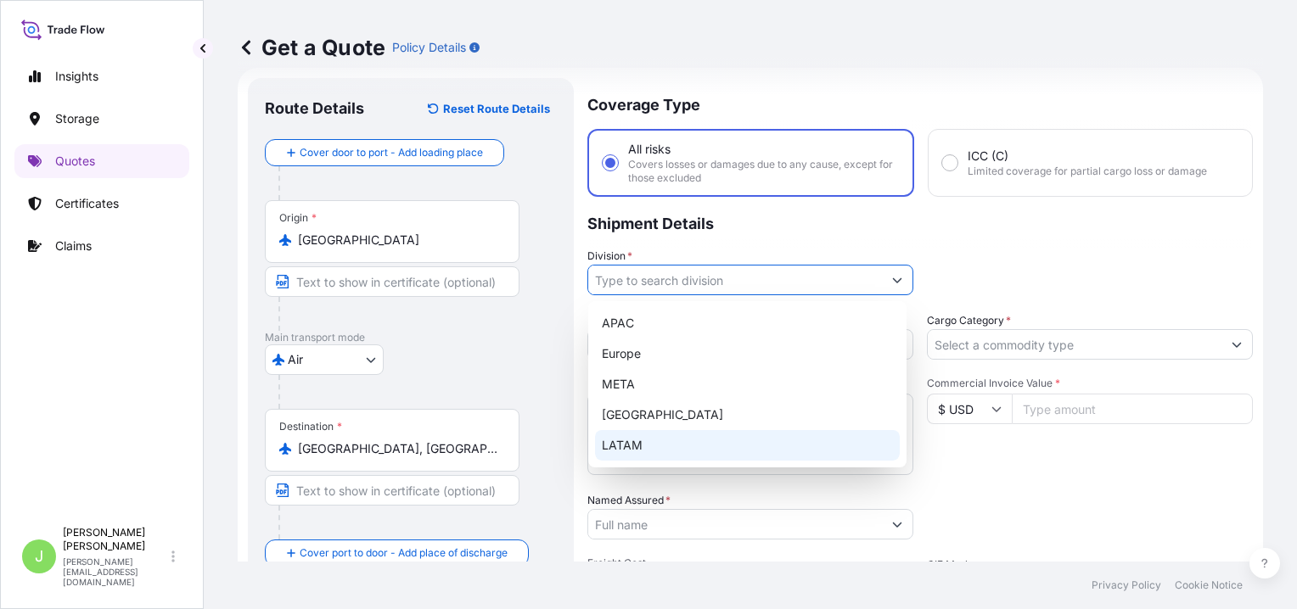
click at [641, 445] on div "LATAM" at bounding box center [747, 445] width 305 height 31
type input "LATAM"
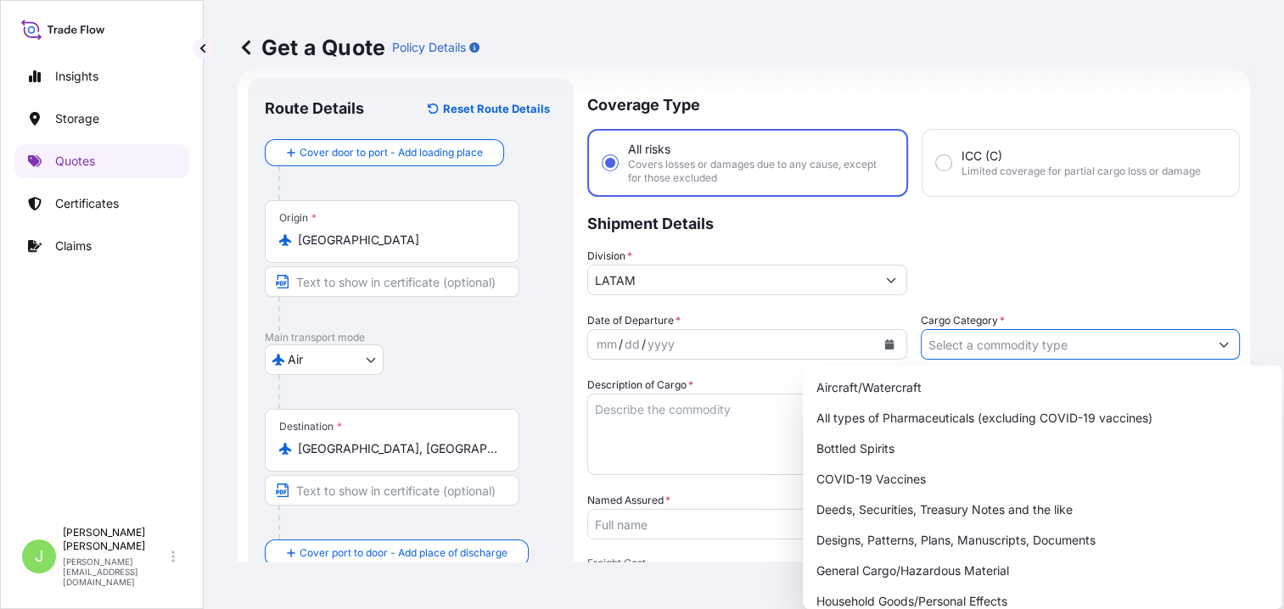
click at [967, 333] on input "Cargo Category *" at bounding box center [1066, 344] width 288 height 31
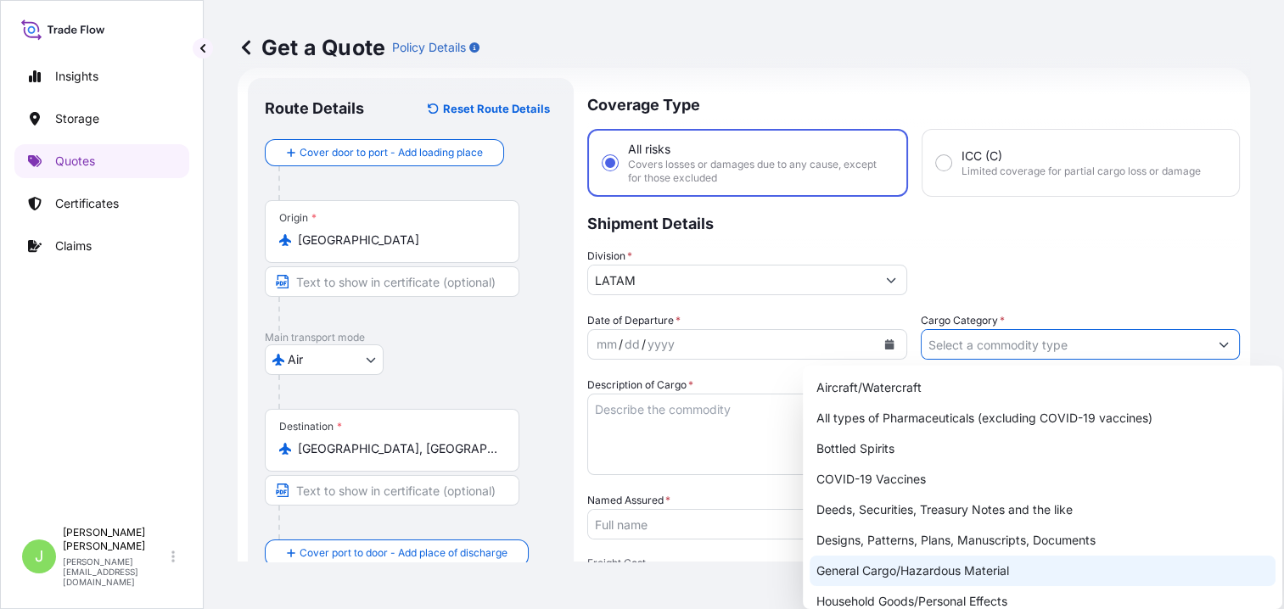
click at [872, 568] on div "General Cargo/Hazardous Material" at bounding box center [1043, 571] width 466 height 31
type input "General Cargo/Hazardous Material"
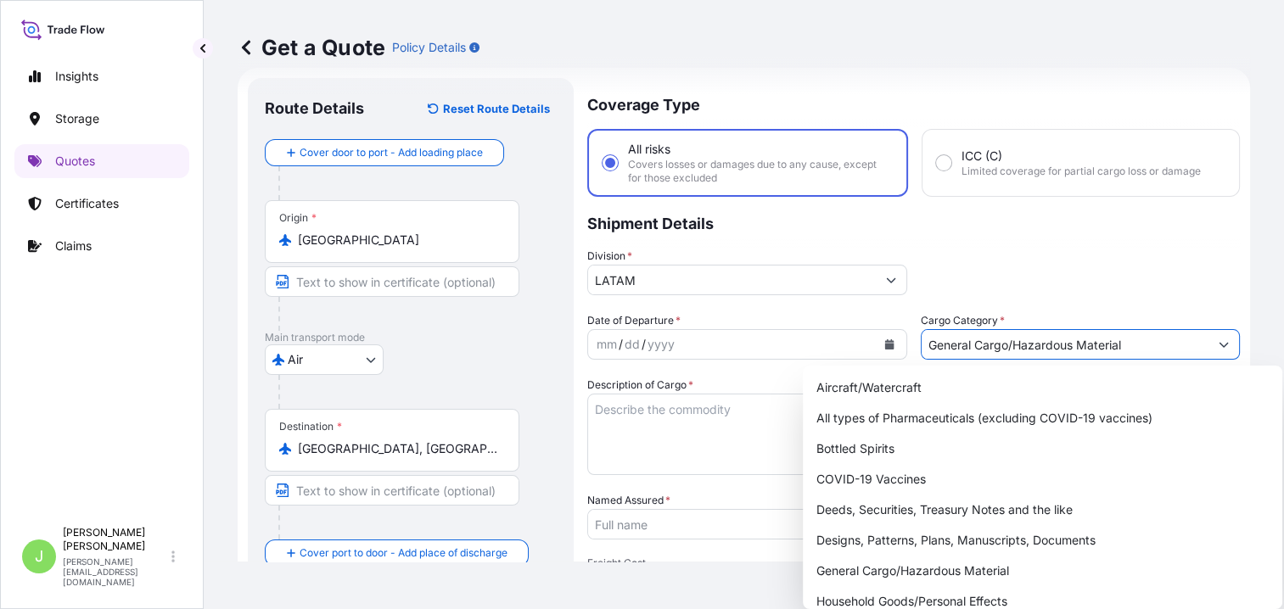
click at [753, 342] on div "mm / dd / yyyy" at bounding box center [732, 344] width 288 height 31
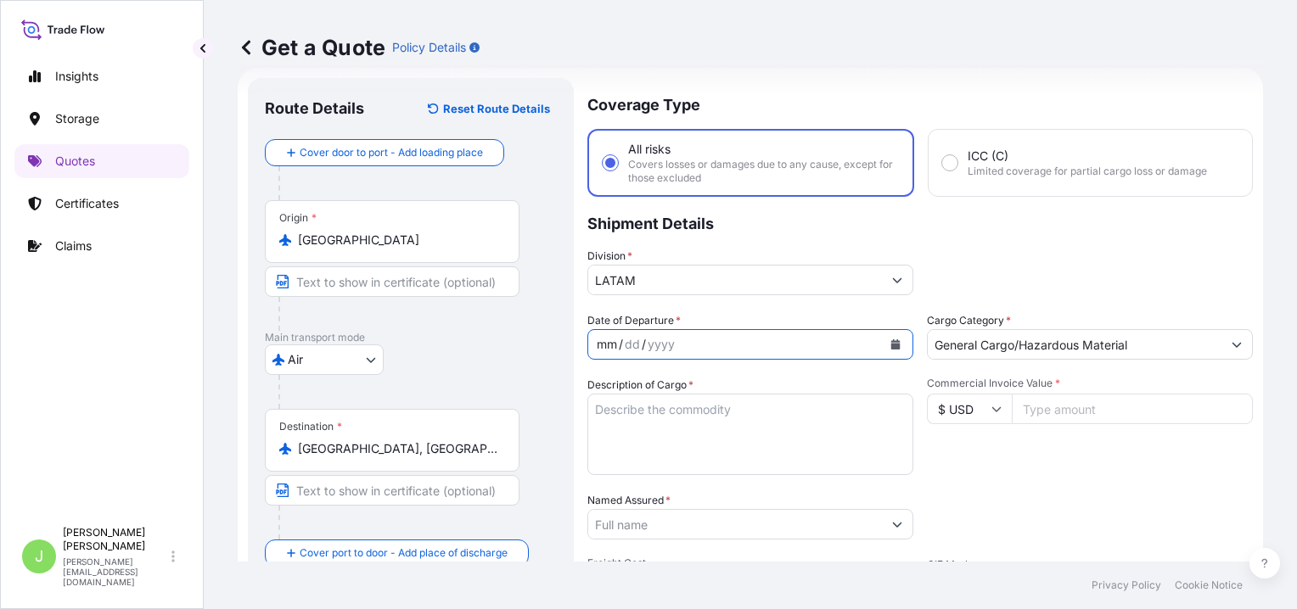
click at [893, 340] on icon "Calendar" at bounding box center [895, 344] width 9 height 10
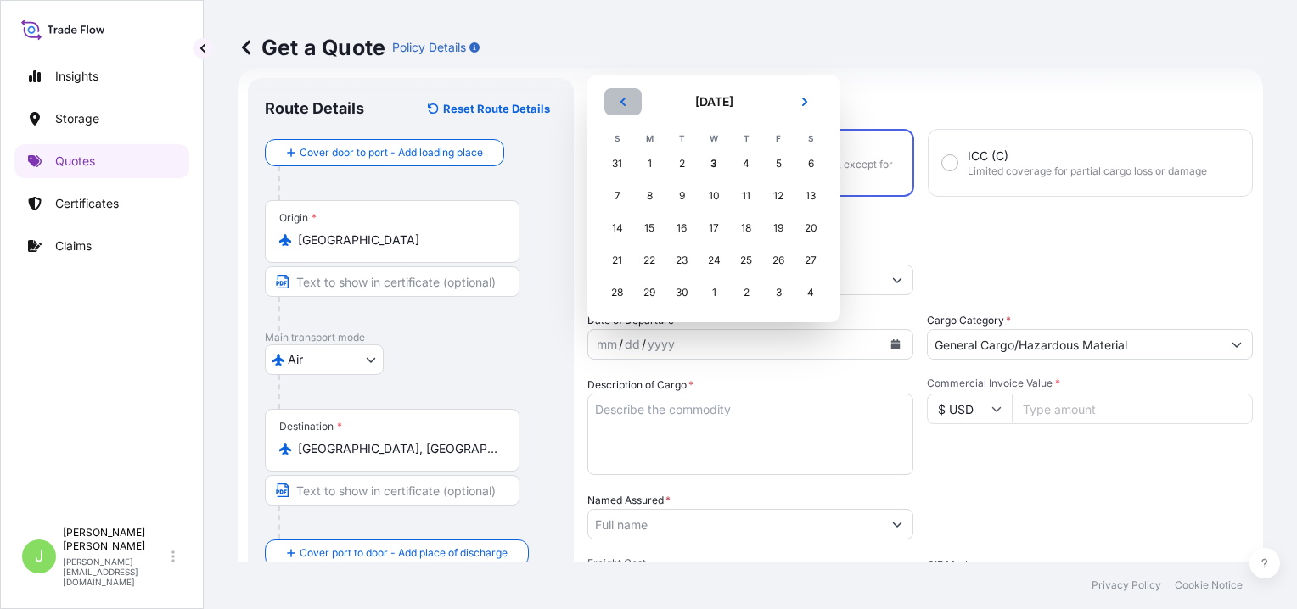
click at [631, 100] on button "Previous" at bounding box center [622, 101] width 37 height 27
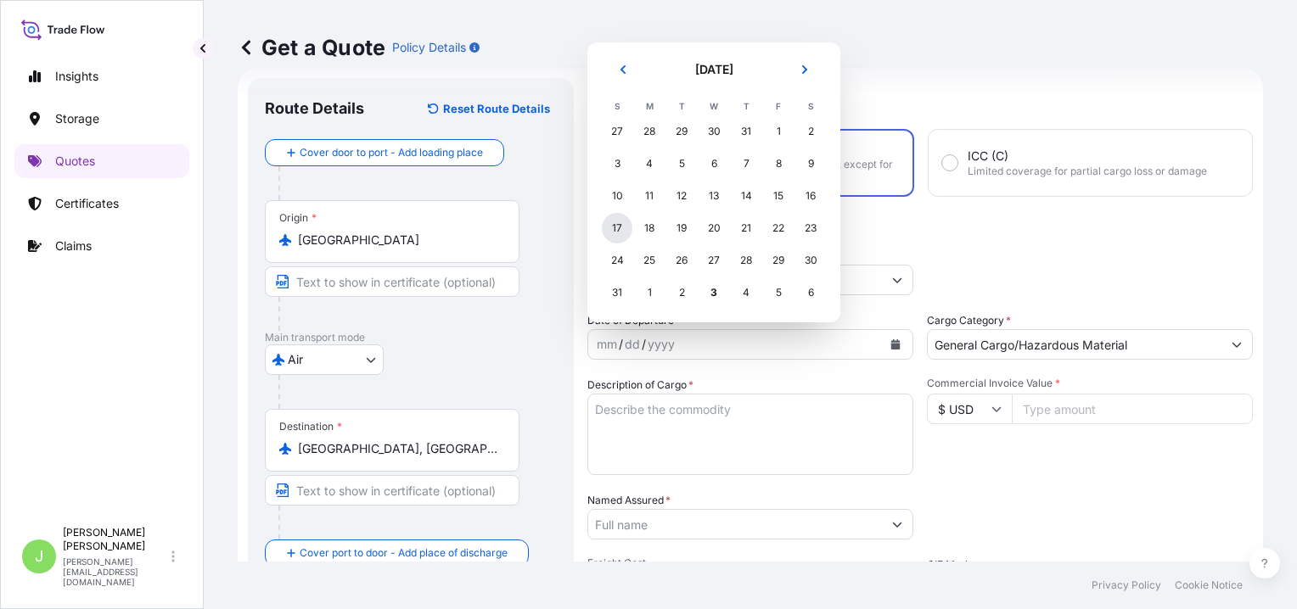
click at [617, 233] on div "17" at bounding box center [617, 228] width 31 height 31
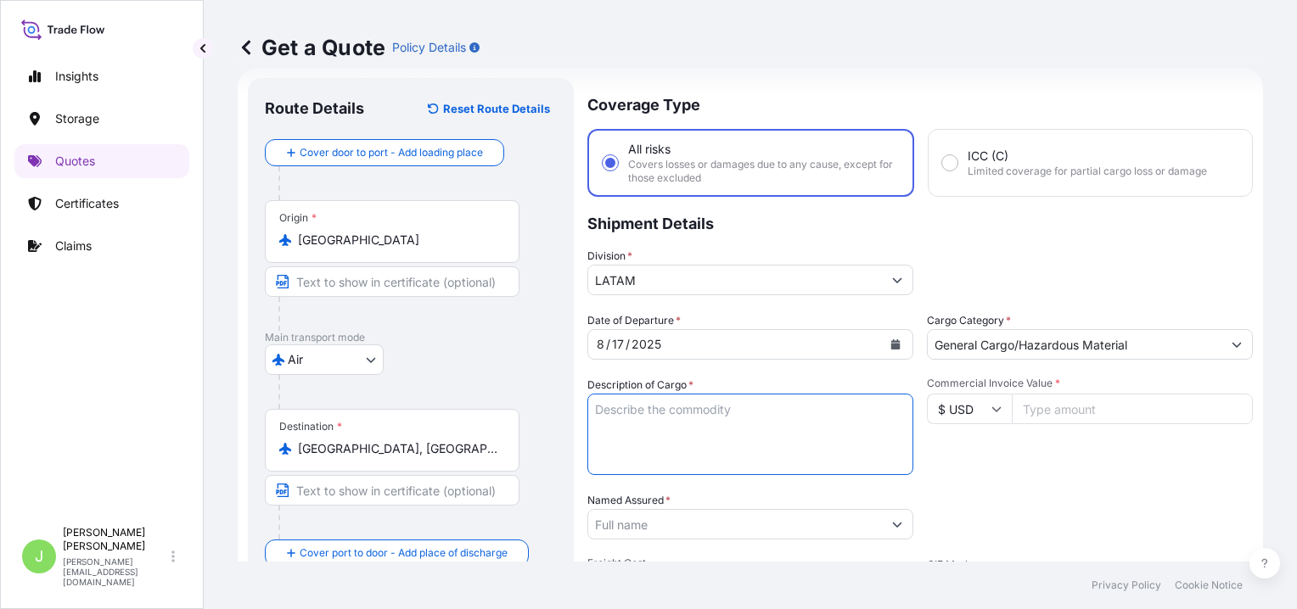
click at [752, 428] on textarea "Description of Cargo *" at bounding box center [750, 434] width 326 height 81
click at [714, 423] on textarea "Description of Cargo *" at bounding box center [750, 434] width 326 height 81
paste textarea "0.25% - Min. USD 80 MEDIDOR FLOTADOR R6281-23 1/8-24T, [GEOGRAPHIC_DATA]"
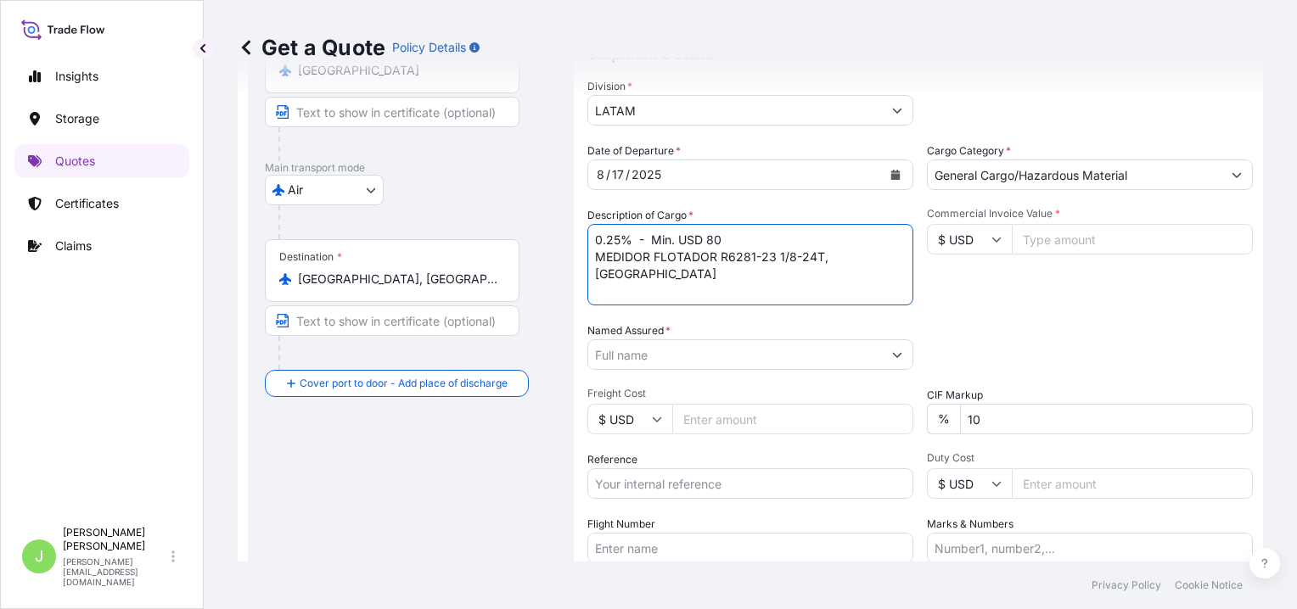
type textarea "0.25% - Min. USD 80 MEDIDOR FLOTADOR R6281-23 1/8-24T, [GEOGRAPHIC_DATA]"
click at [687, 359] on input "Named Assured *" at bounding box center [735, 354] width 294 height 31
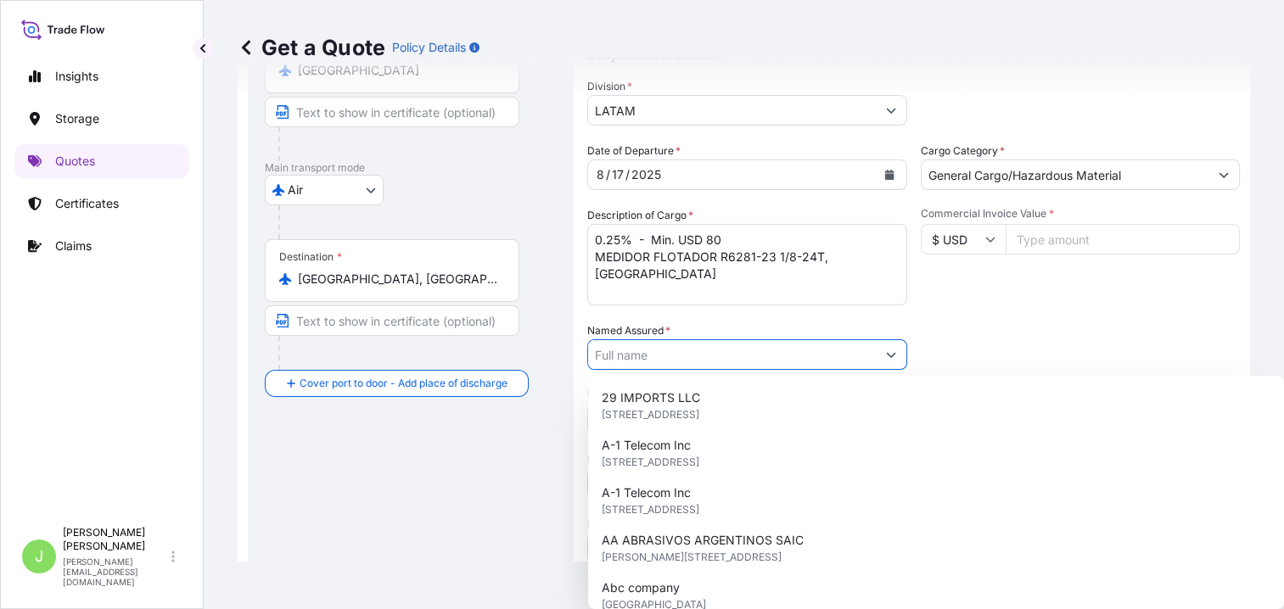
paste input "VR3592"
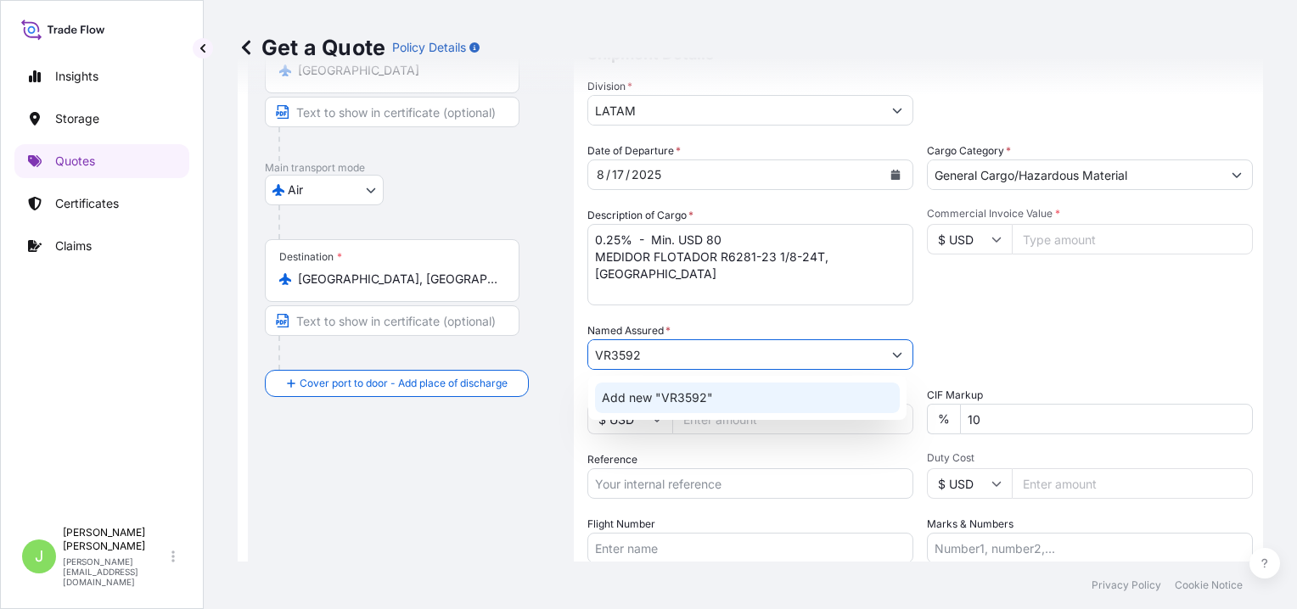
click at [706, 360] on input "VR3592" at bounding box center [735, 354] width 294 height 31
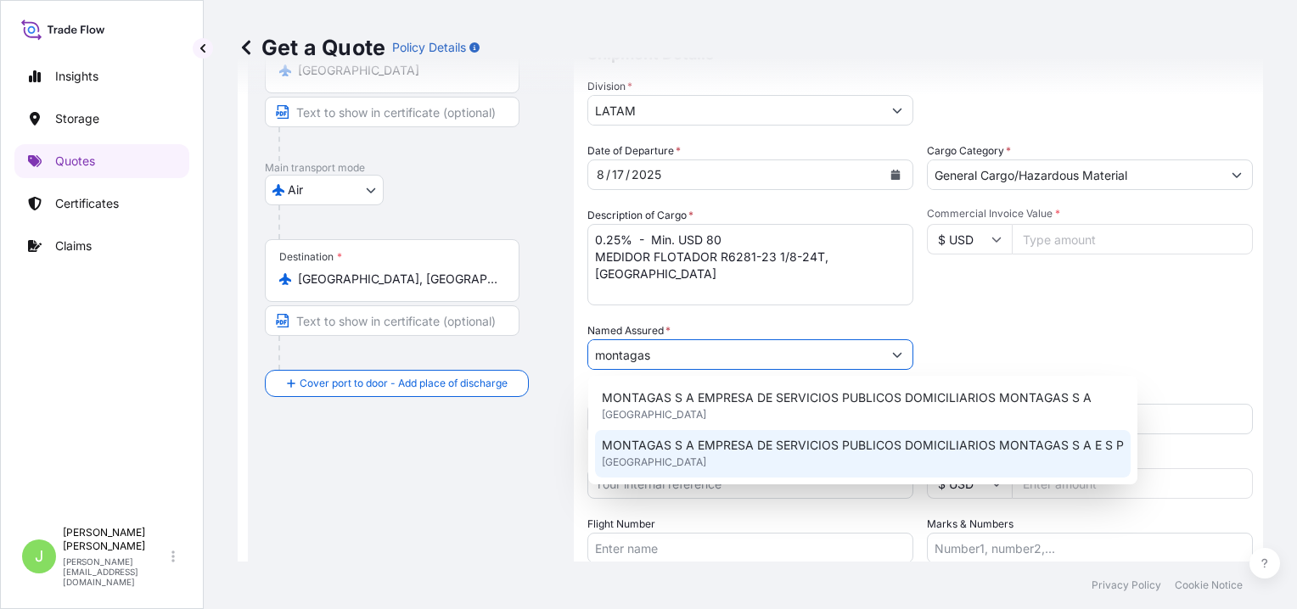
click at [754, 457] on div "MONTAGAS S A EMPRESA DE SERVICIOS PUBLICOS DOMICILIARIOS MONTAGAS S A E S P [GE…" at bounding box center [862, 454] width 535 height 48
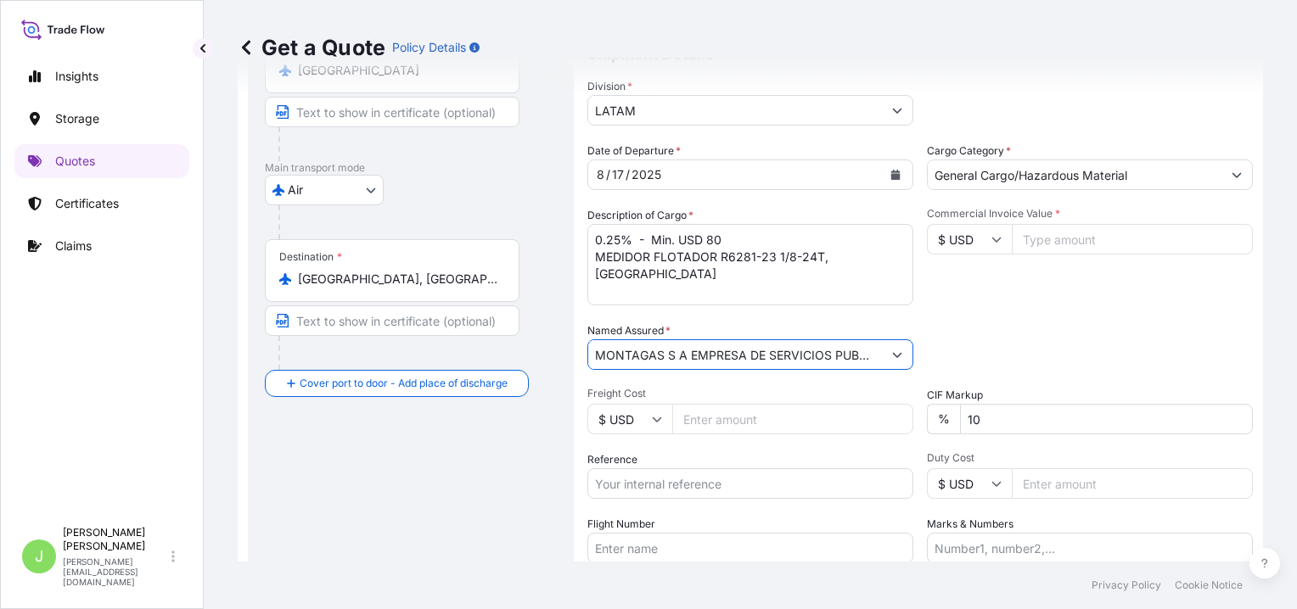
type input "MONTAGAS S A EMPRESA DE SERVICIOS PUBLICOS DOMICILIARIOS MONTAGAS S A E S P"
click at [753, 425] on input "Freight Cost" at bounding box center [792, 419] width 241 height 31
click at [986, 349] on div "Packing Category Type to search a container mode Please select a primary mode o…" at bounding box center [1090, 346] width 326 height 48
click at [1071, 237] on input "Commercial Invoice Value *" at bounding box center [1132, 239] width 241 height 31
type input "8184"
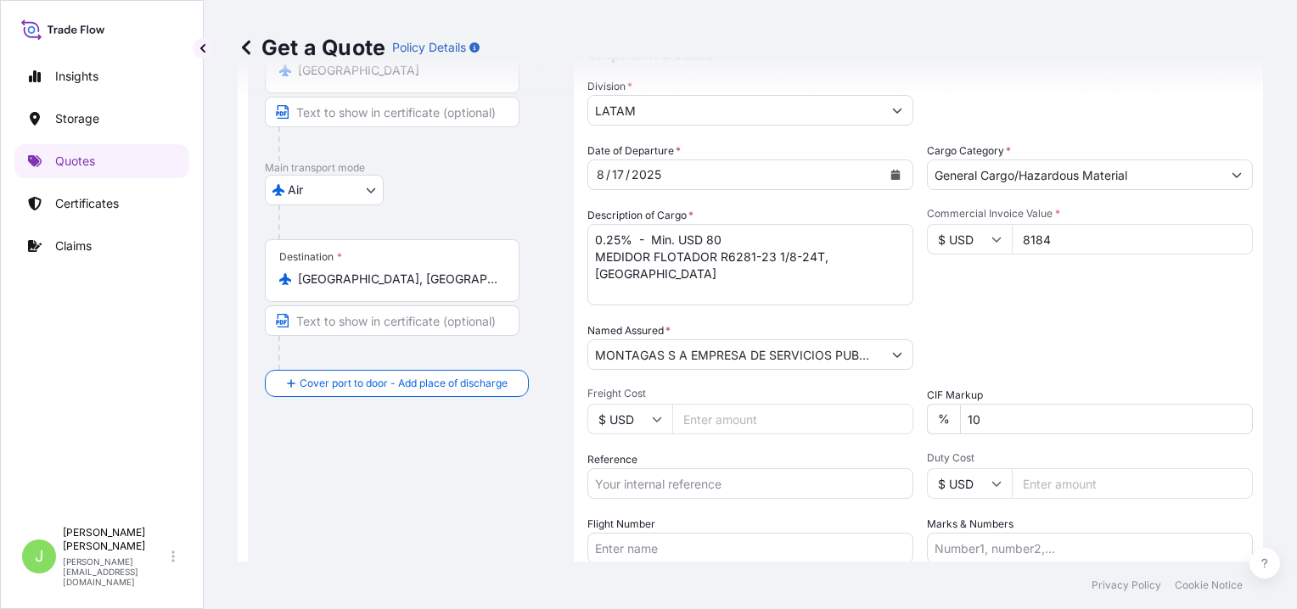
click at [707, 479] on input "Reference" at bounding box center [750, 483] width 326 height 31
paste input "CO4071154046"
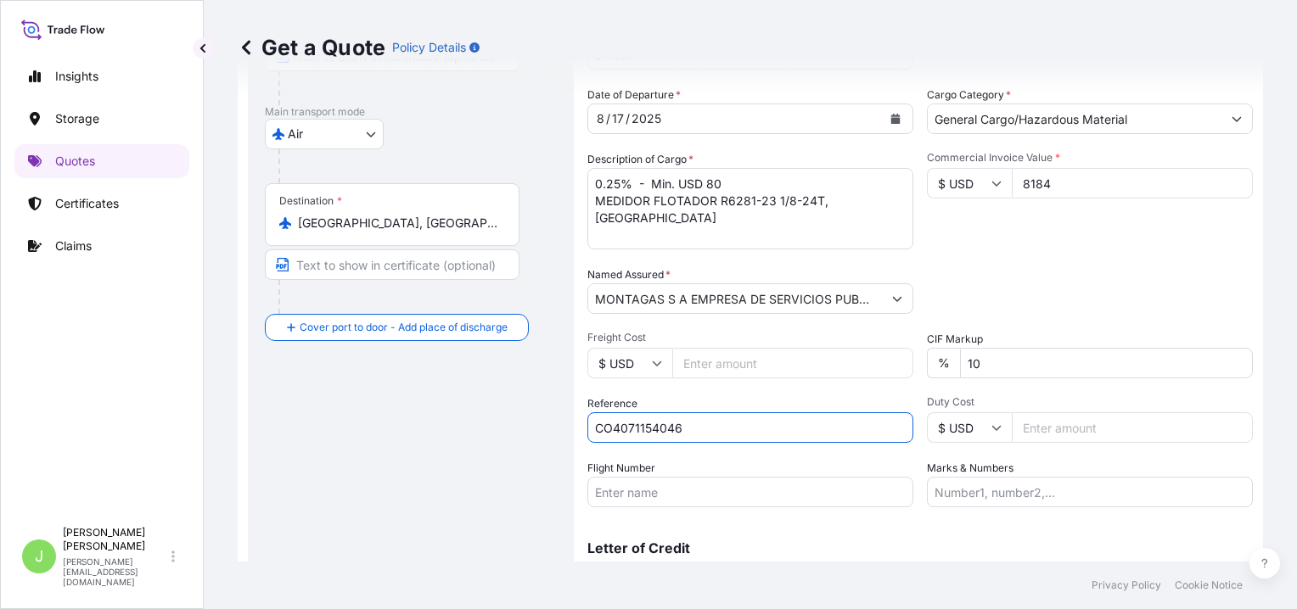
scroll to position [333, 0]
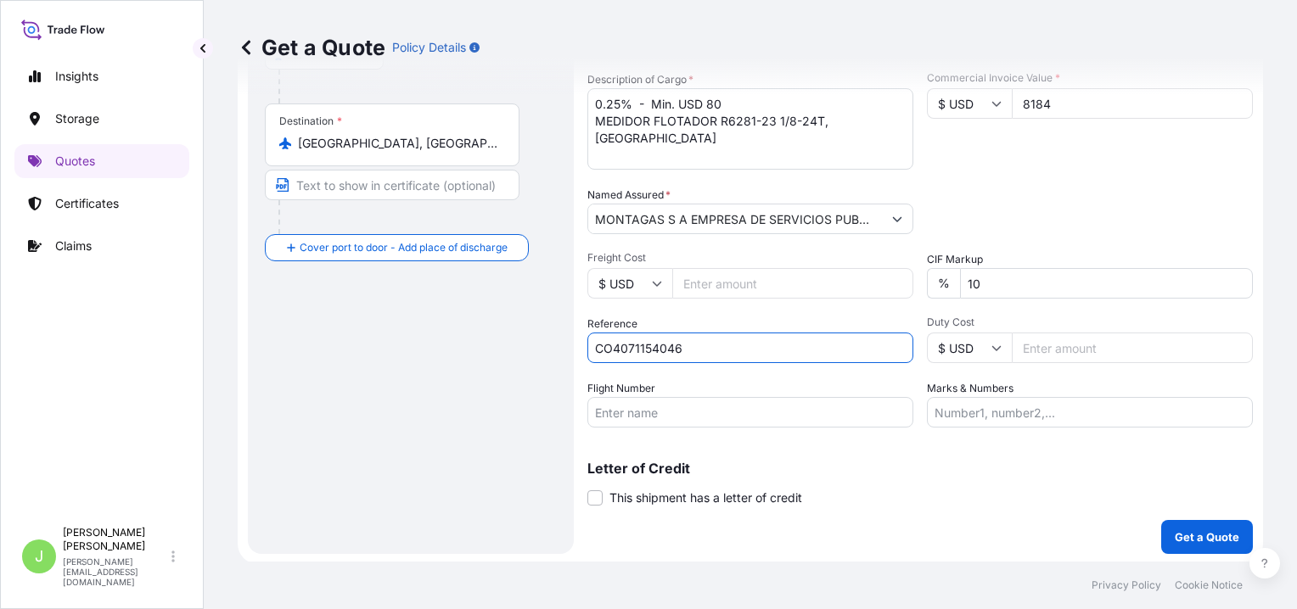
type input "CO4071154046"
click at [681, 416] on input "Flight Number" at bounding box center [750, 412] width 326 height 31
paste input "AMX761"
type input "AMX761"
click at [1012, 420] on input "Marks & Numbers" at bounding box center [1090, 412] width 326 height 31
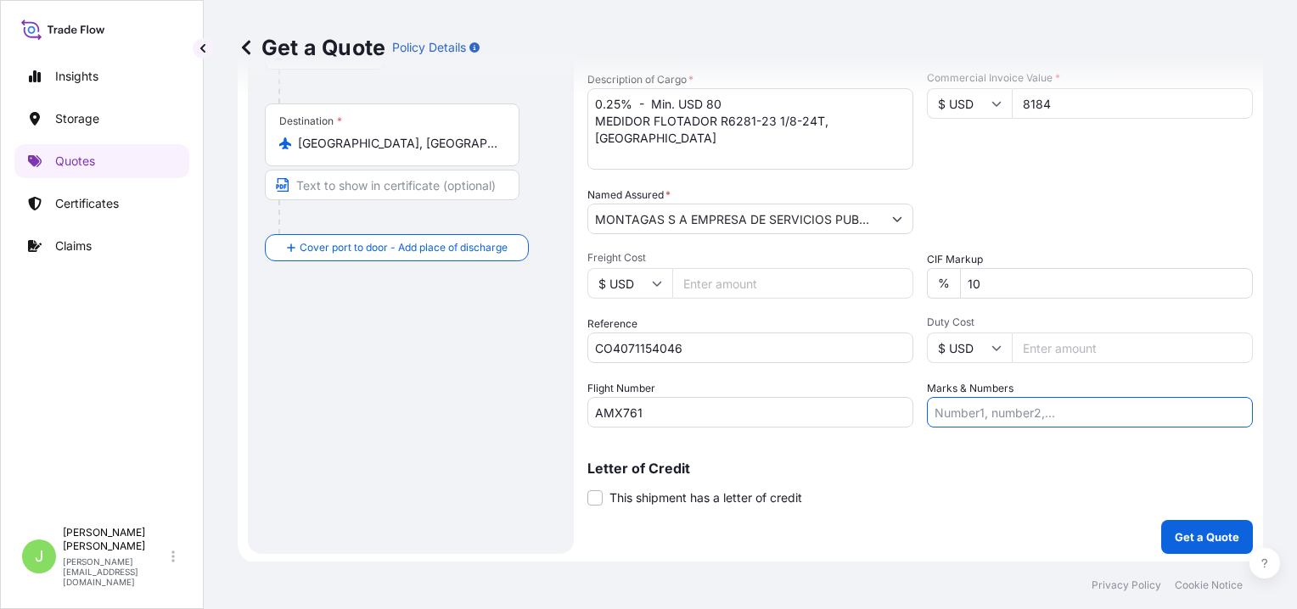
paste input "139-43014720"
type input "139-43014720 //"
click at [1031, 414] on input "139-43014720 //" at bounding box center [1090, 412] width 326 height 31
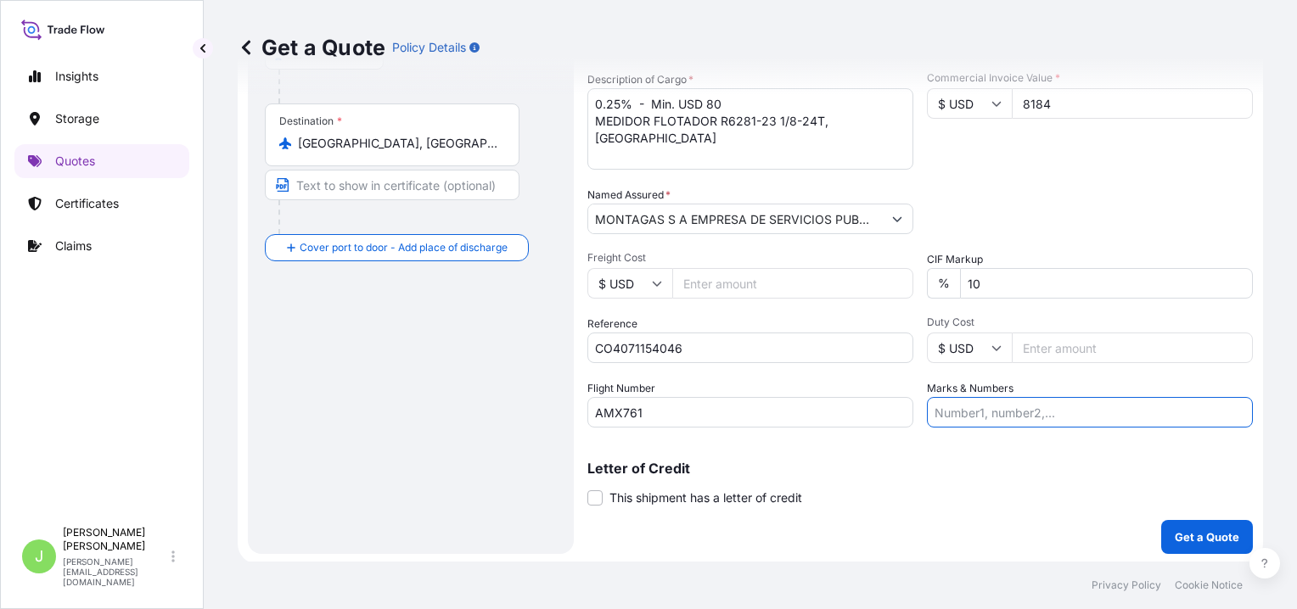
click at [1137, 414] on input "Marks & Numbers" at bounding box center [1090, 412] width 326 height 31
paste input "139-43014720 //"
type input "139-43014720 // VENTA DEL SEGURO: 0.25%"
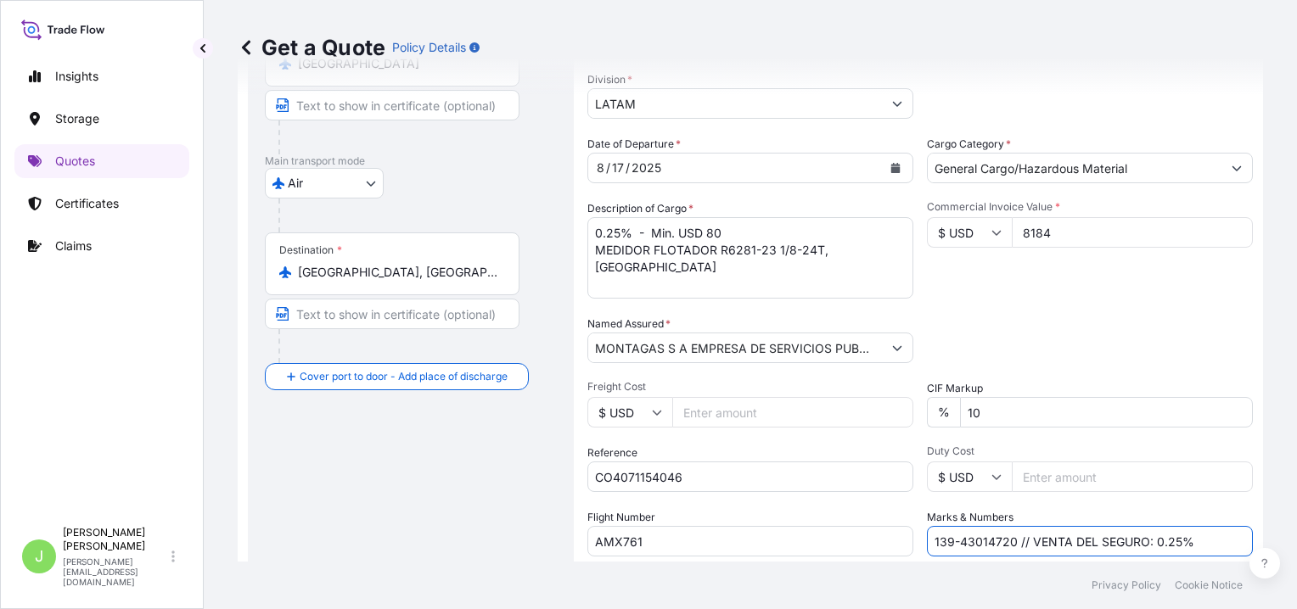
scroll to position [163, 0]
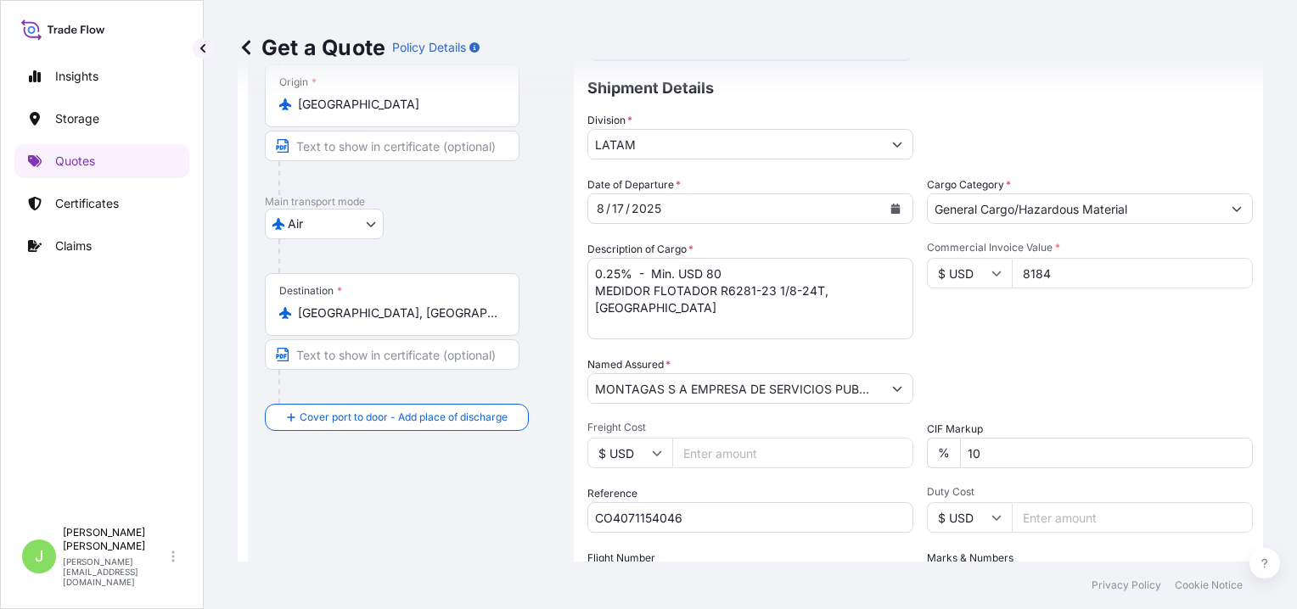
click at [1012, 333] on div "Commercial Invoice Value * $ USD 8184" at bounding box center [1090, 290] width 326 height 98
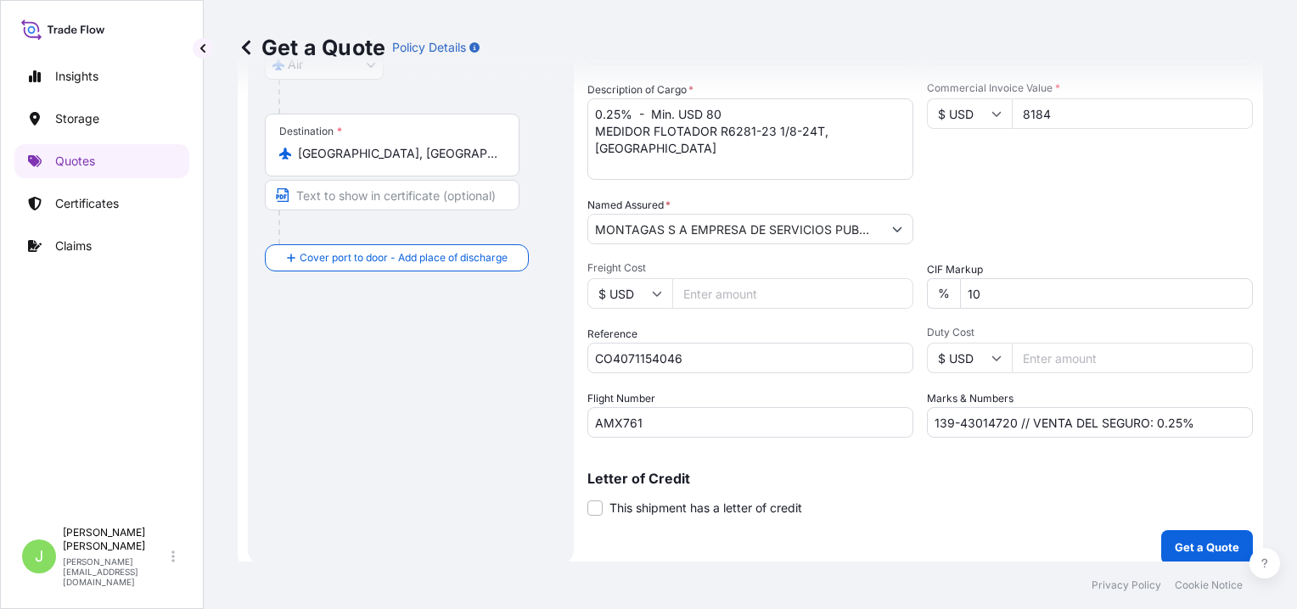
scroll to position [333, 0]
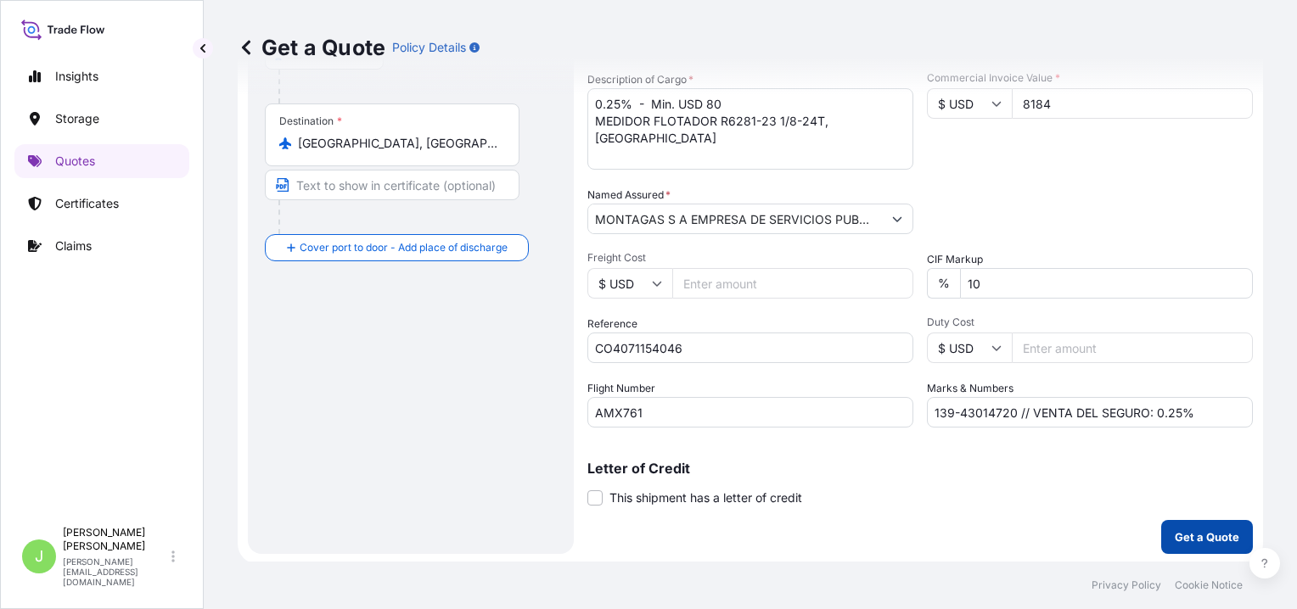
click at [1174, 529] on p "Get a Quote" at bounding box center [1206, 537] width 64 height 17
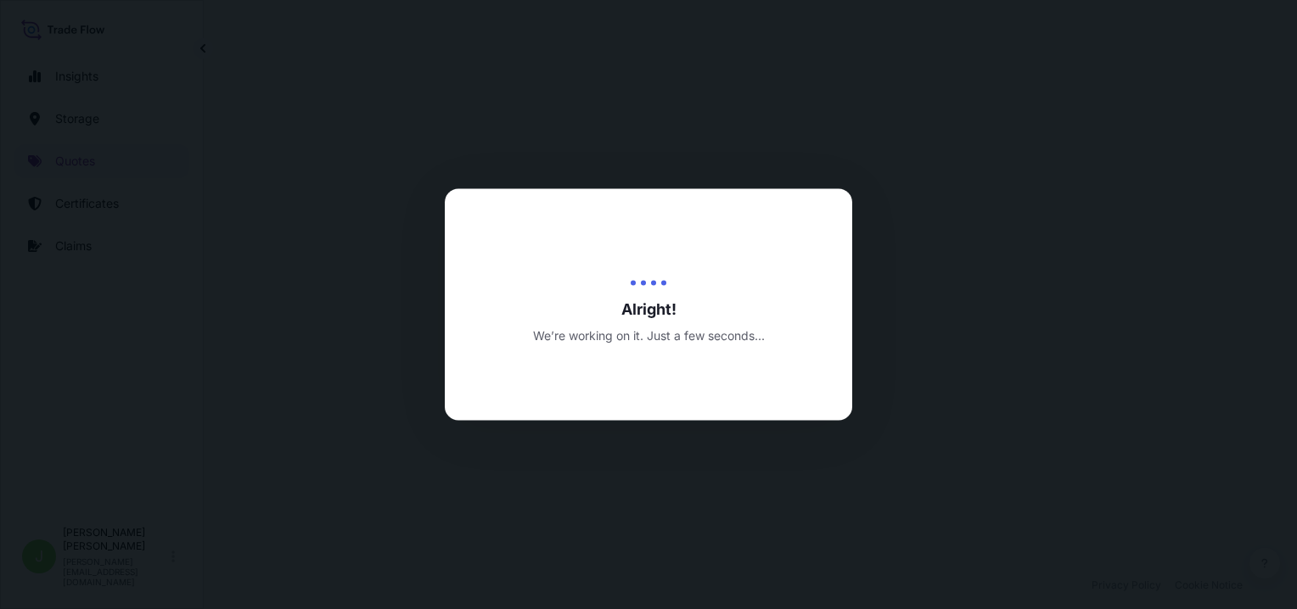
select select "Air"
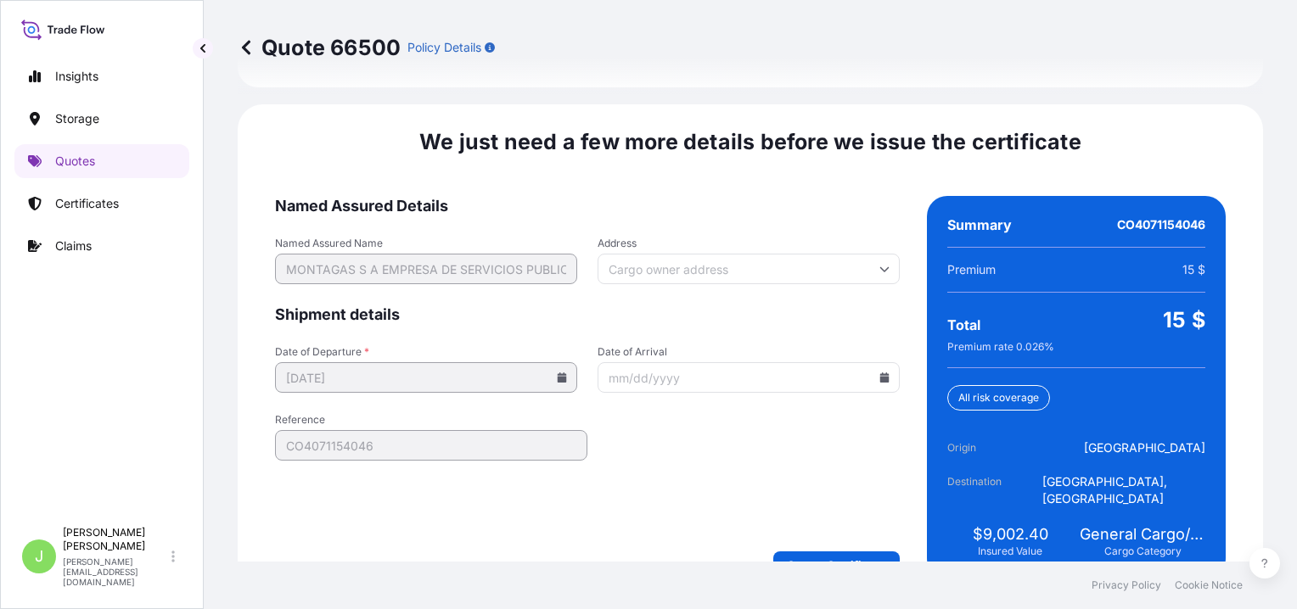
scroll to position [2635, 0]
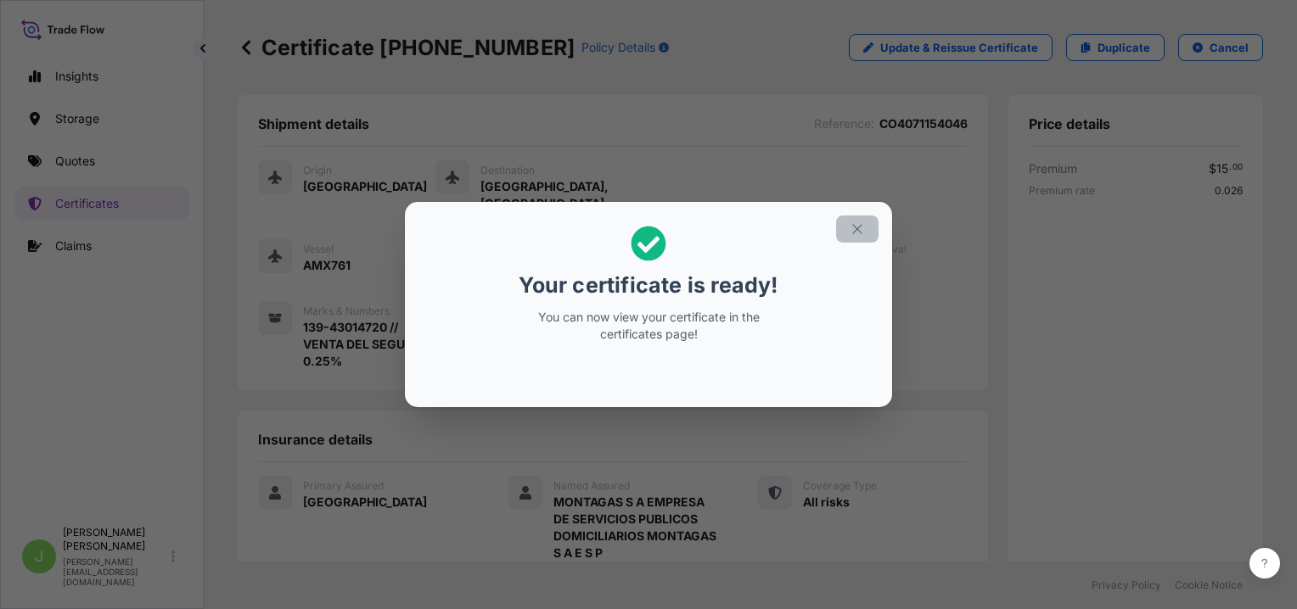
click at [852, 224] on icon "button" at bounding box center [856, 228] width 15 height 15
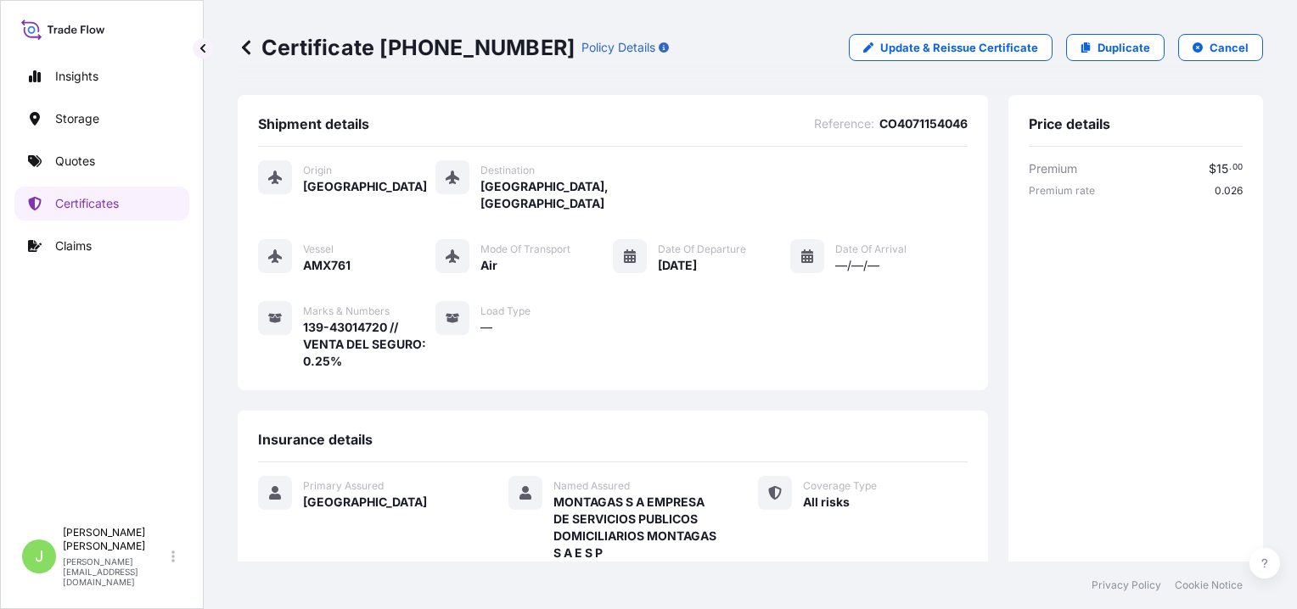
click at [337, 48] on p "Certificate [PHONE_NUMBER]" at bounding box center [406, 47] width 337 height 27
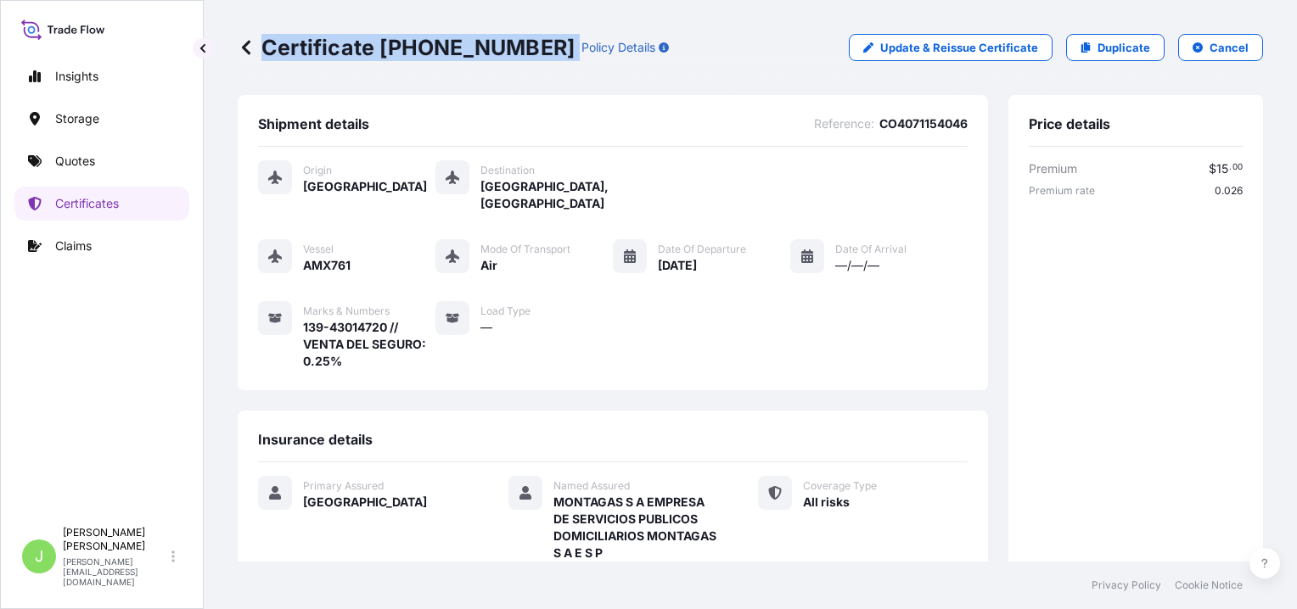
click at [337, 48] on p "Certificate [PHONE_NUMBER]" at bounding box center [406, 47] width 337 height 27
copy p "Certificate [PHONE_NUMBER]"
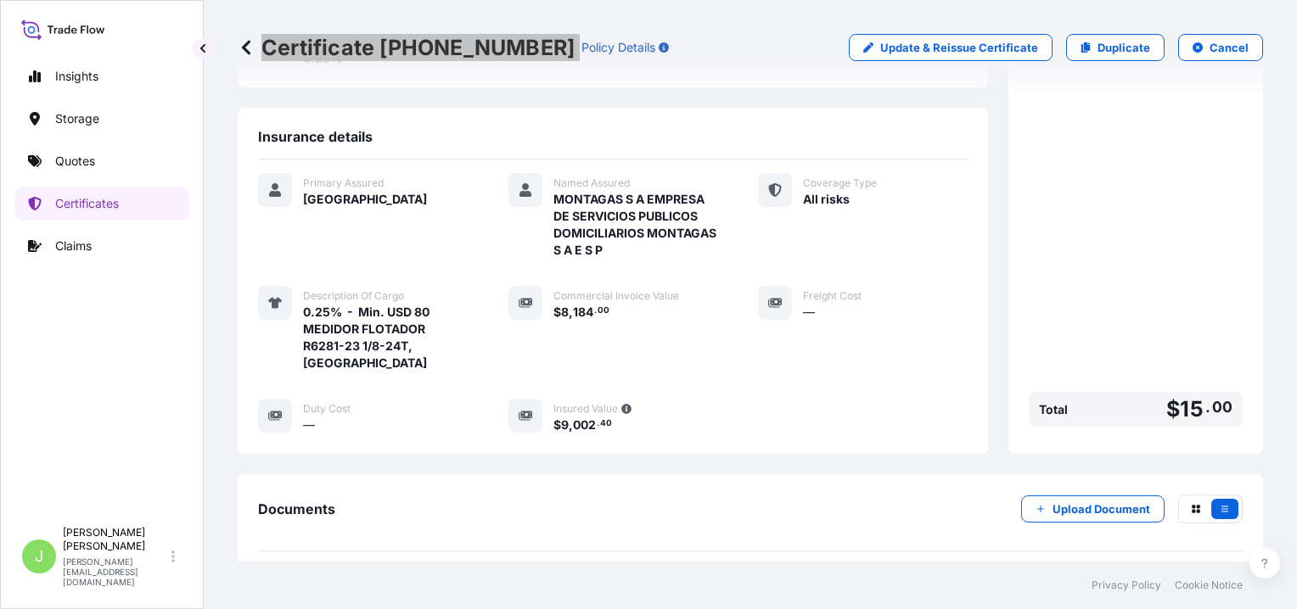
scroll to position [456, 0]
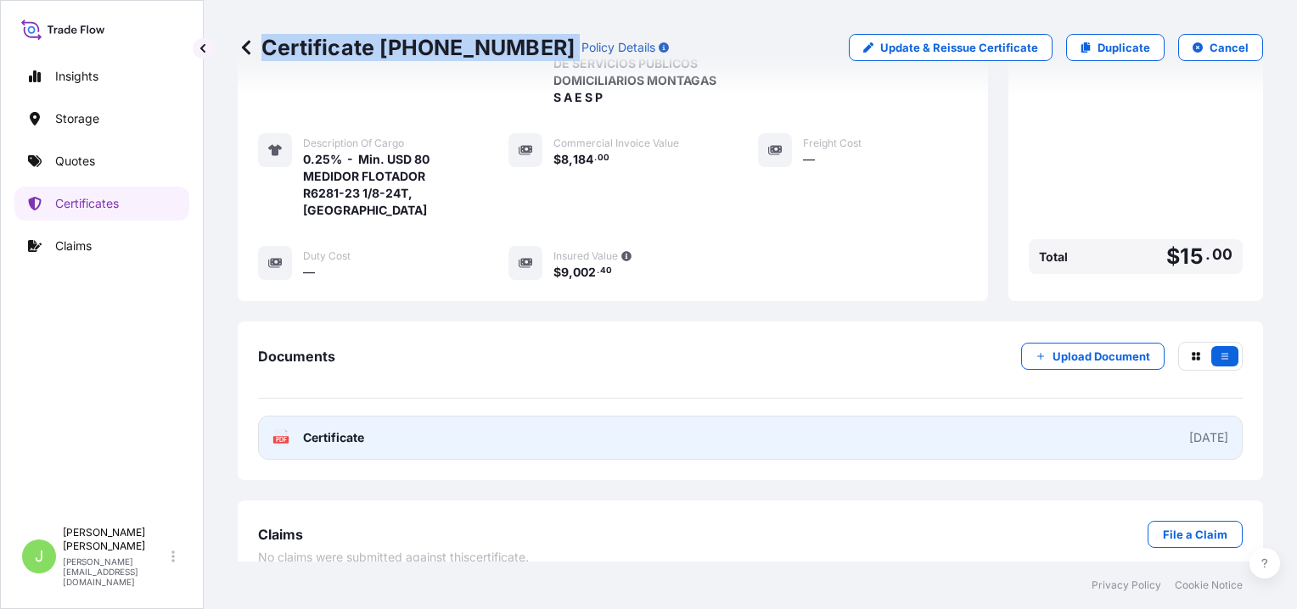
click at [786, 431] on link "PDF Certificate [DATE]" at bounding box center [750, 438] width 984 height 44
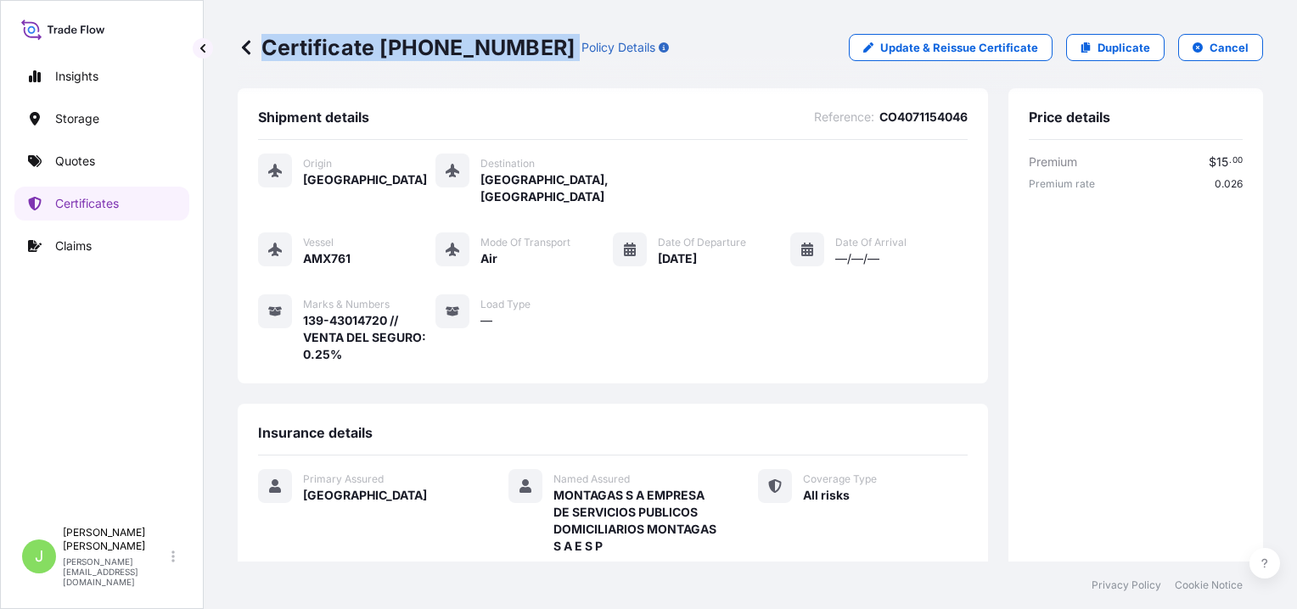
scroll to position [0, 0]
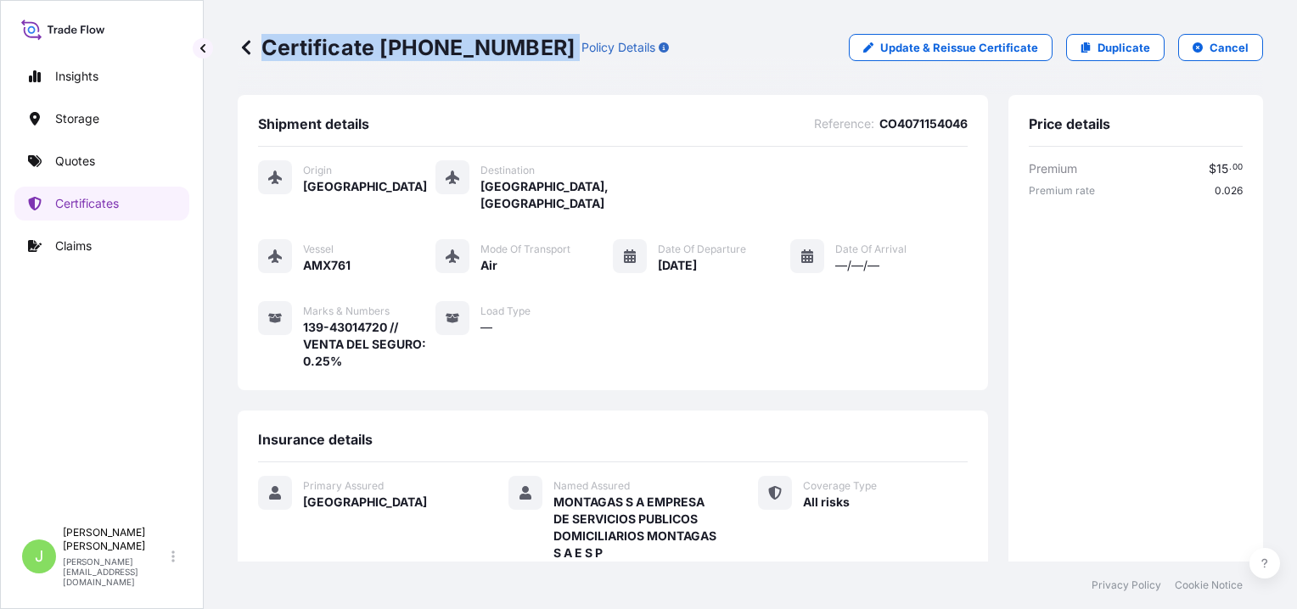
click at [249, 59] on link at bounding box center [246, 47] width 17 height 27
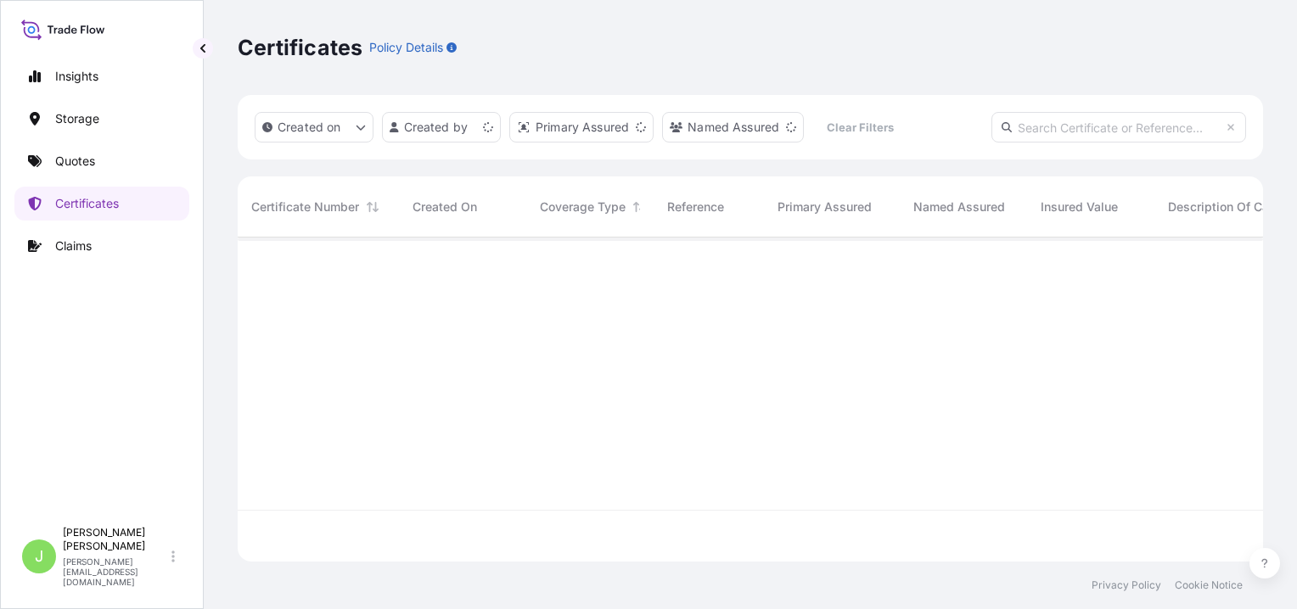
scroll to position [321, 1012]
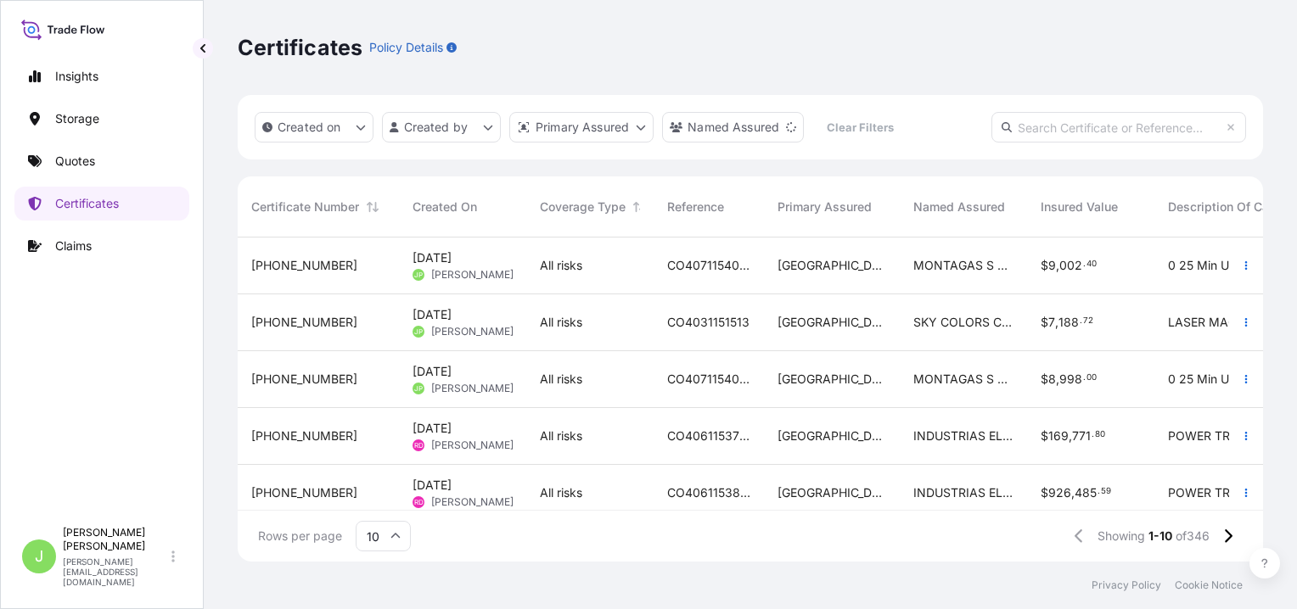
click at [848, 276] on div "[GEOGRAPHIC_DATA]" at bounding box center [832, 266] width 136 height 57
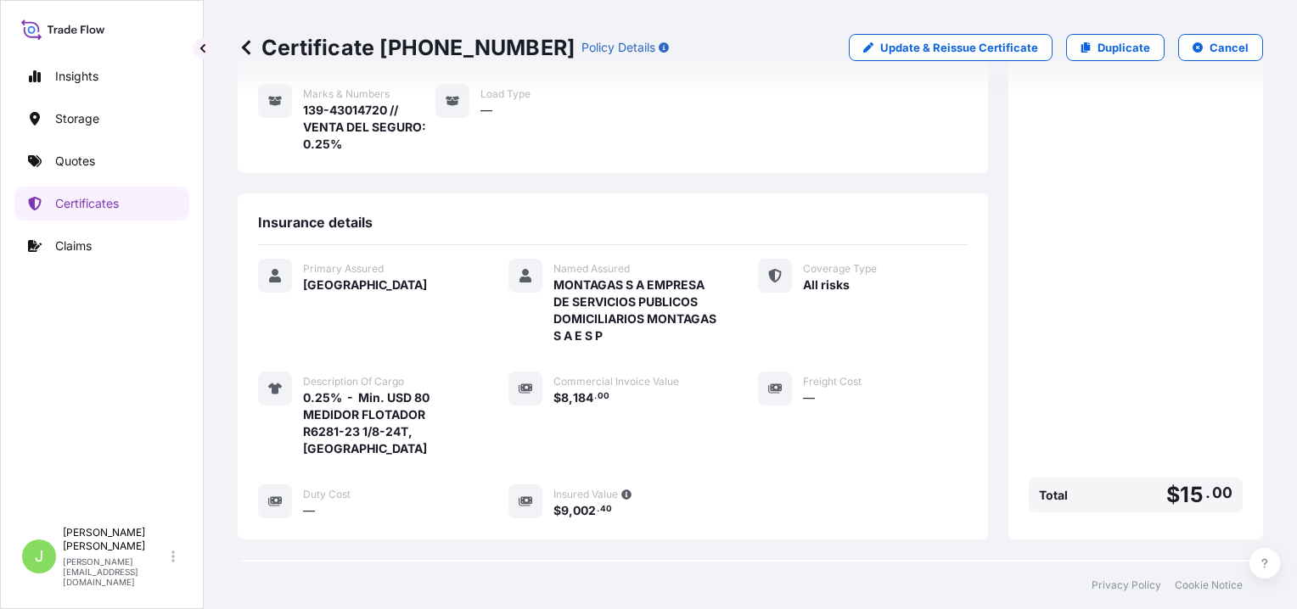
scroll to position [255, 0]
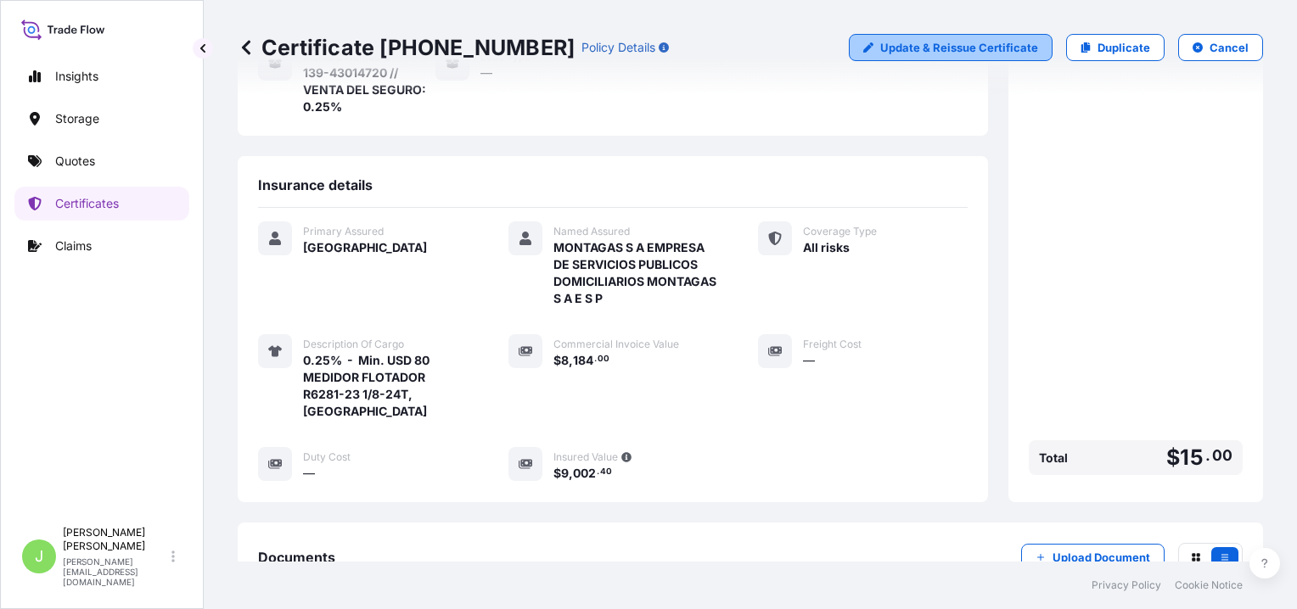
click at [1015, 53] on p "Update & Reissue Certificate" at bounding box center [959, 47] width 158 height 17
select select "Air"
select select "31619"
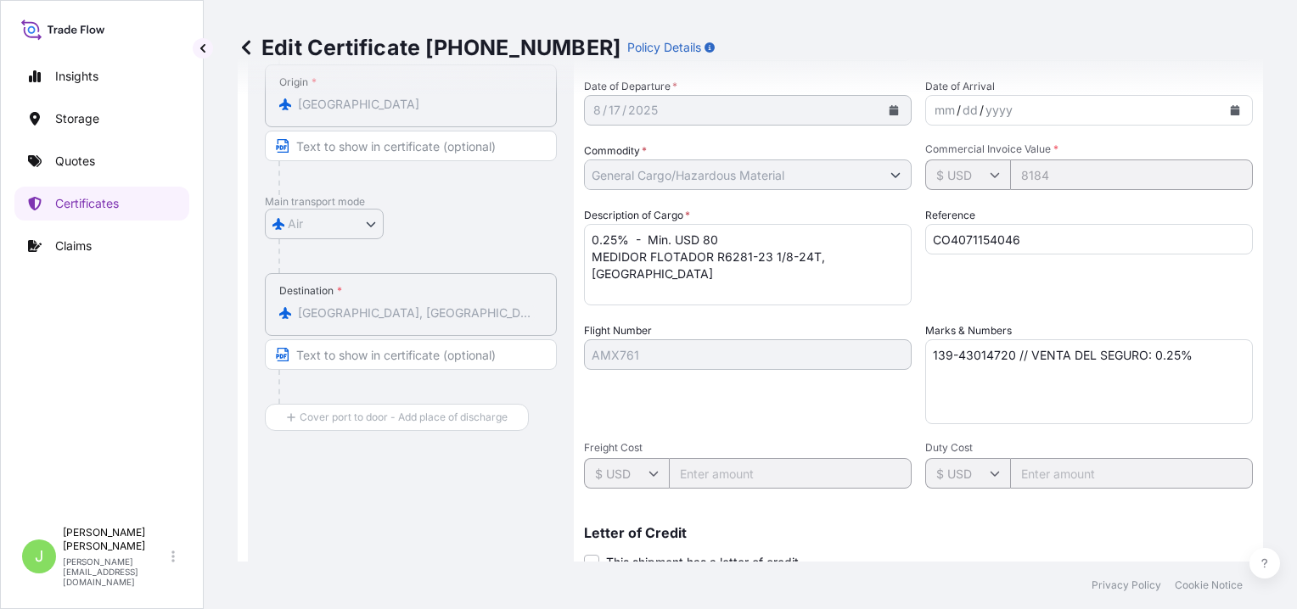
scroll to position [210, 0]
click at [855, 401] on div "Flight Number AMX761" at bounding box center [748, 377] width 328 height 102
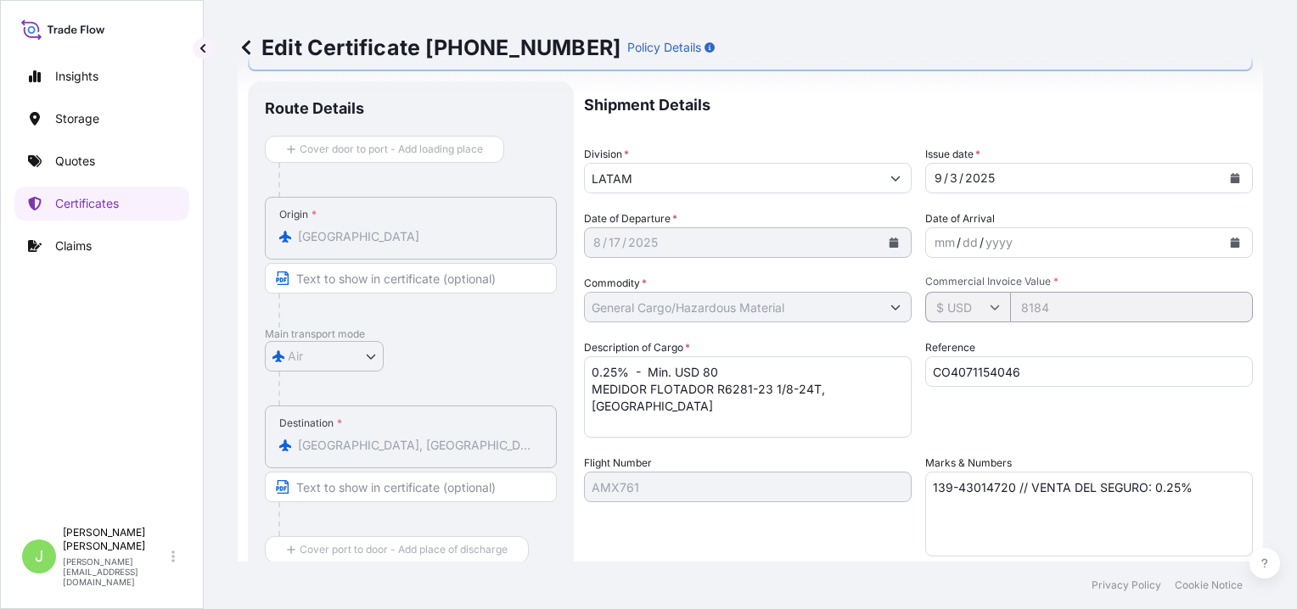
scroll to position [0, 0]
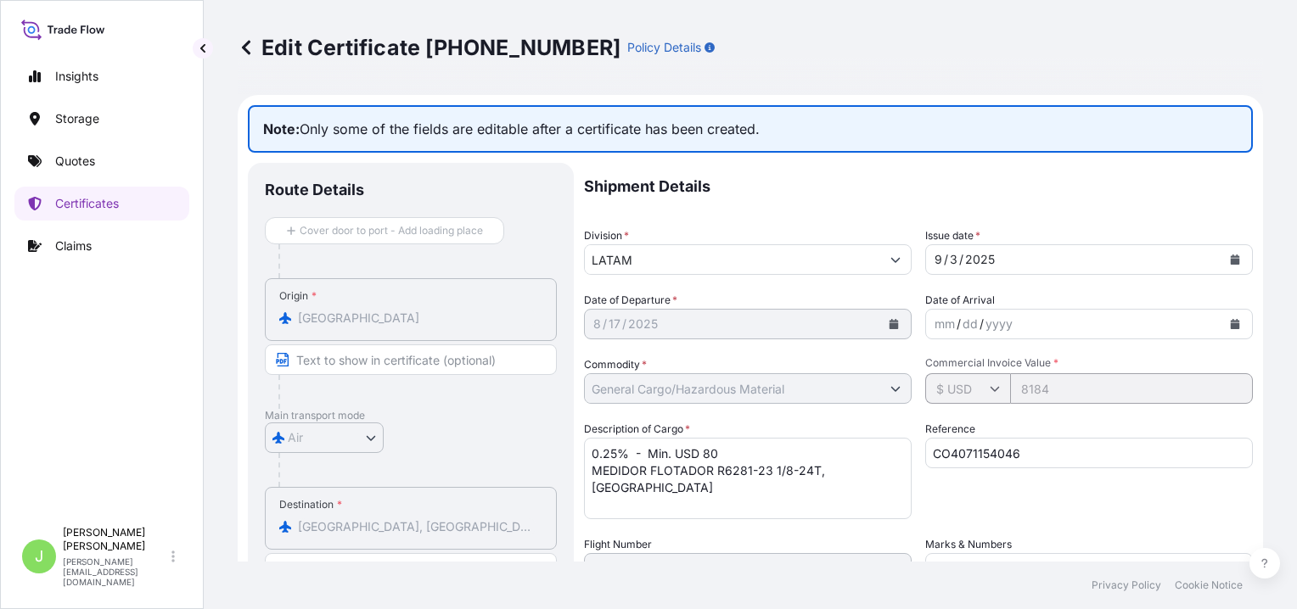
click at [248, 54] on icon at bounding box center [246, 47] width 17 height 17
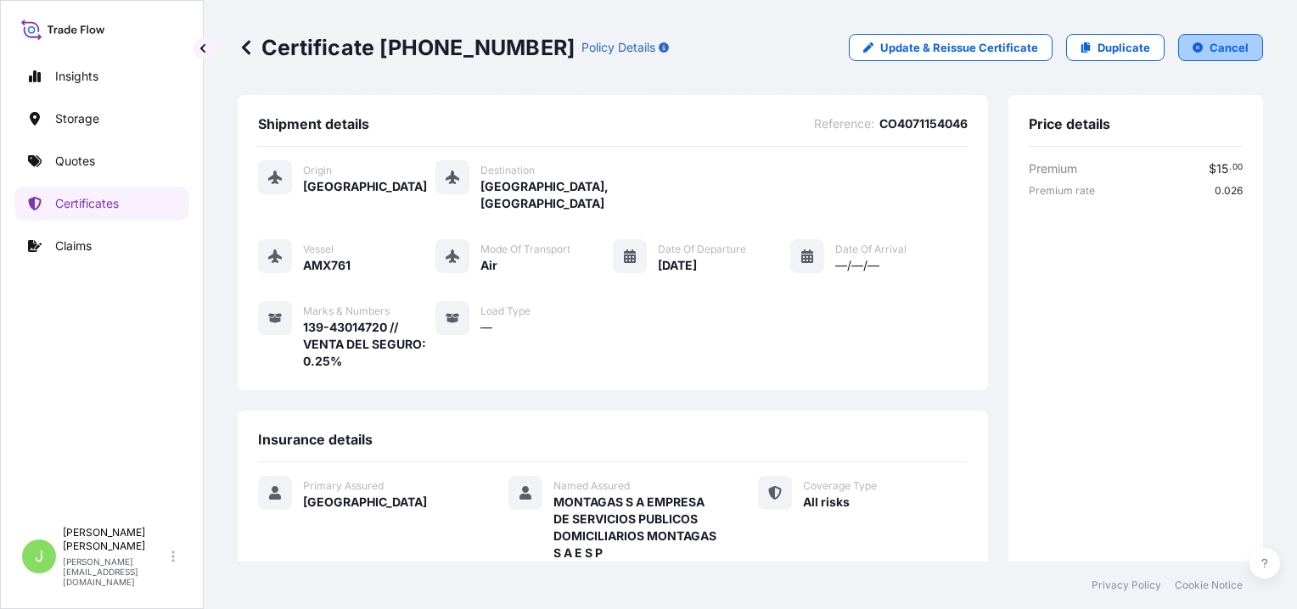
click at [1209, 46] on p "Cancel" at bounding box center [1228, 47] width 39 height 17
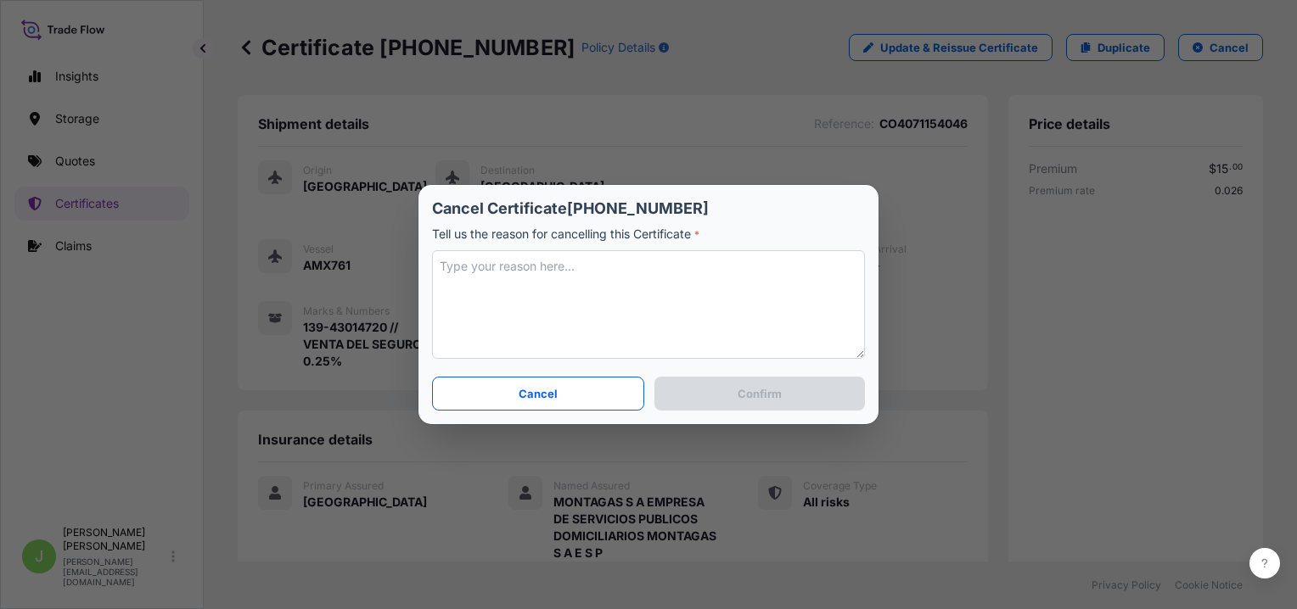
click at [605, 275] on textarea at bounding box center [648, 304] width 433 height 109
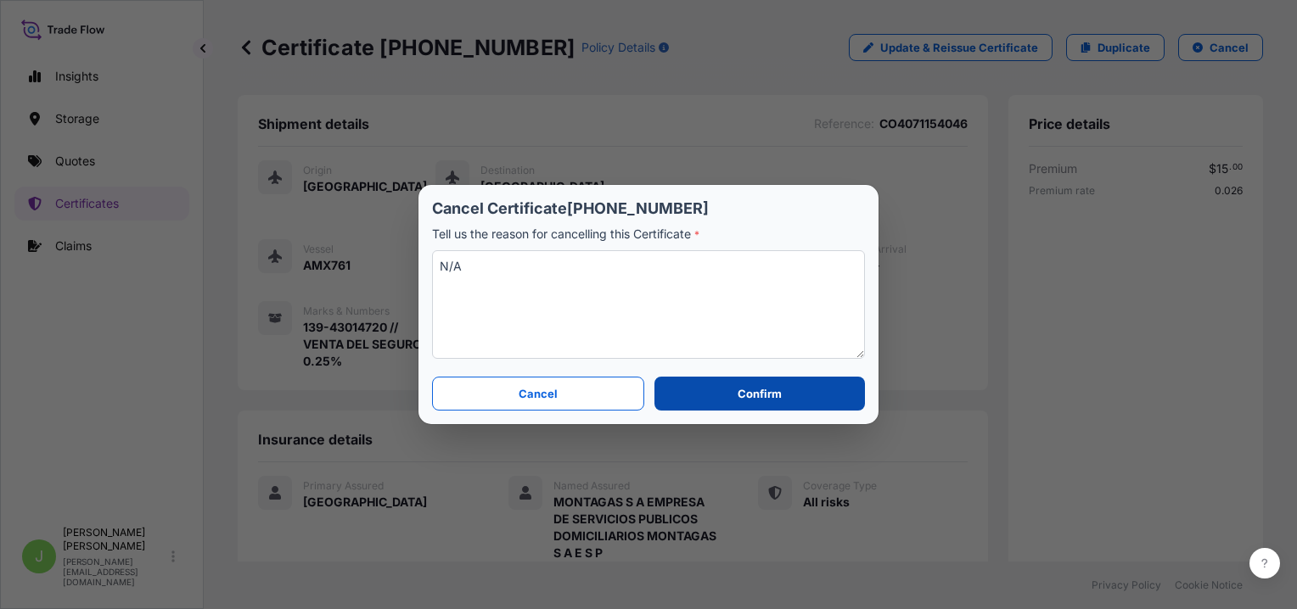
type textarea "N/A"
click at [696, 384] on button "Confirm" at bounding box center [759, 394] width 210 height 34
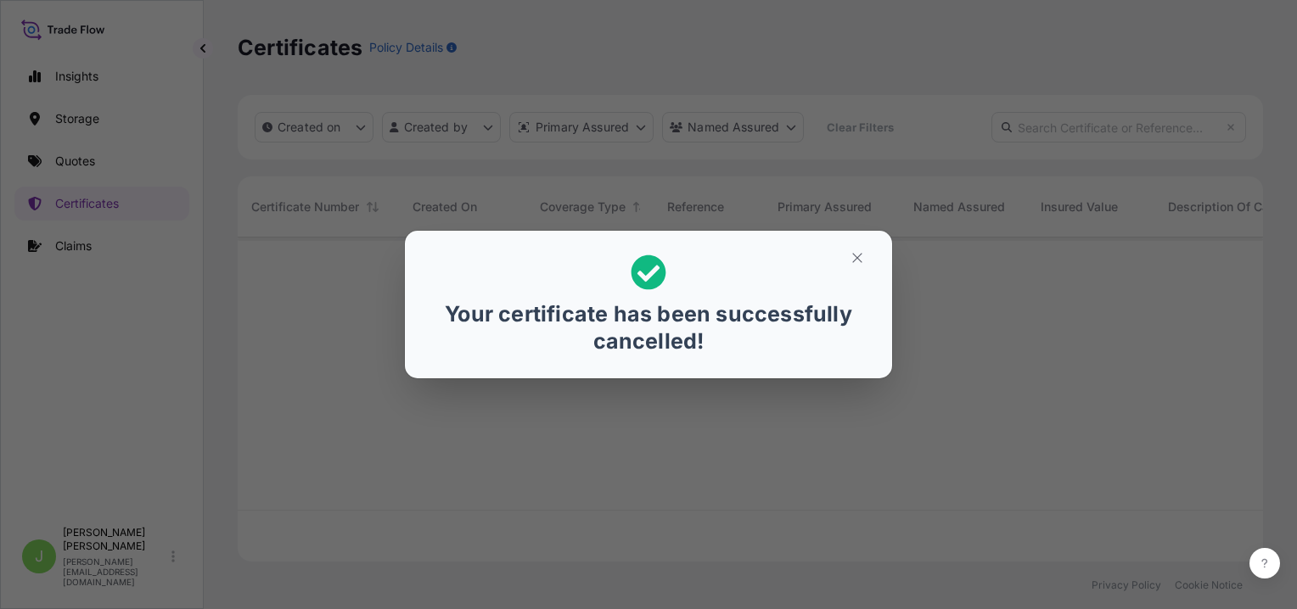
scroll to position [321, 1012]
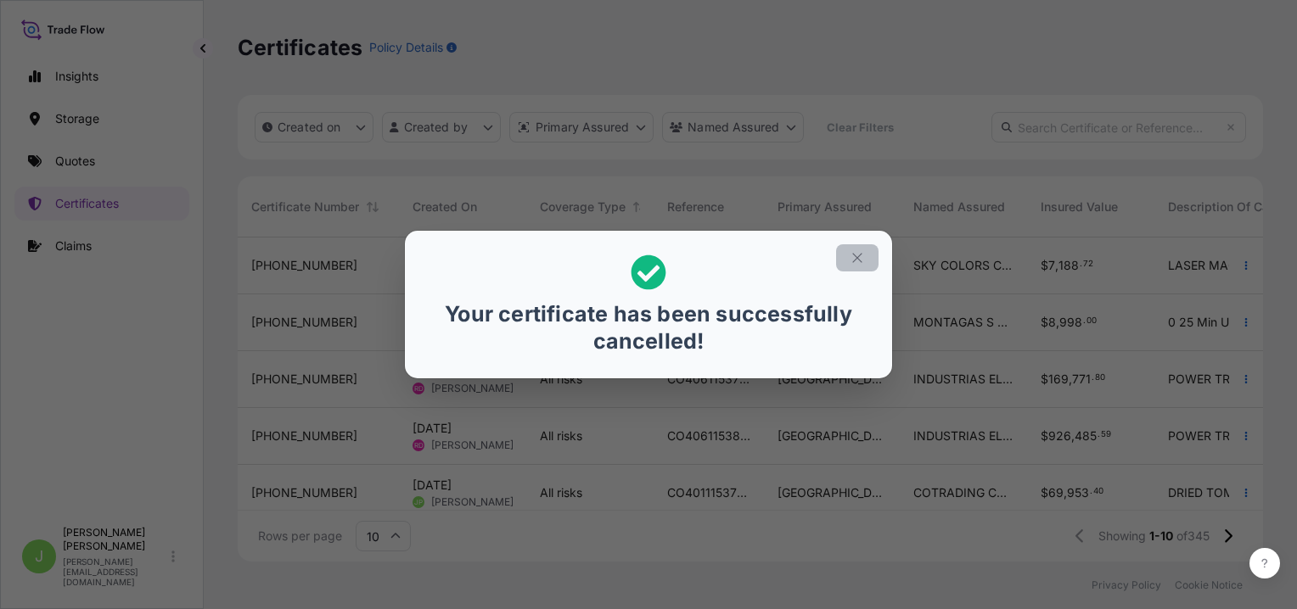
click at [861, 259] on icon "button" at bounding box center [856, 257] width 15 height 15
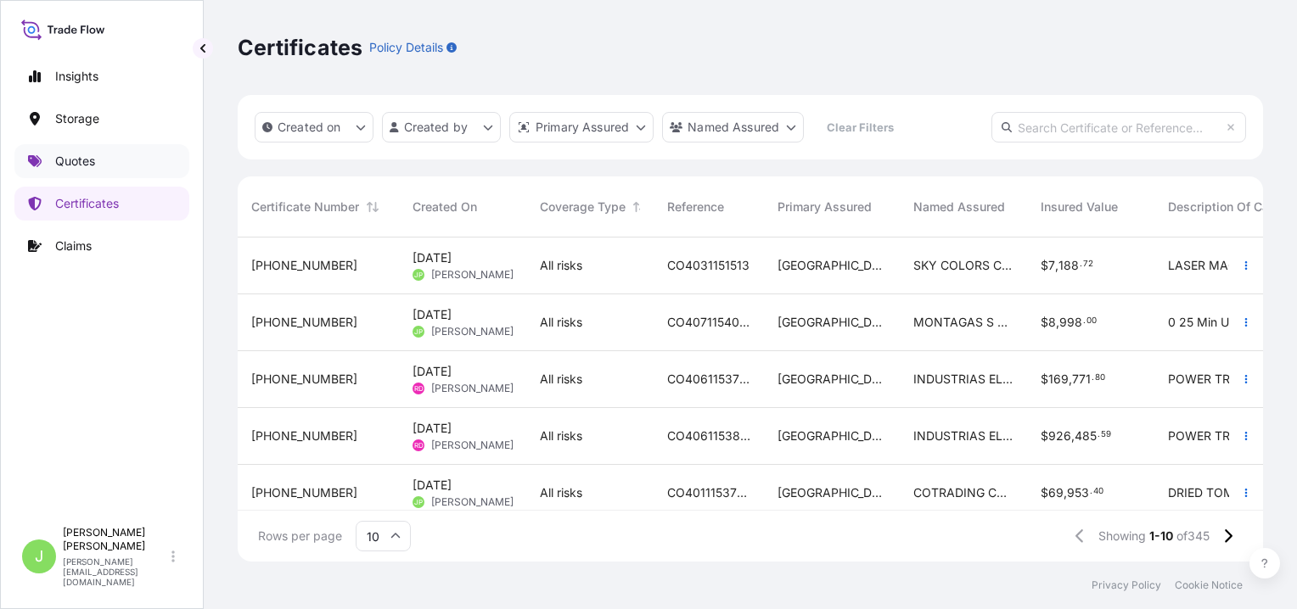
click at [98, 156] on link "Quotes" at bounding box center [101, 161] width 175 height 34
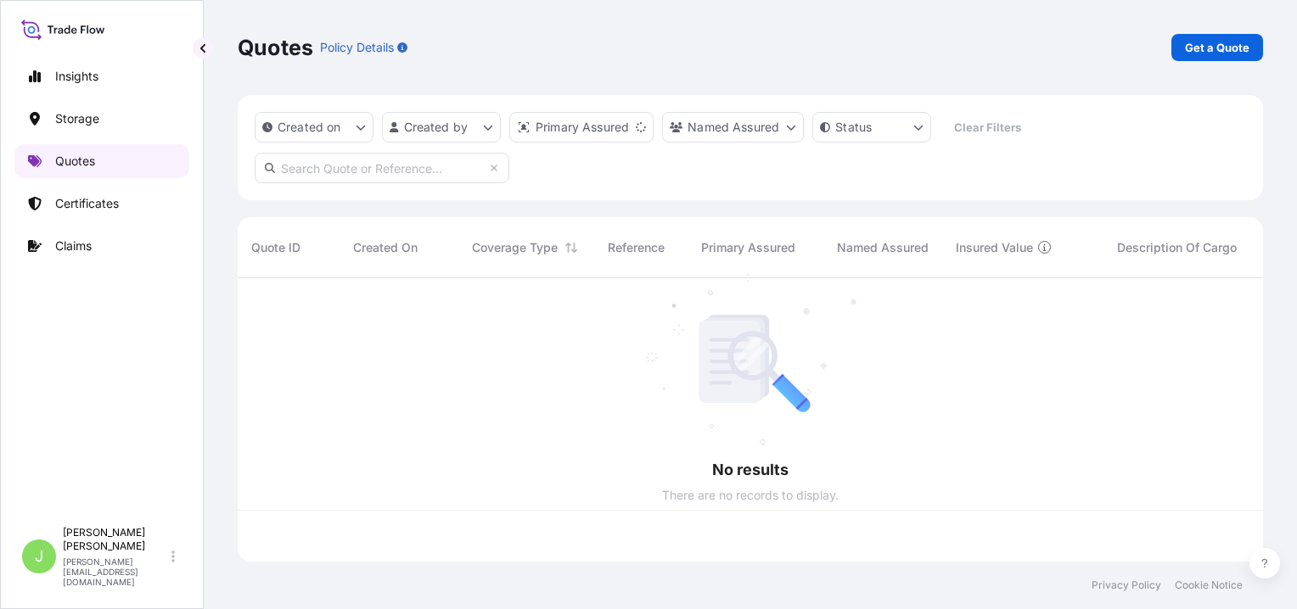
scroll to position [280, 1012]
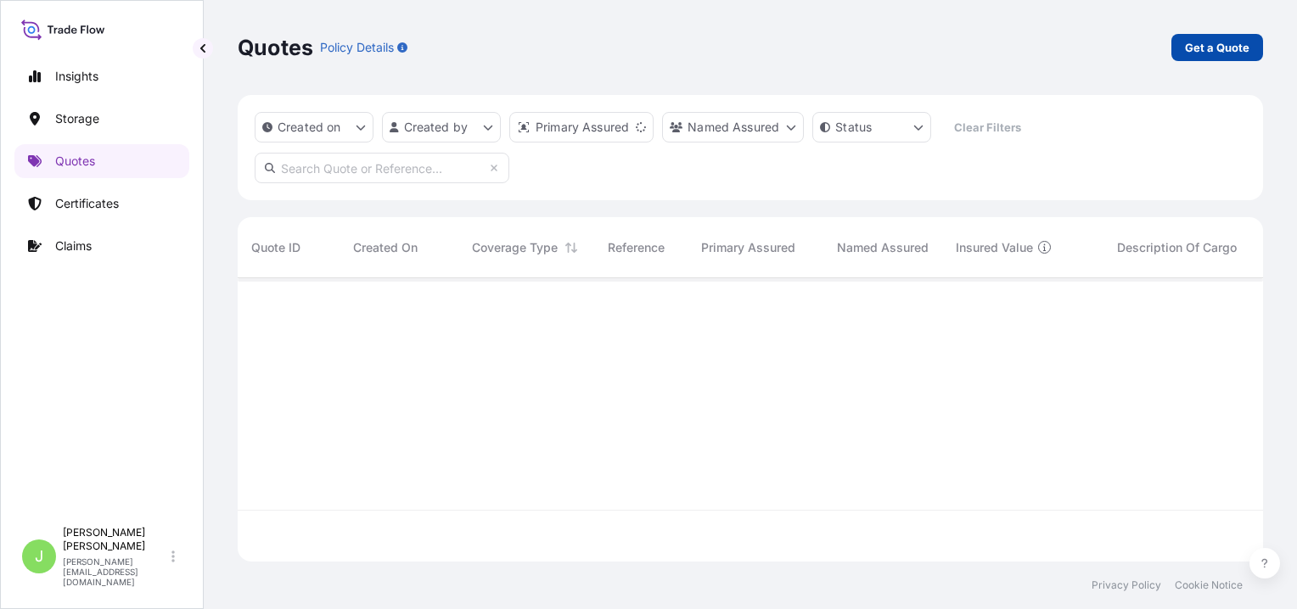
click at [1195, 50] on p "Get a Quote" at bounding box center [1217, 47] width 64 height 17
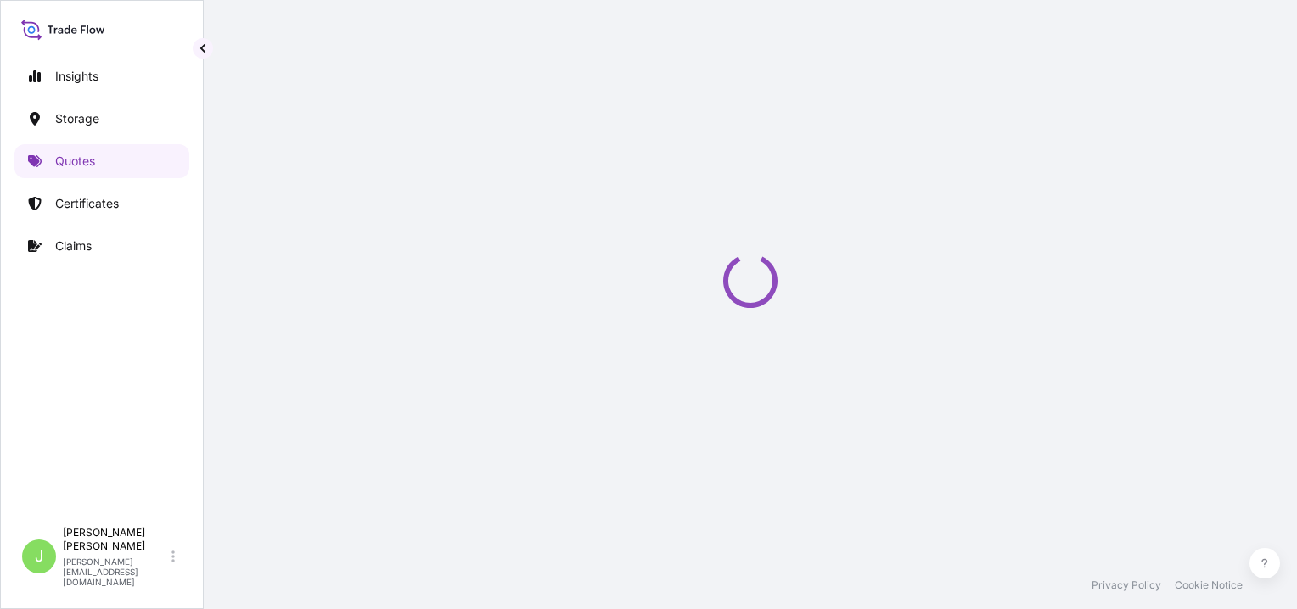
scroll to position [27, 0]
select select "Water"
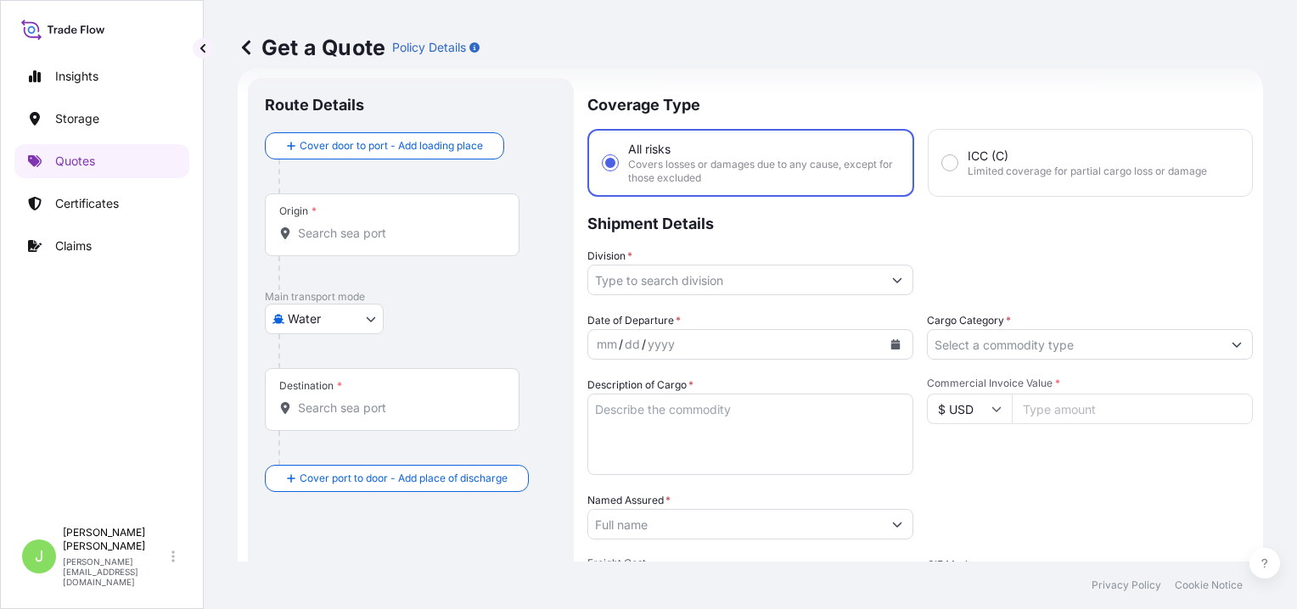
click at [322, 324] on body "Insights Storage Quotes Certificates Claims J [PERSON_NAME] [PERSON_NAME][EMAIL…" at bounding box center [648, 304] width 1297 height 609
click at [326, 366] on div "Air" at bounding box center [324, 362] width 105 height 31
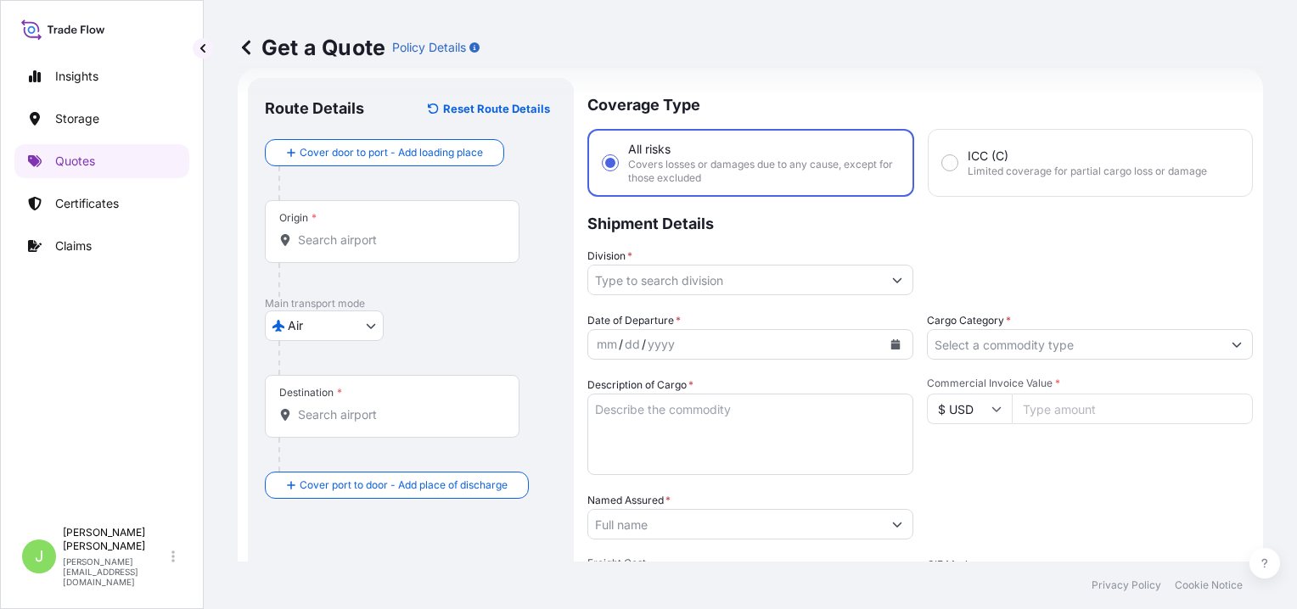
click at [335, 225] on div "Origin *" at bounding box center [392, 231] width 255 height 63
click at [335, 232] on input "Origin *" at bounding box center [398, 240] width 200 height 17
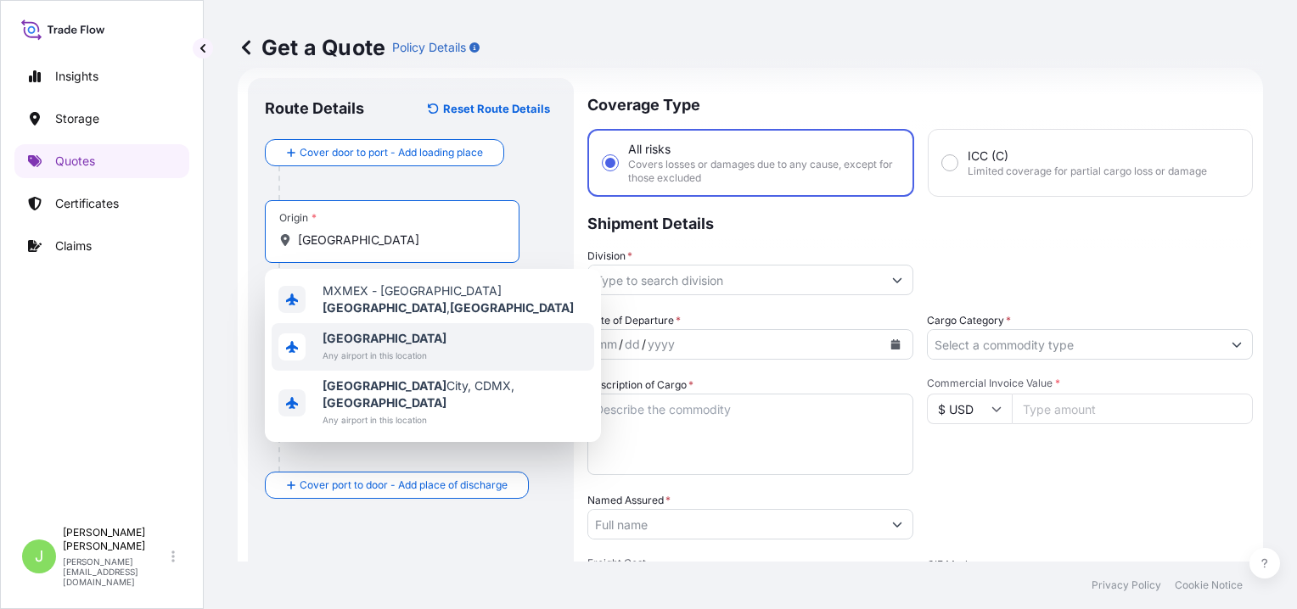
click at [392, 361] on div "[GEOGRAPHIC_DATA] Any airport in this location" at bounding box center [433, 347] width 322 height 48
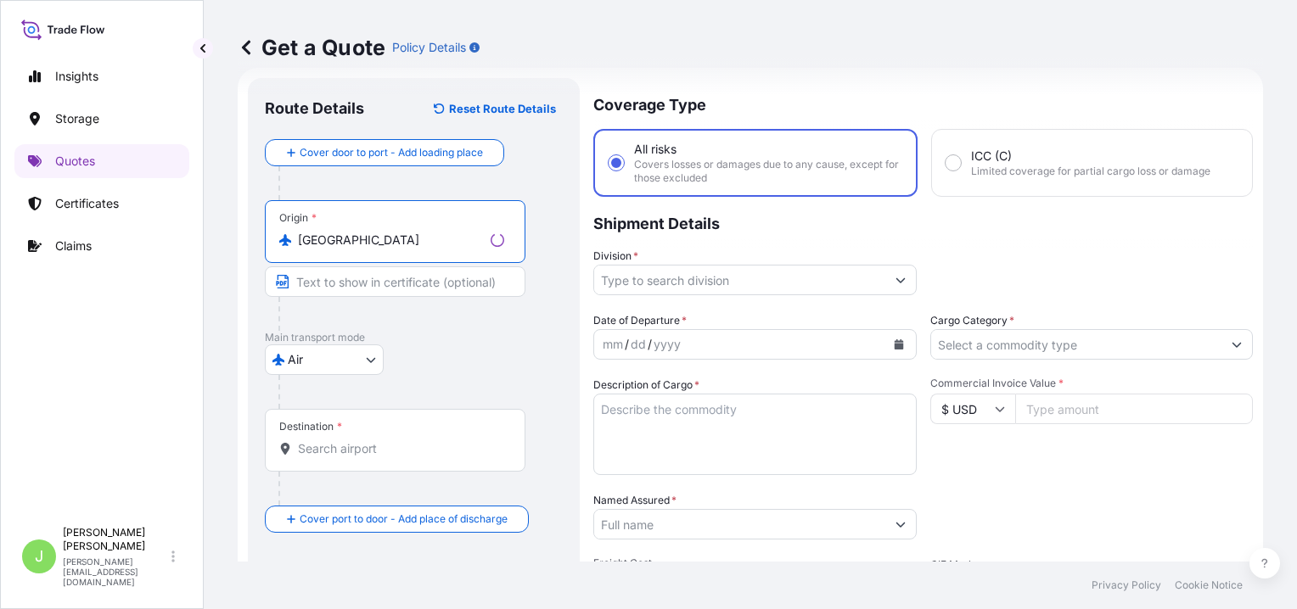
type input "[GEOGRAPHIC_DATA]"
click at [336, 433] on div "Destination *" at bounding box center [395, 440] width 261 height 63
click at [336, 440] on input "Destination *" at bounding box center [401, 448] width 206 height 17
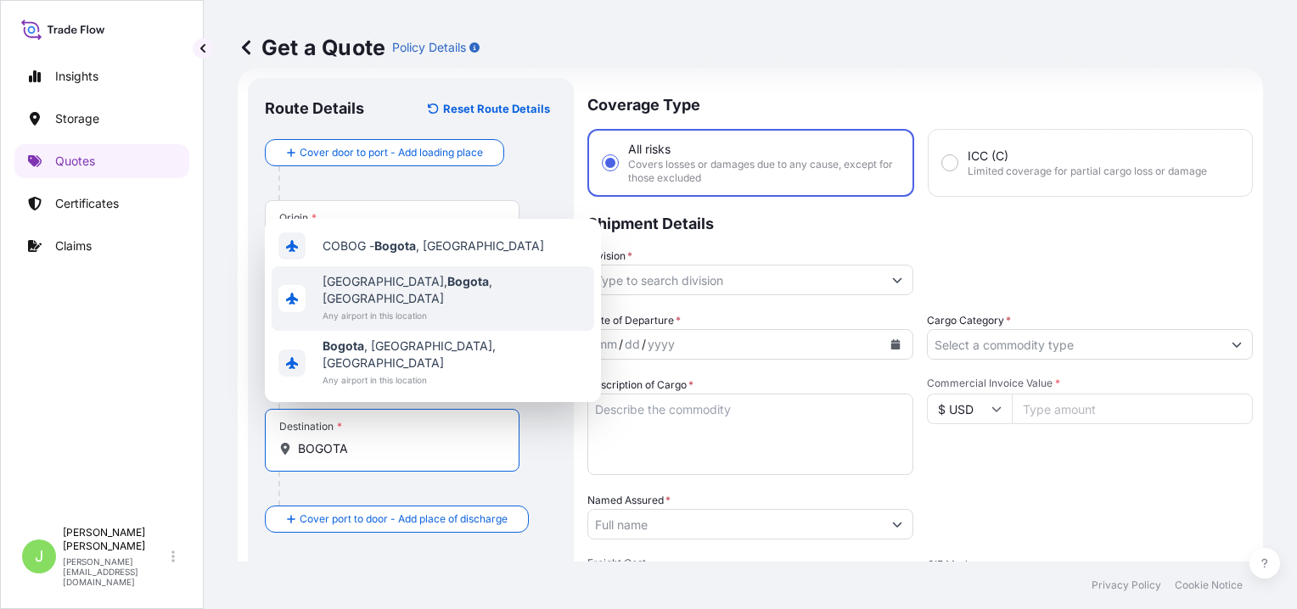
click at [450, 324] on span "Any airport in this location" at bounding box center [454, 315] width 265 height 17
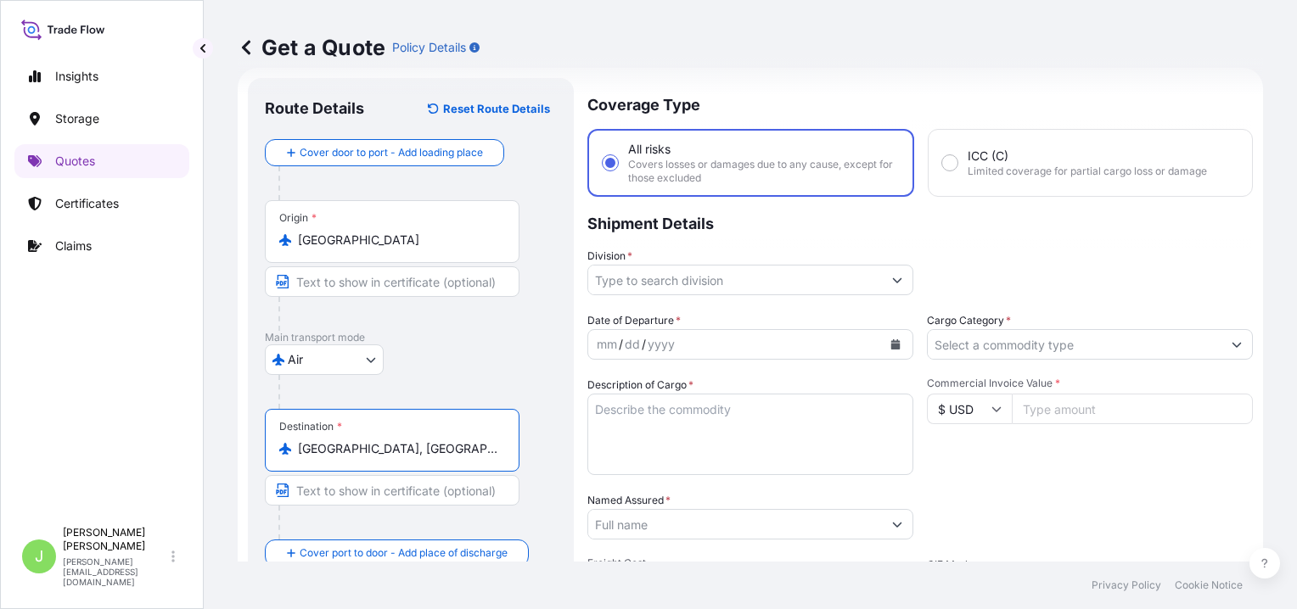
type input "[GEOGRAPHIC_DATA], [GEOGRAPHIC_DATA], [GEOGRAPHIC_DATA]"
drag, startPoint x: 713, startPoint y: 274, endPoint x: 706, endPoint y: 251, distance: 23.9
click at [713, 274] on input "Division *" at bounding box center [735, 280] width 294 height 31
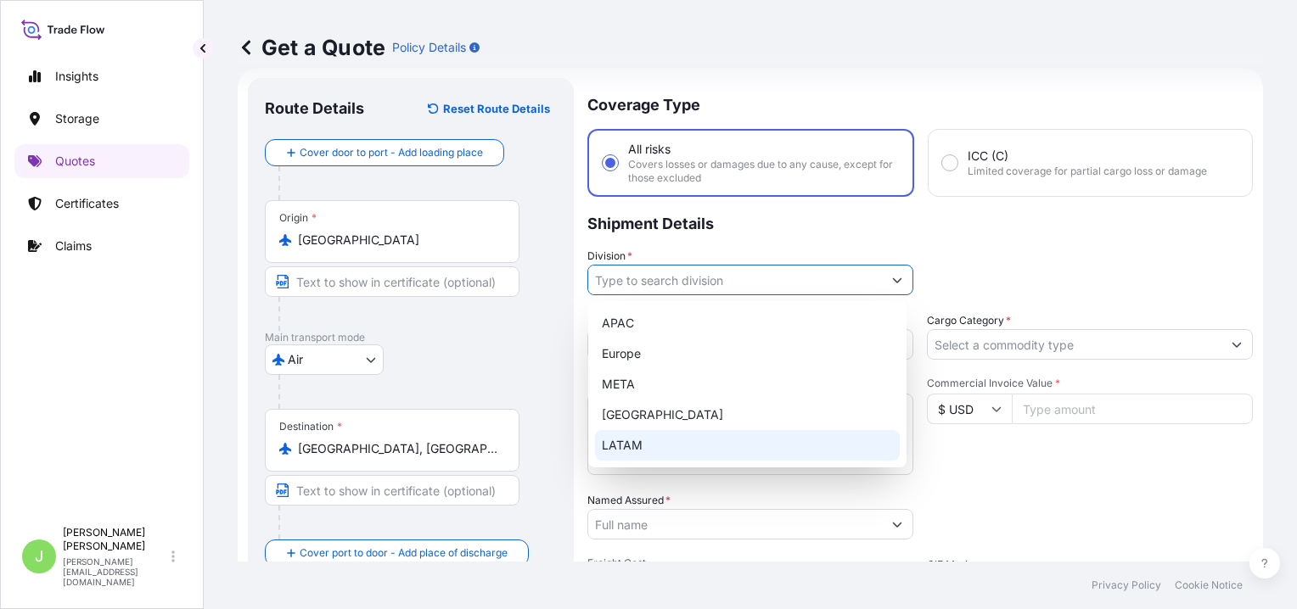
click at [713, 450] on div "LATAM" at bounding box center [747, 445] width 305 height 31
type input "LATAM"
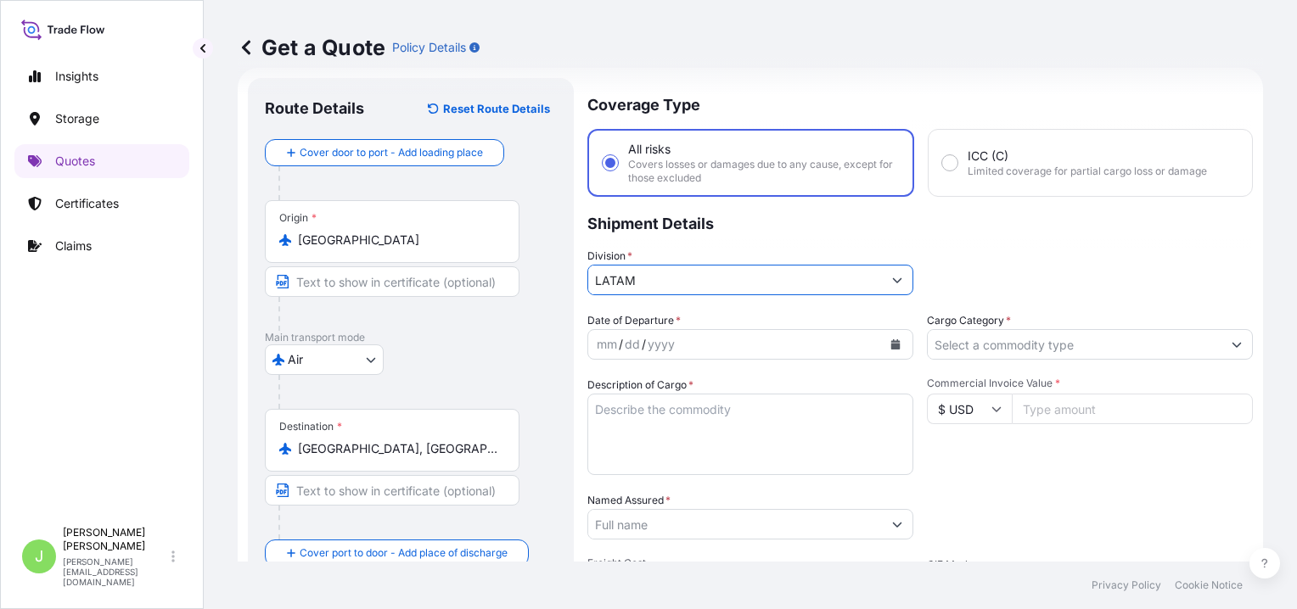
click at [928, 345] on input "Cargo Category *" at bounding box center [1075, 344] width 294 height 31
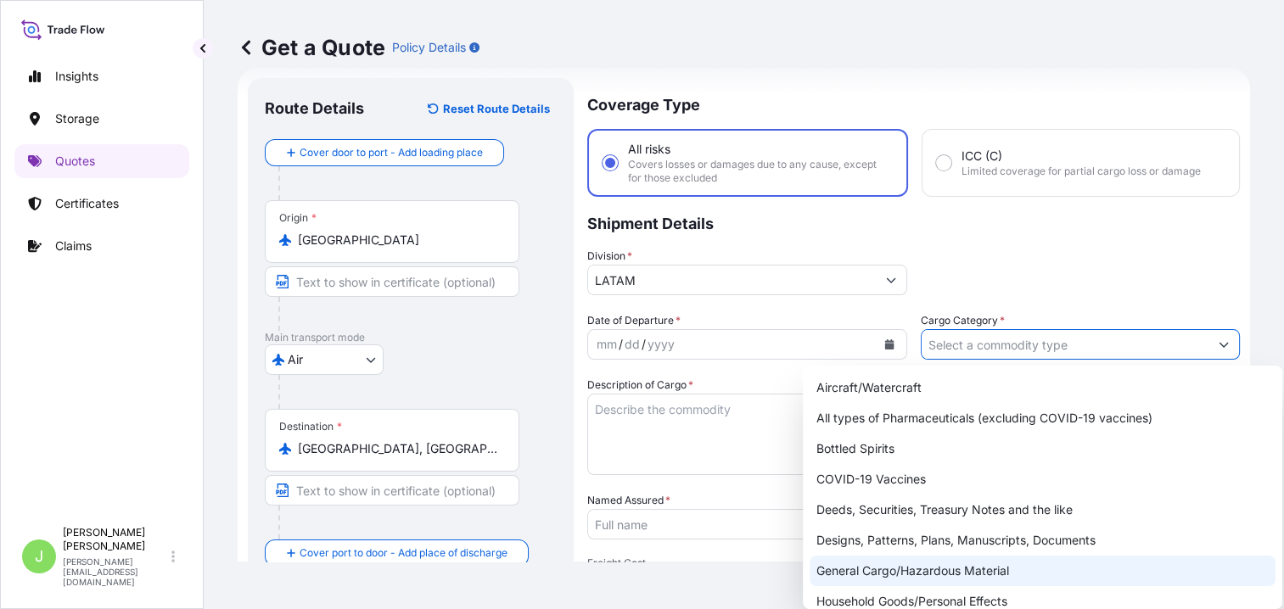
click at [890, 569] on div "General Cargo/Hazardous Material" at bounding box center [1043, 571] width 466 height 31
type input "General Cargo/Hazardous Material"
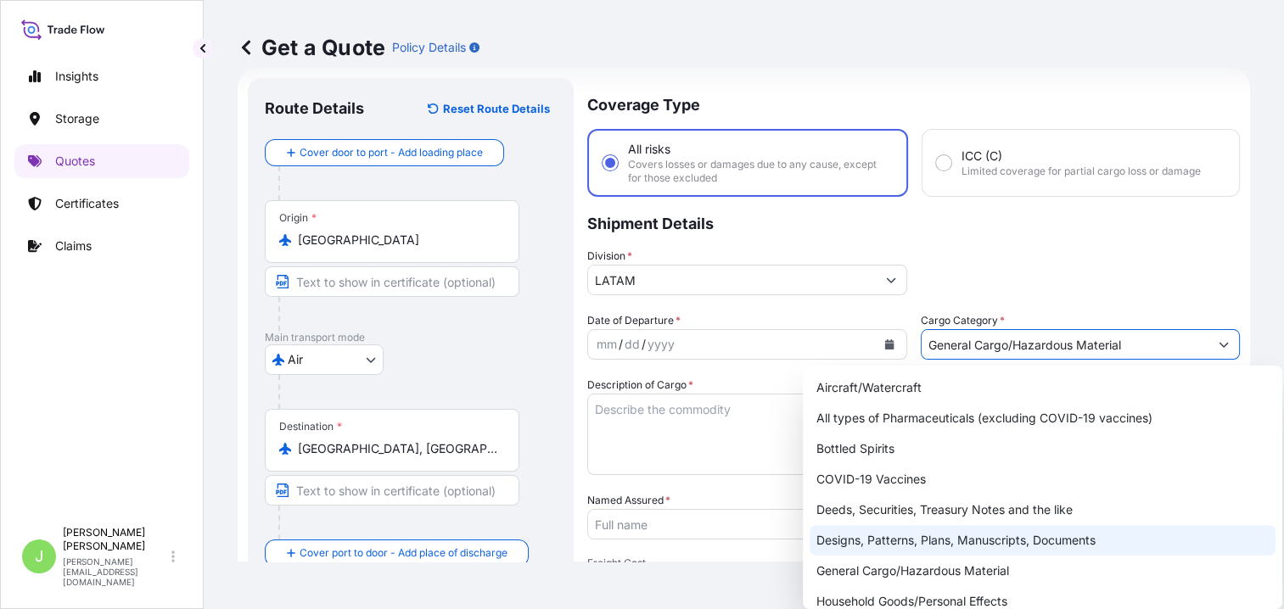
click at [695, 340] on div "mm / dd / yyyy" at bounding box center [732, 344] width 288 height 31
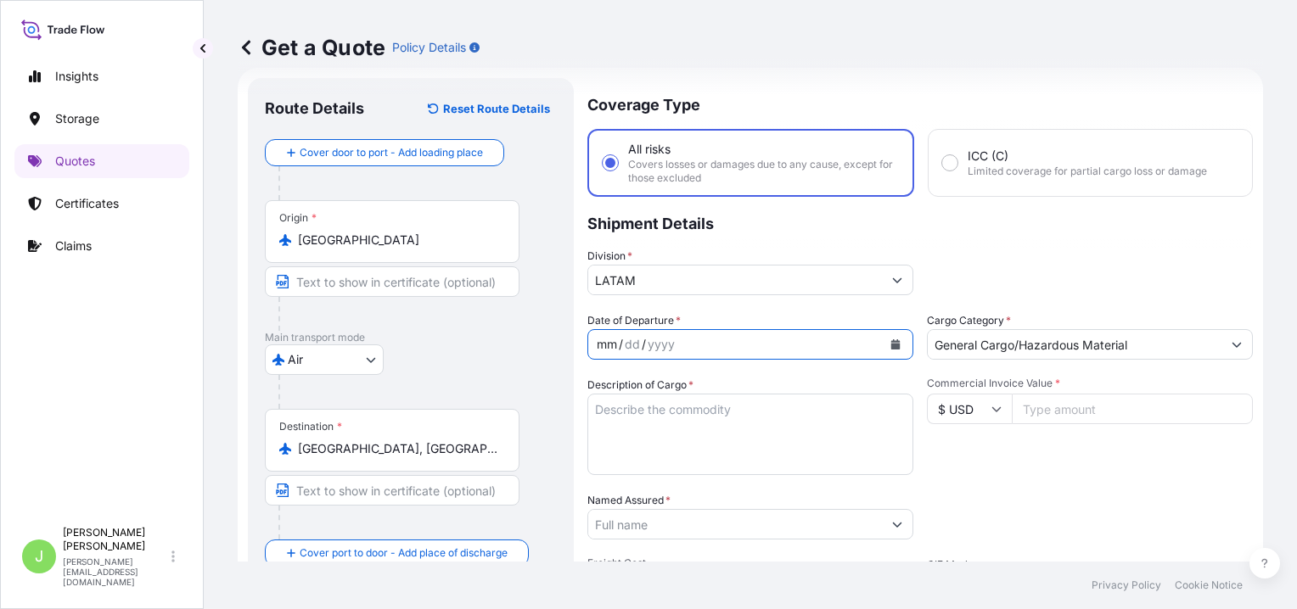
click at [733, 345] on div "mm / dd / yyyy" at bounding box center [735, 344] width 294 height 31
click at [894, 339] on button "Calendar" at bounding box center [895, 344] width 27 height 27
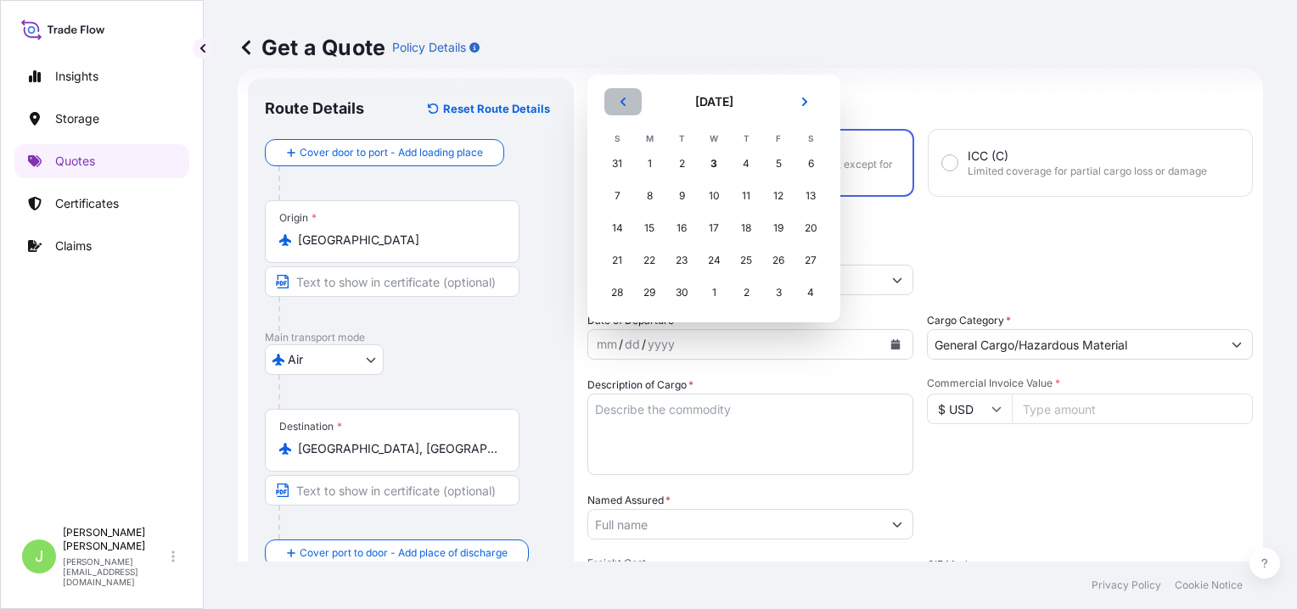
click at [614, 102] on button "Previous" at bounding box center [622, 101] width 37 height 27
click at [620, 229] on div "17" at bounding box center [617, 228] width 31 height 31
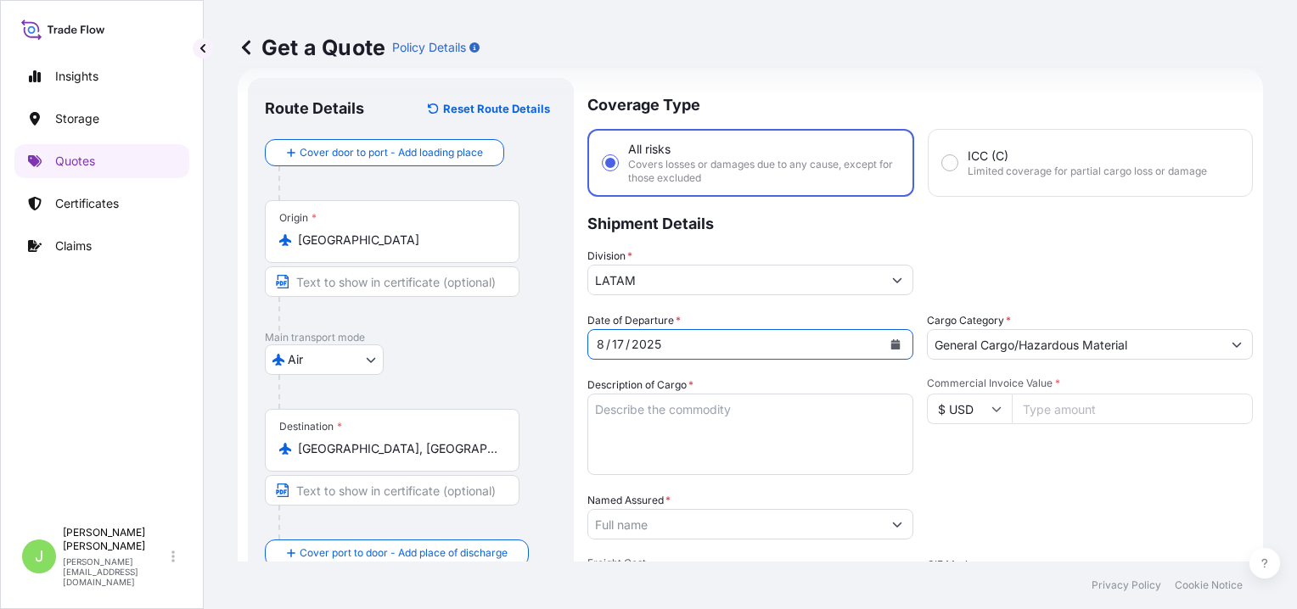
click at [703, 421] on textarea "Description of Cargo *" at bounding box center [750, 434] width 326 height 81
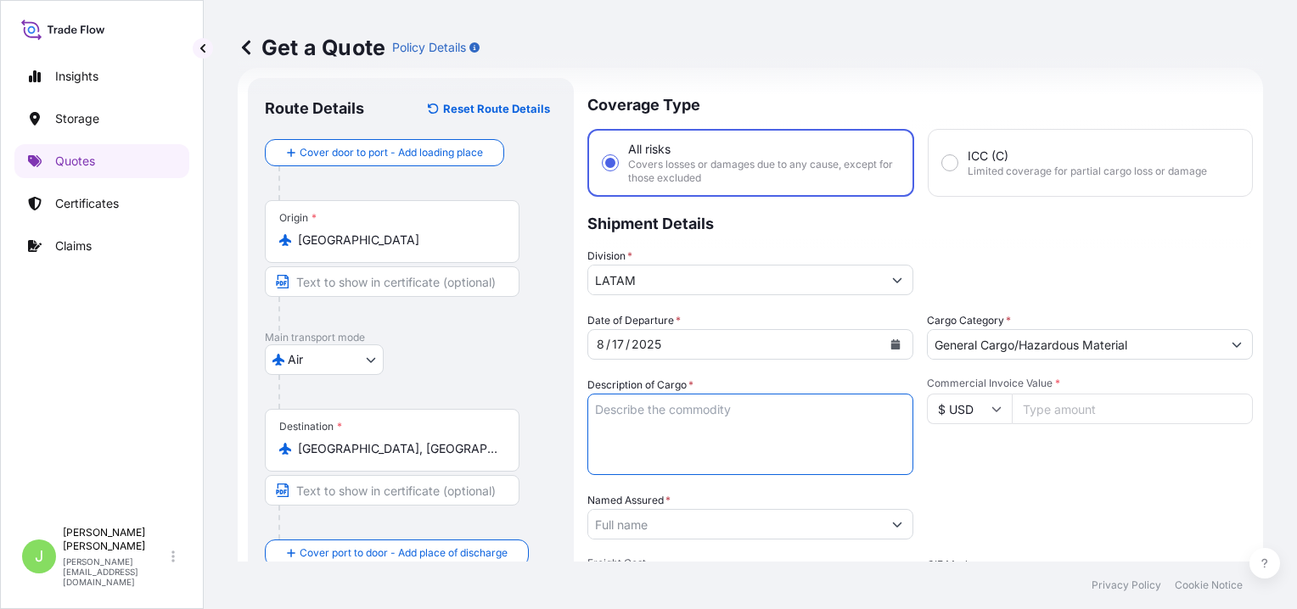
paste textarea "0.25% - Min. USD 80 MEDIDOR FLOTADOR R6281-23 1/8-24T, [GEOGRAPHIC_DATA]"
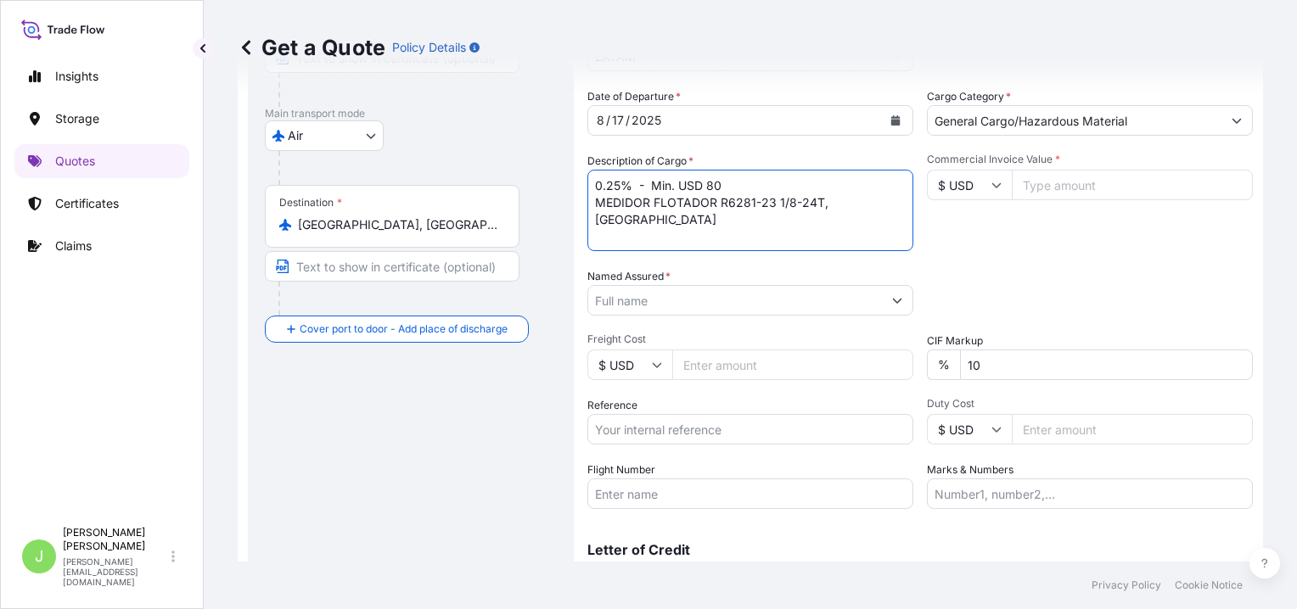
scroll to position [282, 0]
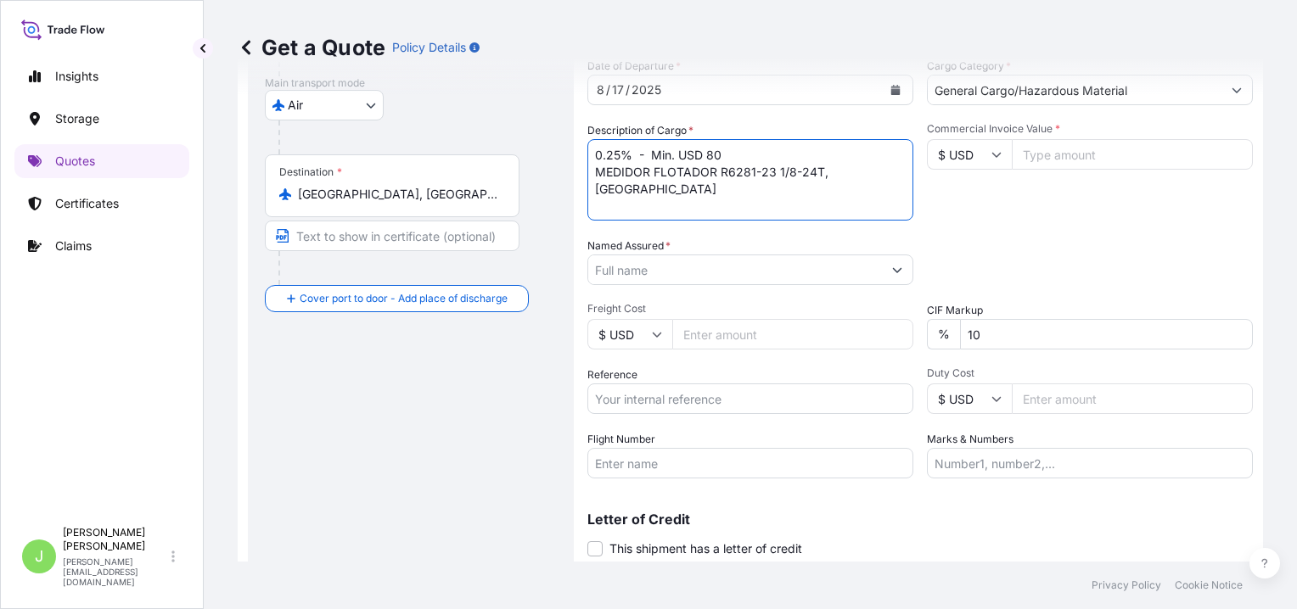
type textarea "0.25% - Min. USD 80 MEDIDOR FLOTADOR R6281-23 1/8-24T, [GEOGRAPHIC_DATA]"
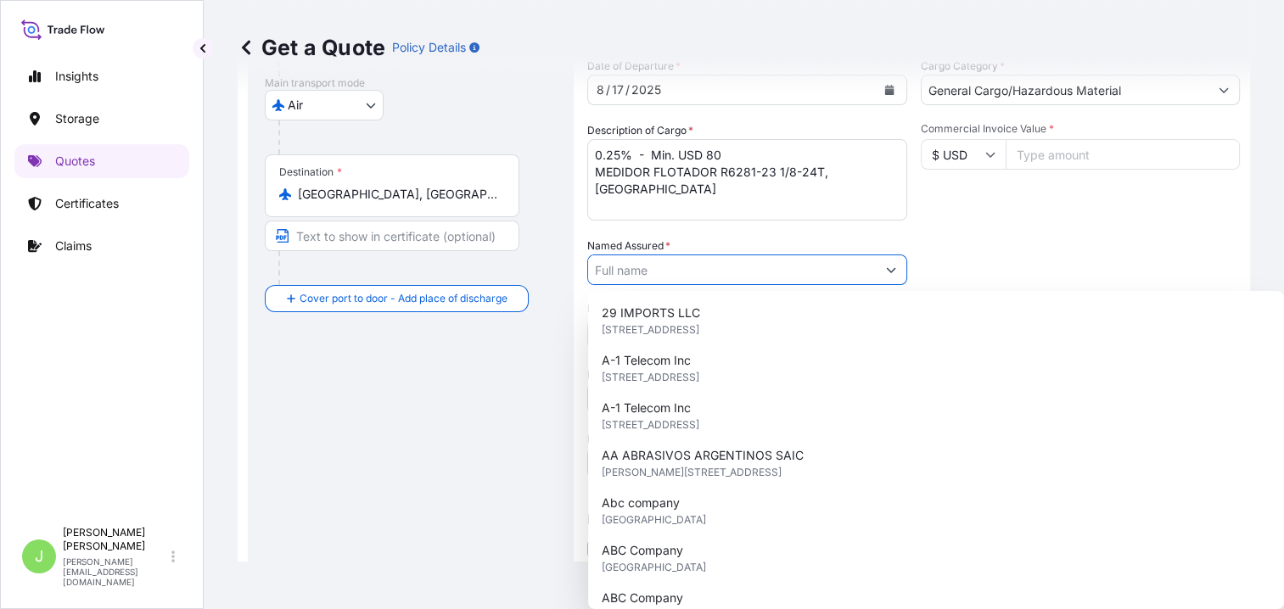
click at [692, 275] on input "Named Assured *" at bounding box center [732, 270] width 288 height 31
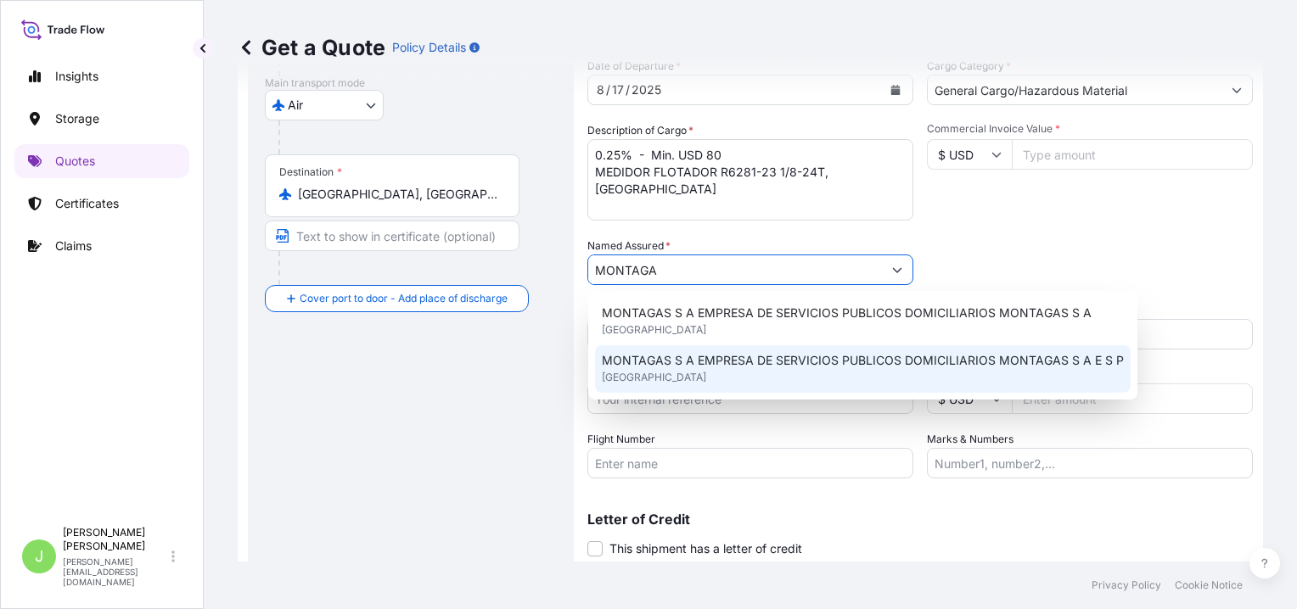
click at [697, 364] on span "MONTAGAS S A EMPRESA DE SERVICIOS PUBLICOS DOMICILIARIOS MONTAGAS S A E S P" at bounding box center [863, 360] width 522 height 17
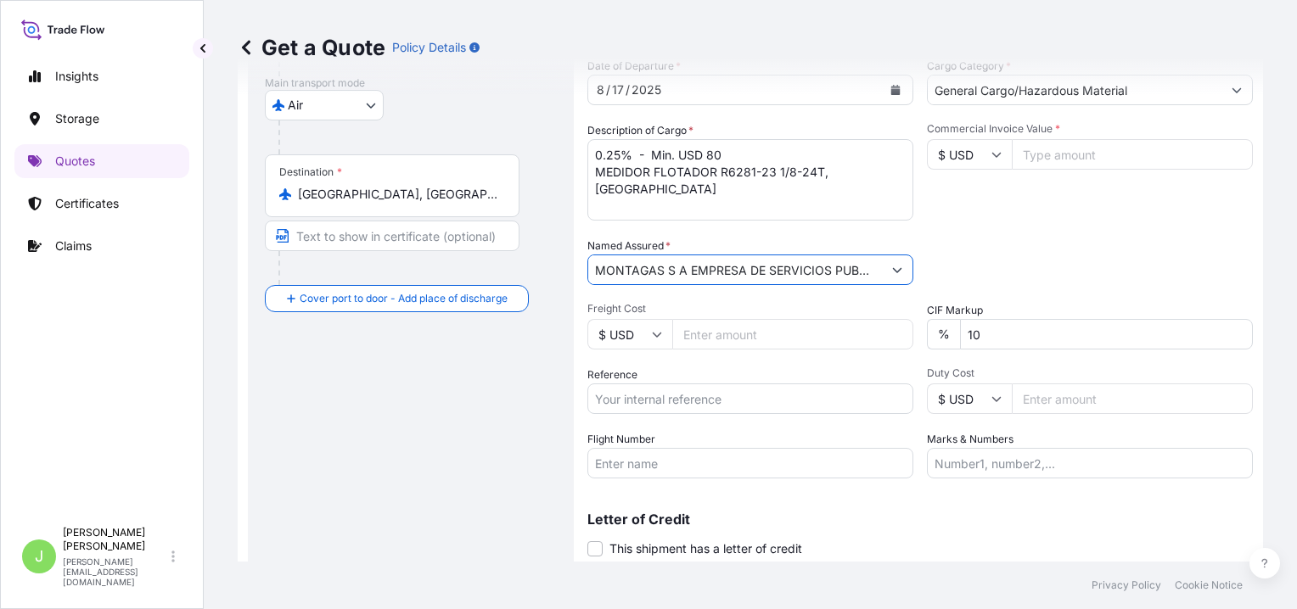
type input "MONTAGAS S A EMPRESA DE SERVICIOS PUBLICOS DOMICILIARIOS MONTAGAS S A E S P"
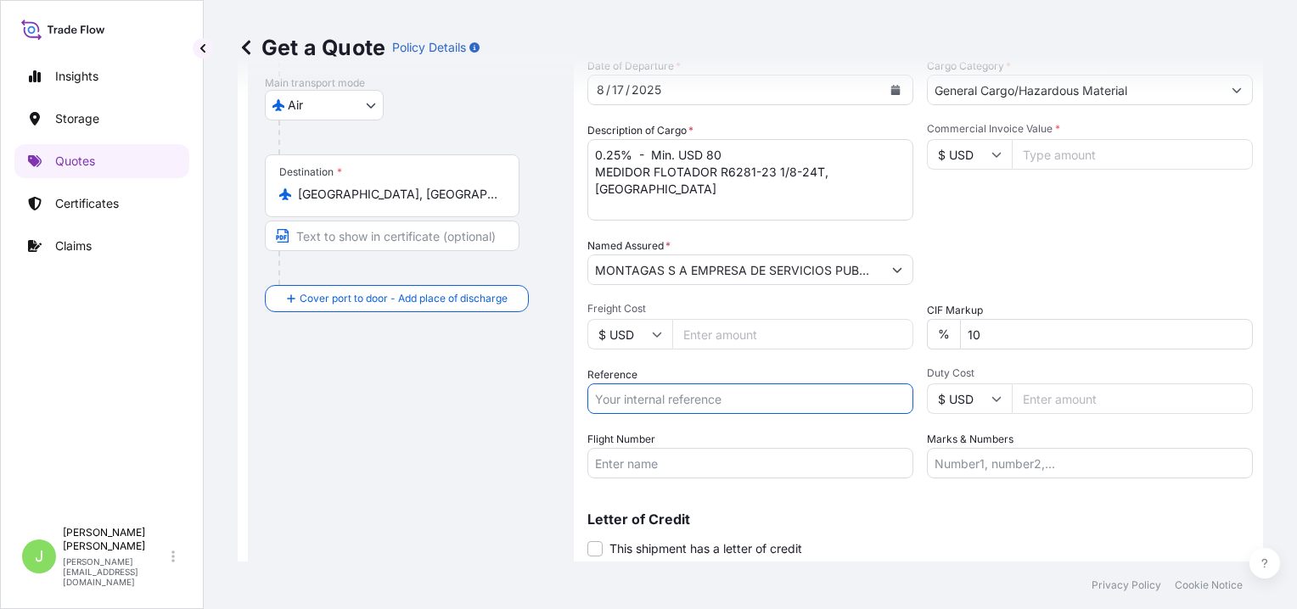
click at [724, 386] on input "Reference" at bounding box center [750, 399] width 326 height 31
paste input "CO4071154046"
type input "CO4071154046"
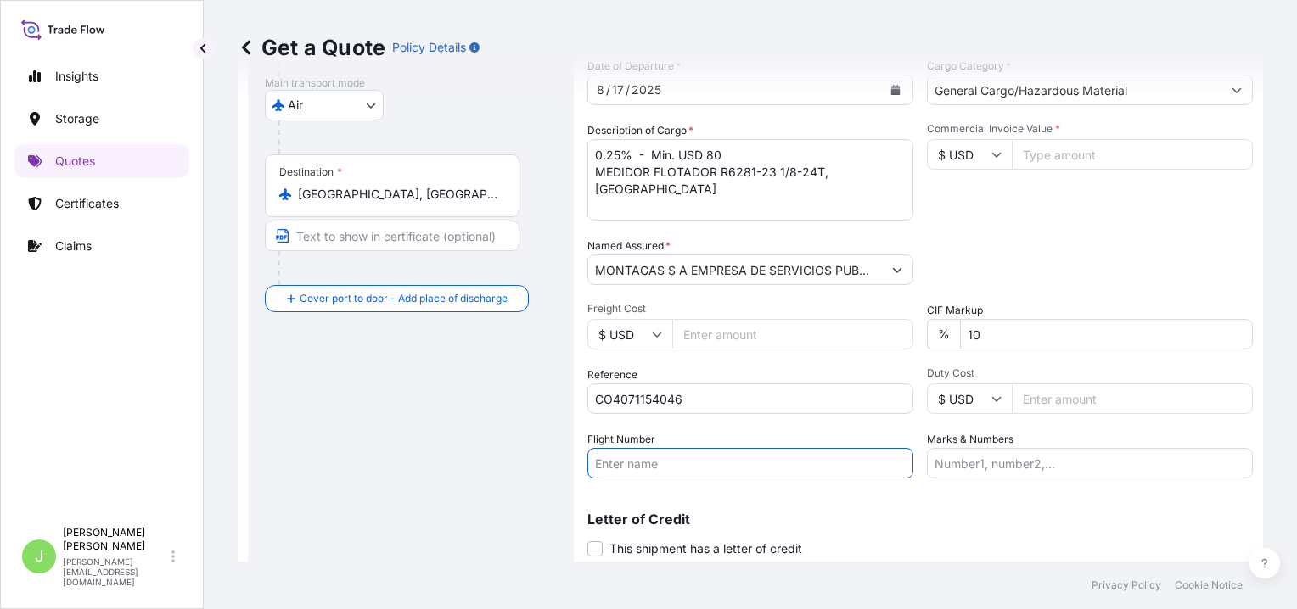
click at [628, 476] on input "Flight Number" at bounding box center [750, 463] width 326 height 31
paste input "AMX761"
type input "AMX761"
click at [1093, 160] on input "Commercial Invoice Value *" at bounding box center [1132, 154] width 241 height 31
type input "8184"
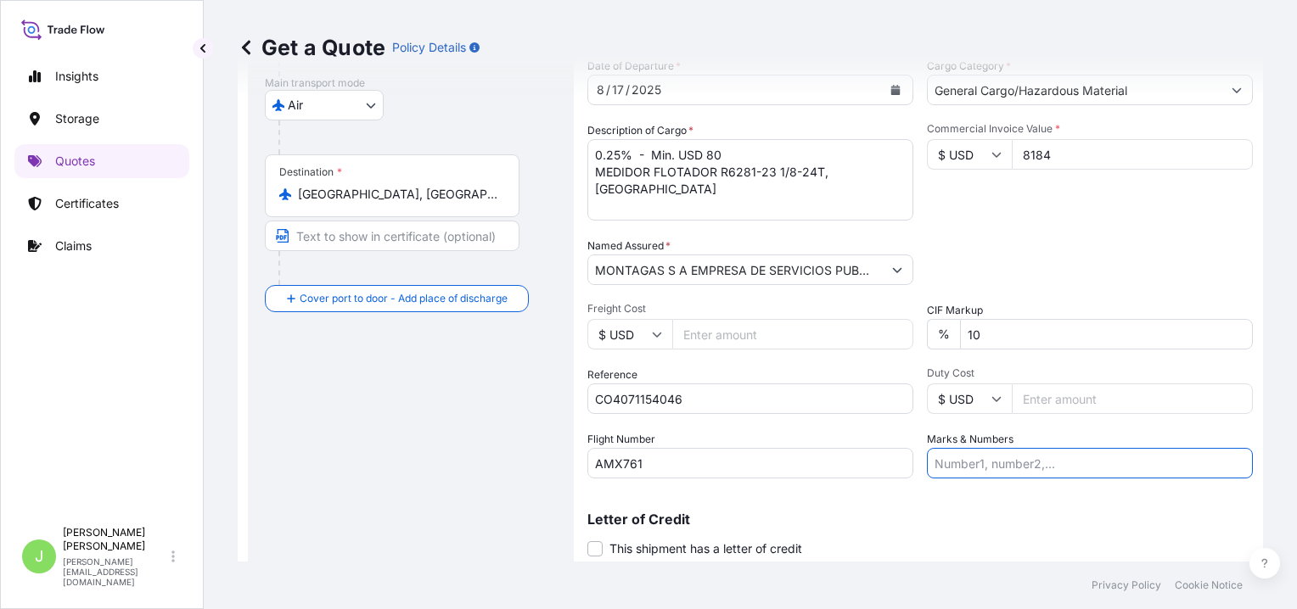
click at [978, 465] on input "Marks & Numbers" at bounding box center [1090, 463] width 326 height 31
type input "139-43014720 // VENTA DEL SEGURO: 0.25%"
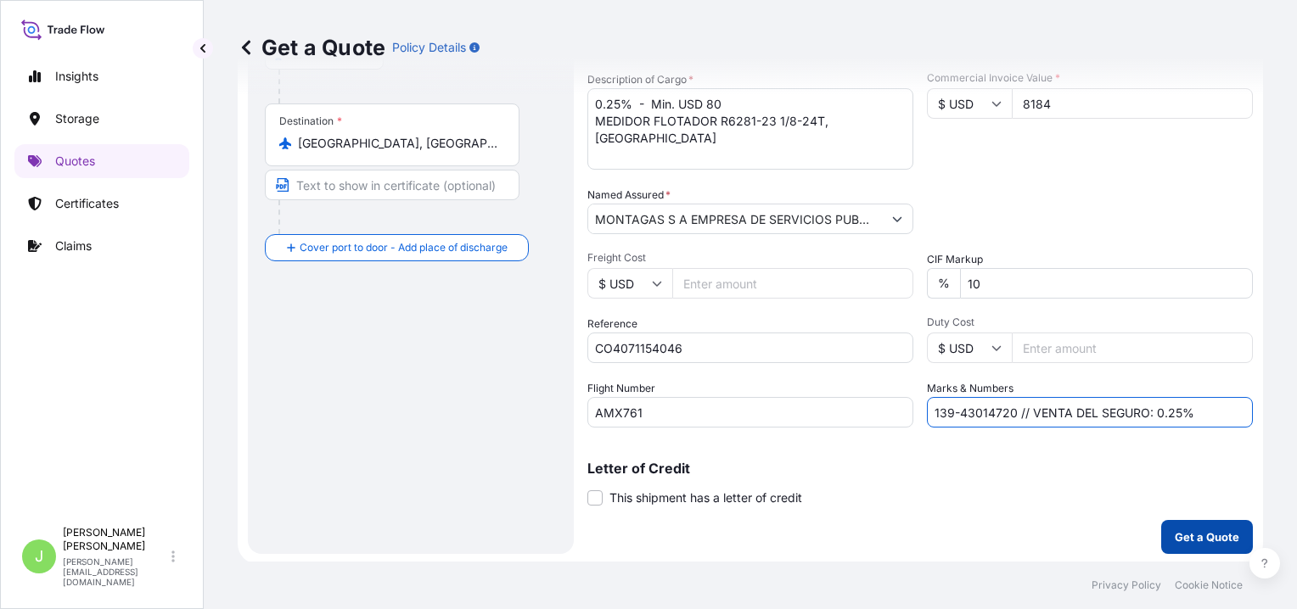
click at [1197, 536] on p "Get a Quote" at bounding box center [1206, 537] width 64 height 17
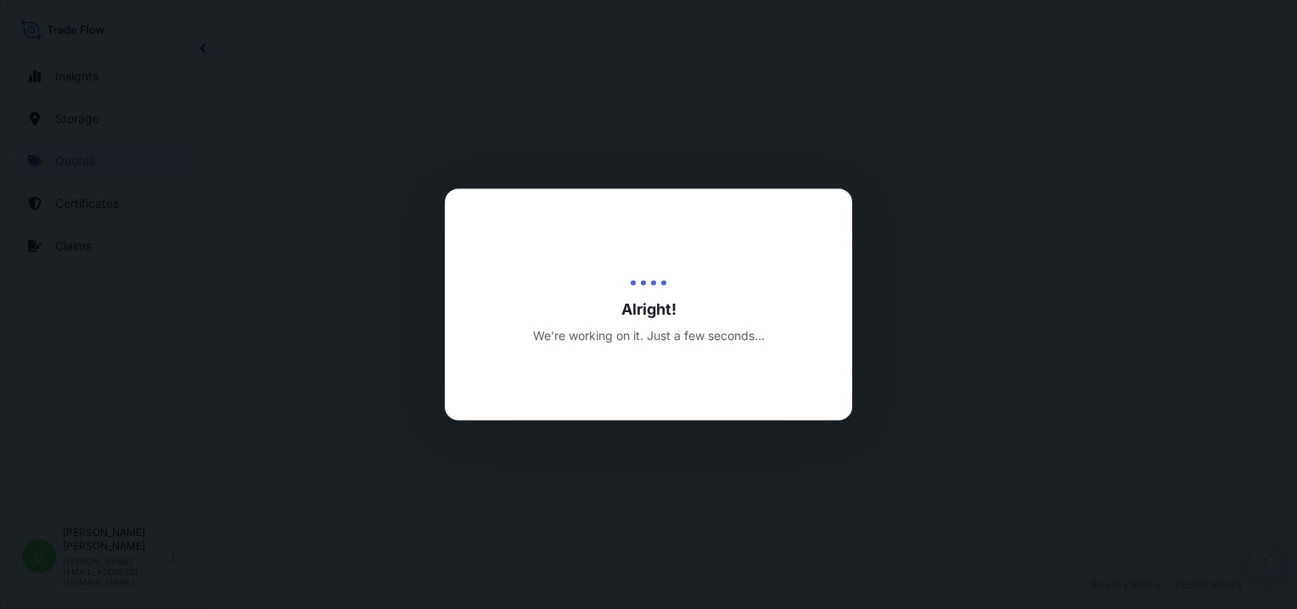
select select "Air"
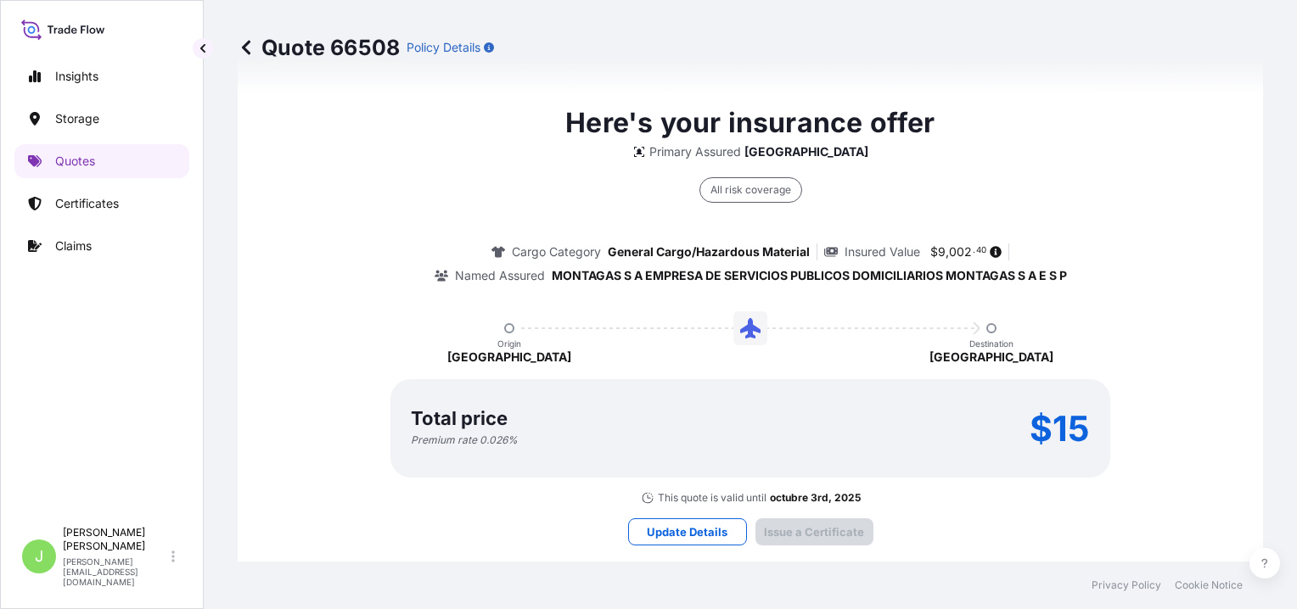
scroll to position [1532, 0]
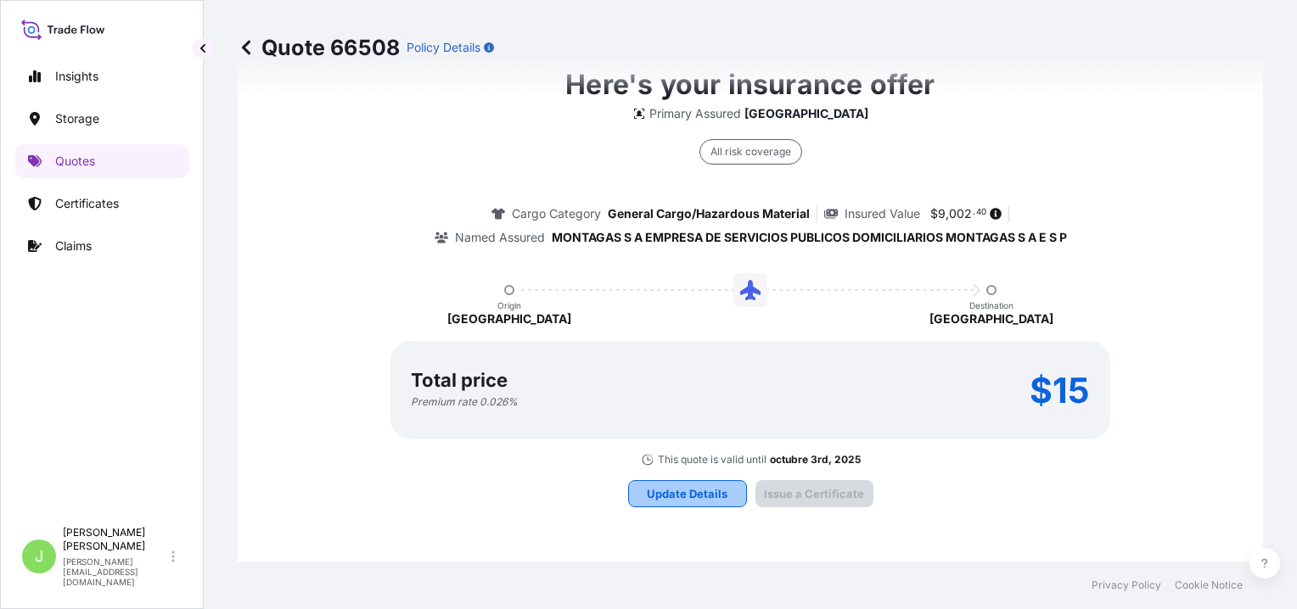
click at [684, 490] on button "Update Details" at bounding box center [687, 493] width 119 height 27
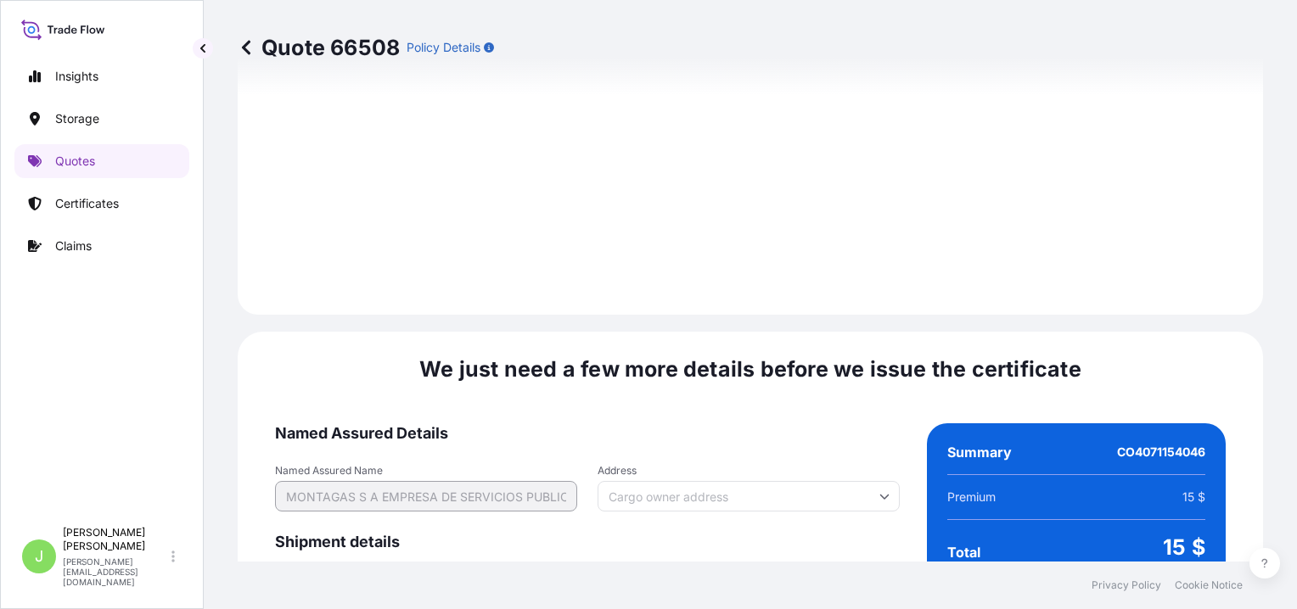
scroll to position [2635, 0]
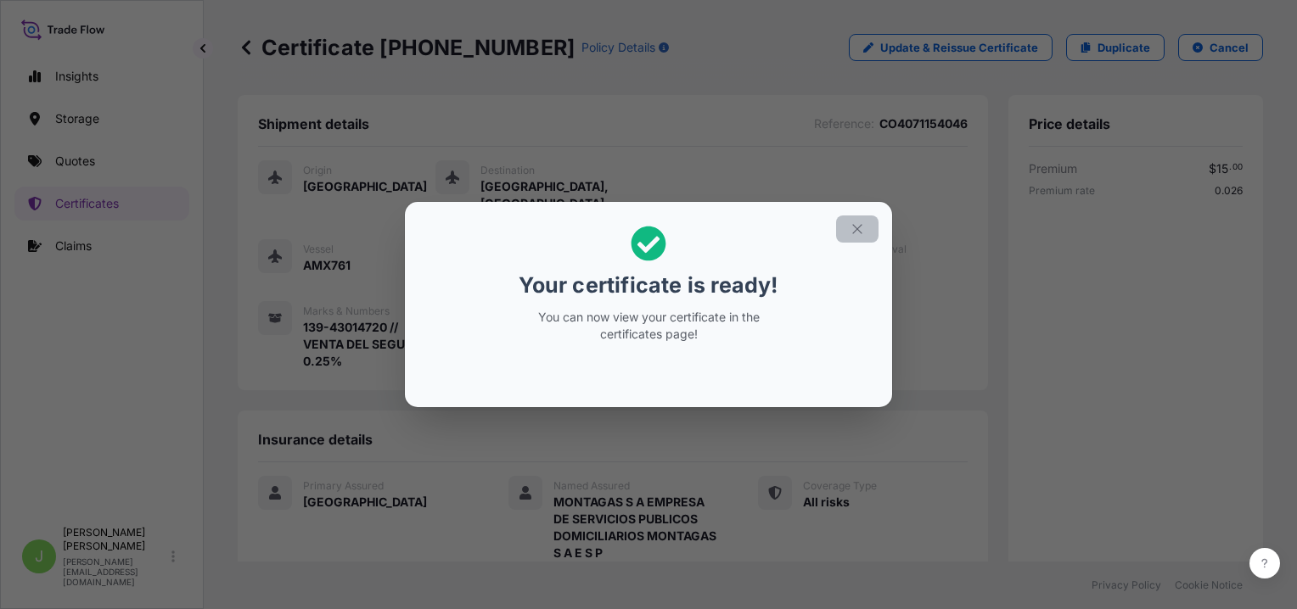
click at [859, 237] on button "button" at bounding box center [857, 229] width 42 height 27
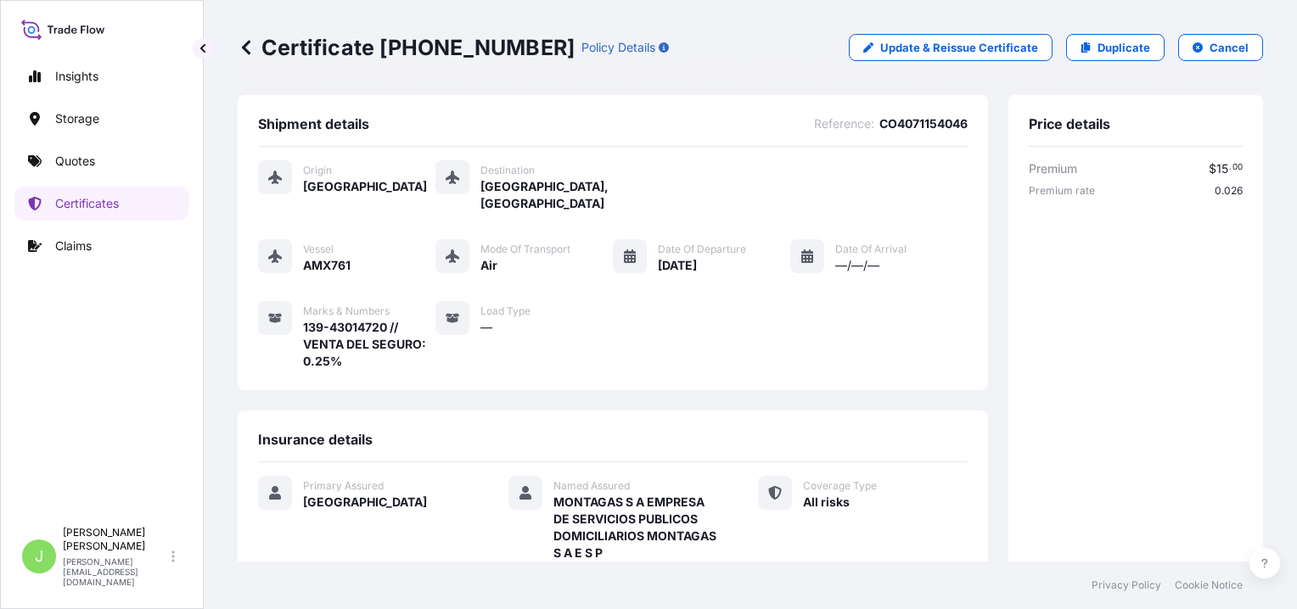
click at [358, 44] on p "Certificate [PHONE_NUMBER]" at bounding box center [406, 47] width 337 height 27
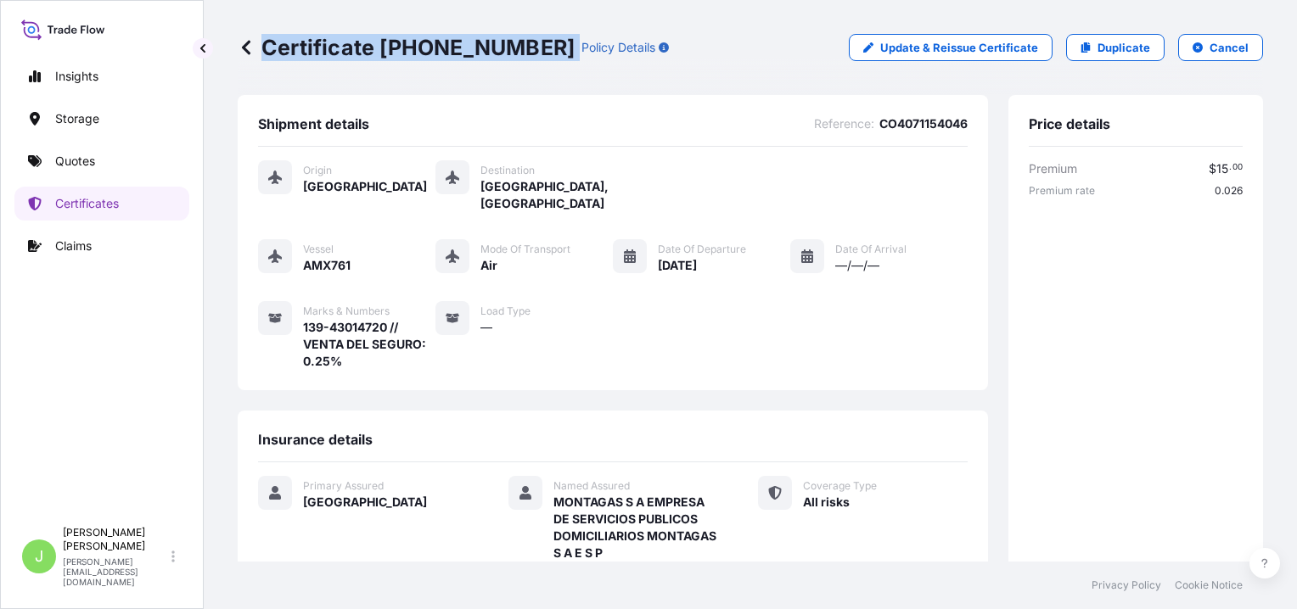
click at [358, 44] on p "Certificate [PHONE_NUMBER]" at bounding box center [406, 47] width 337 height 27
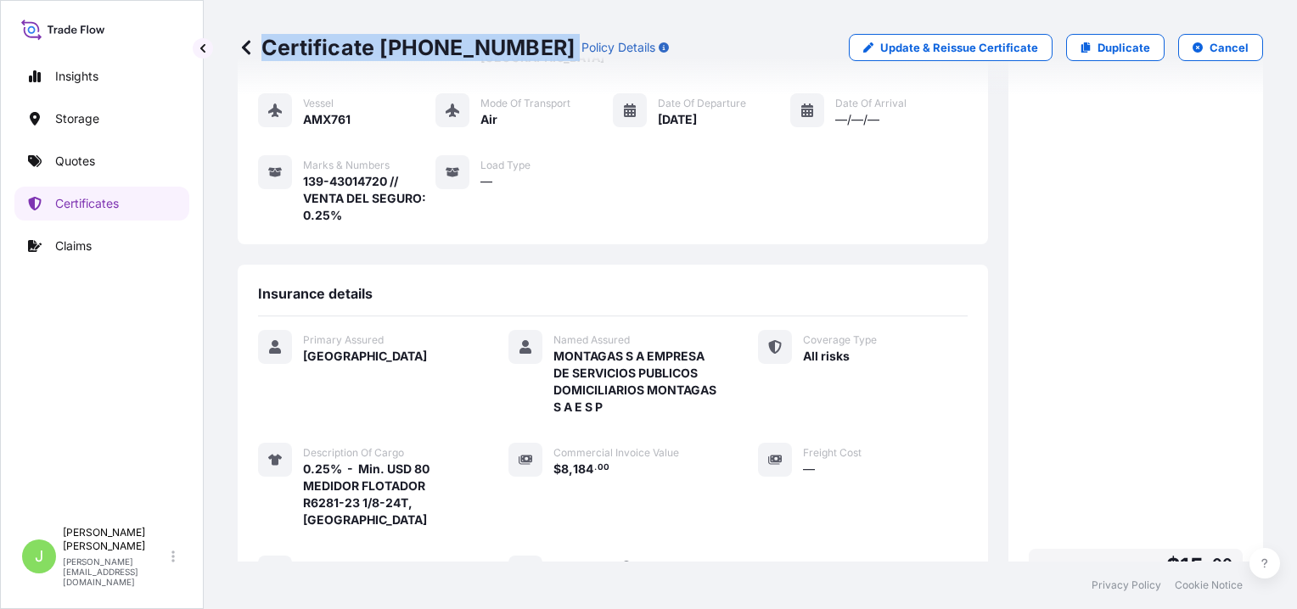
scroll to position [339, 0]
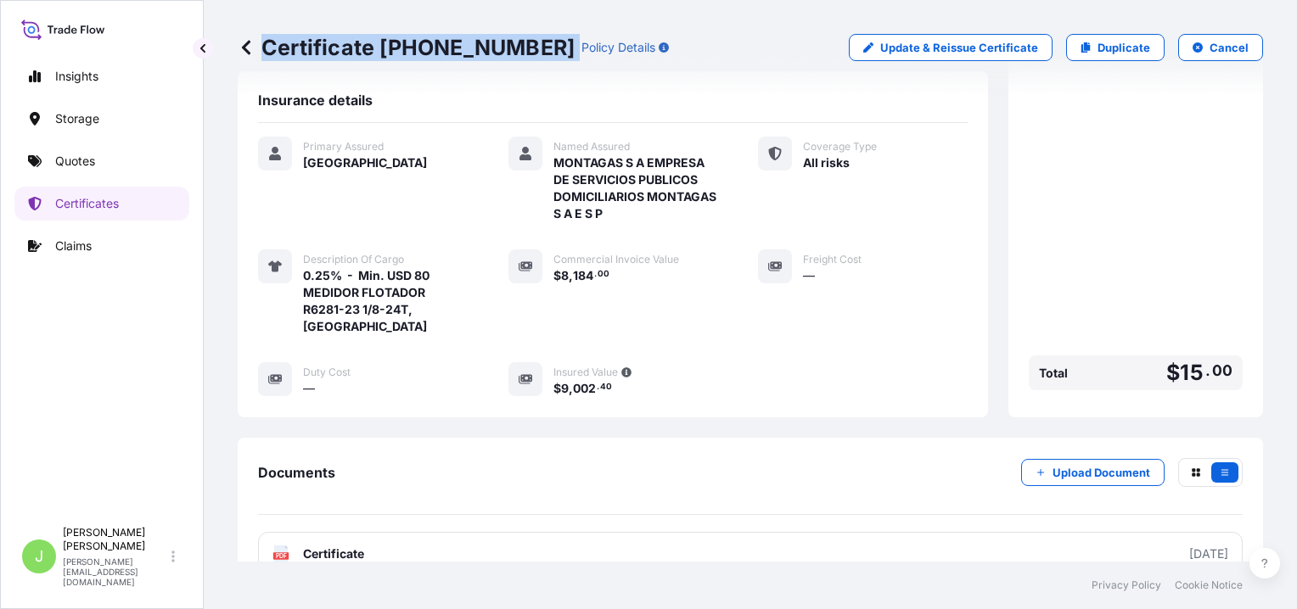
click at [380, 48] on p "Certificate [PHONE_NUMBER]" at bounding box center [406, 47] width 337 height 27
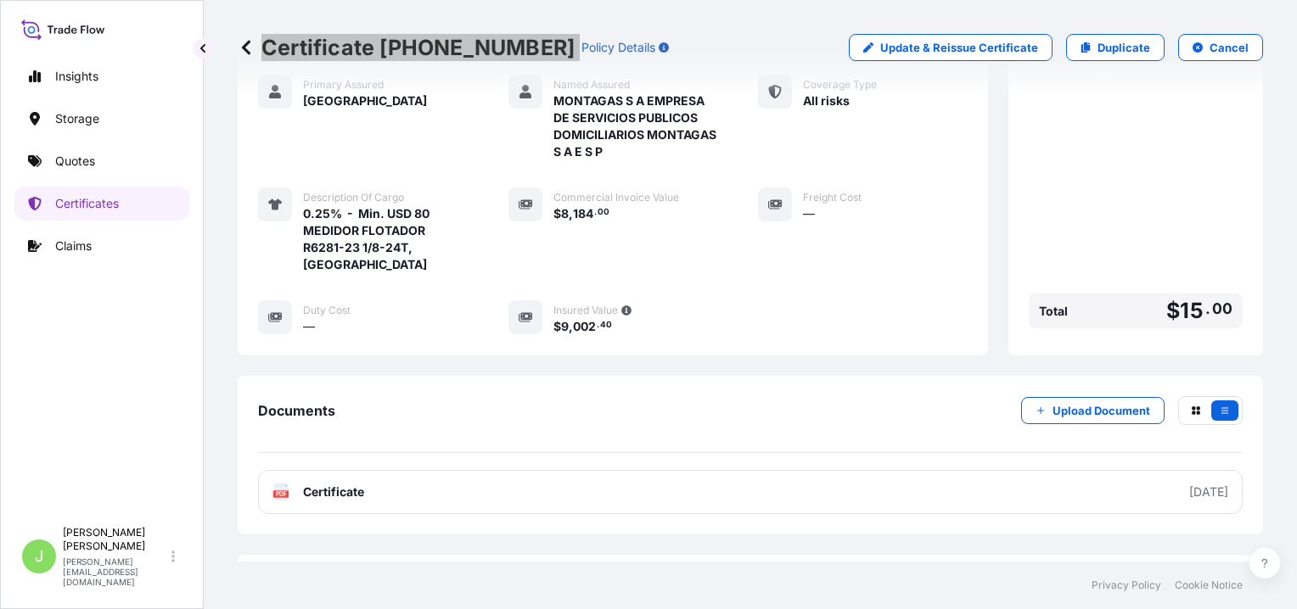
scroll to position [456, 0]
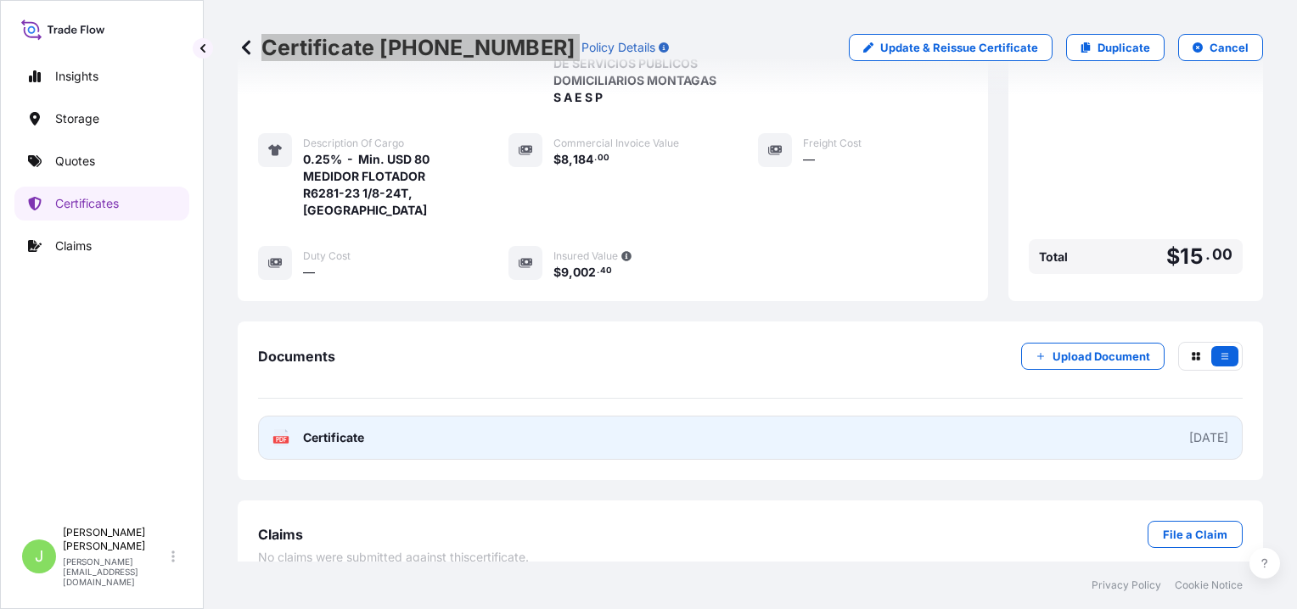
click at [465, 416] on link "PDF Certificate [DATE]" at bounding box center [750, 438] width 984 height 44
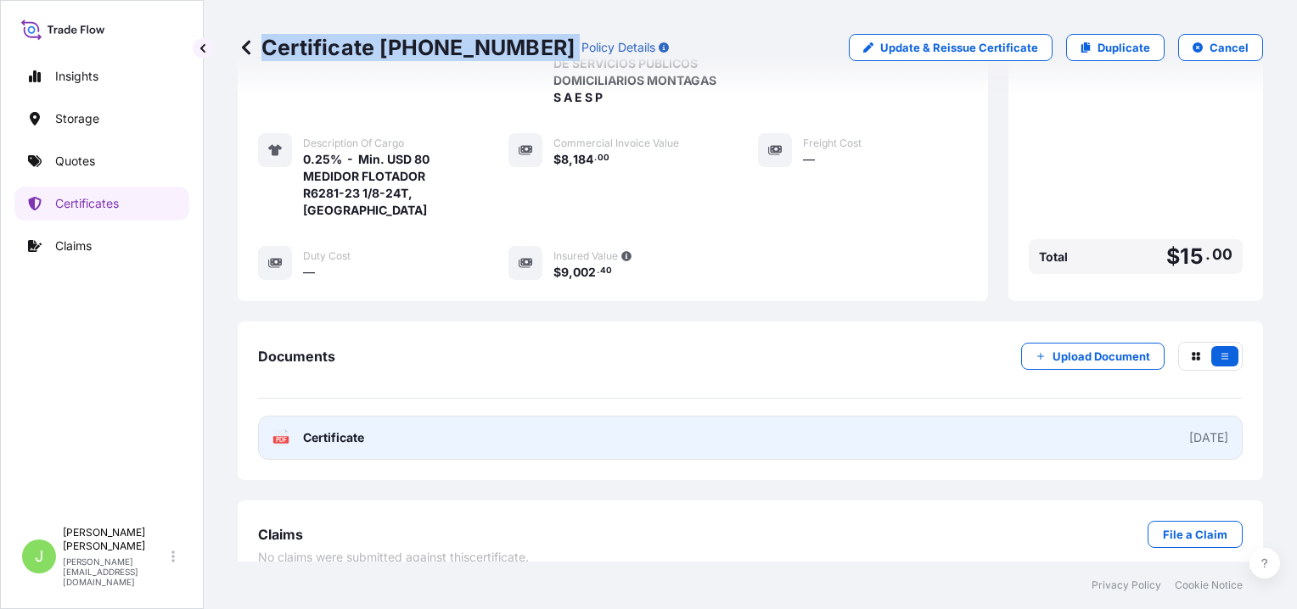
click at [976, 418] on link "PDF Certificate [DATE]" at bounding box center [750, 438] width 984 height 44
